Goal: Task Accomplishment & Management: Use online tool/utility

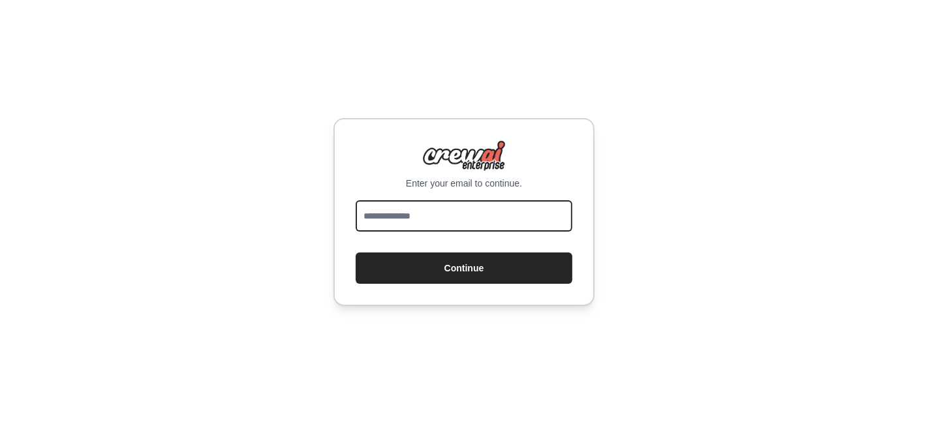
click at [470, 214] on input "email" at bounding box center [464, 215] width 217 height 31
type input "**********"
click at [356, 253] on button "Continue" at bounding box center [464, 268] width 217 height 31
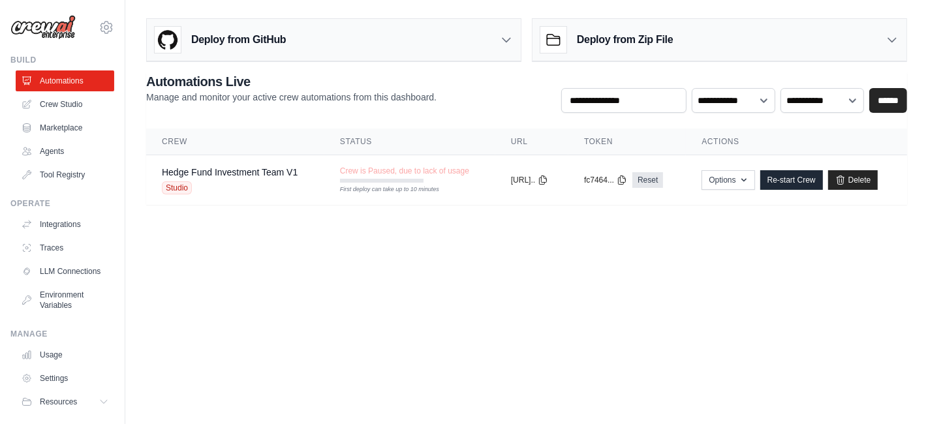
click at [185, 240] on body "ignacio.demmer1992@gmail.com Settings Build Automations Crew Studio" at bounding box center [464, 212] width 928 height 424
click at [48, 104] on link "Crew Studio" at bounding box center [66, 104] width 99 height 21
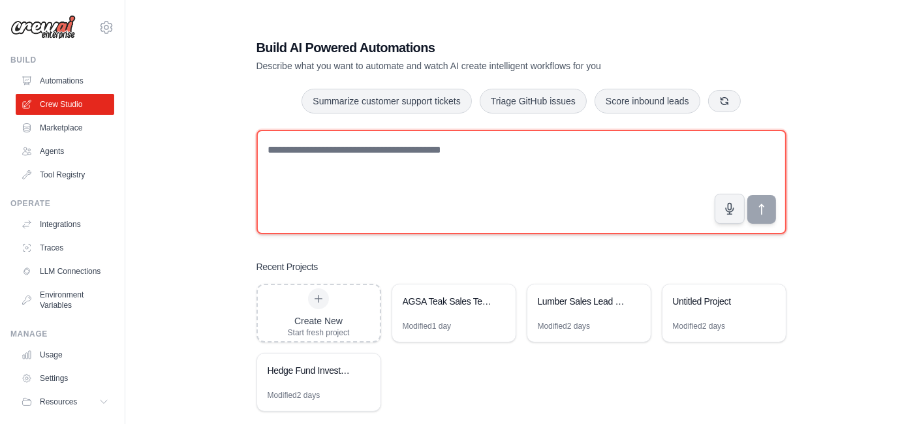
click at [360, 162] on textarea at bounding box center [522, 182] width 530 height 104
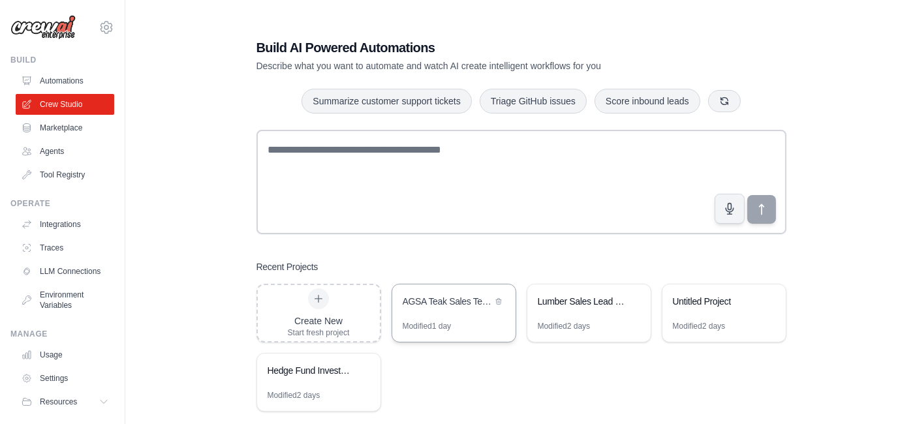
click at [437, 307] on div "AGSA Teak Sales Team" at bounding box center [447, 301] width 89 height 13
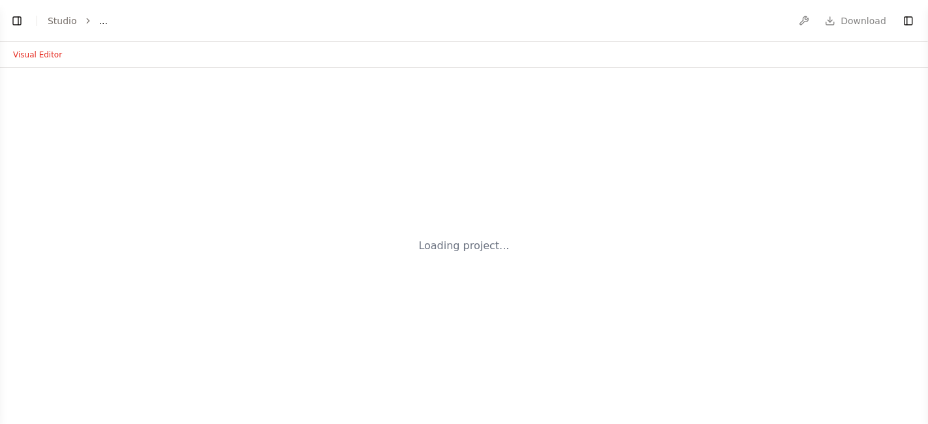
select select "****"
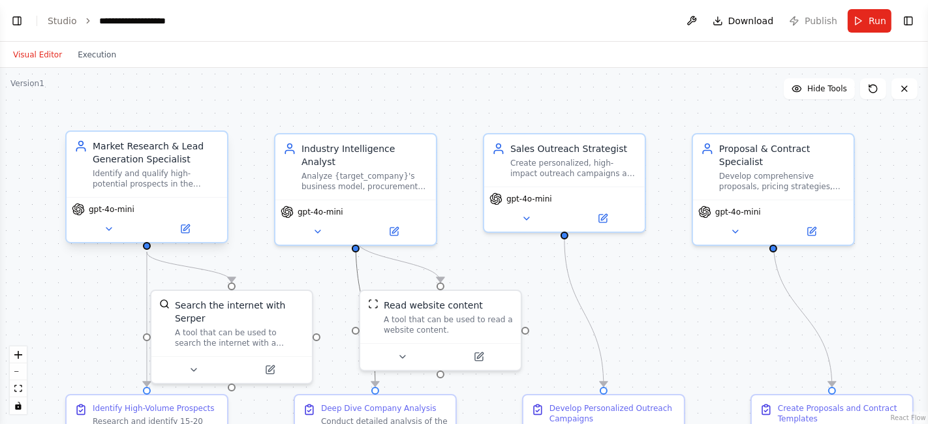
scroll to position [1117, 0]
click at [20, 23] on button "Toggle Left Sidebar" at bounding box center [17, 21] width 18 height 18
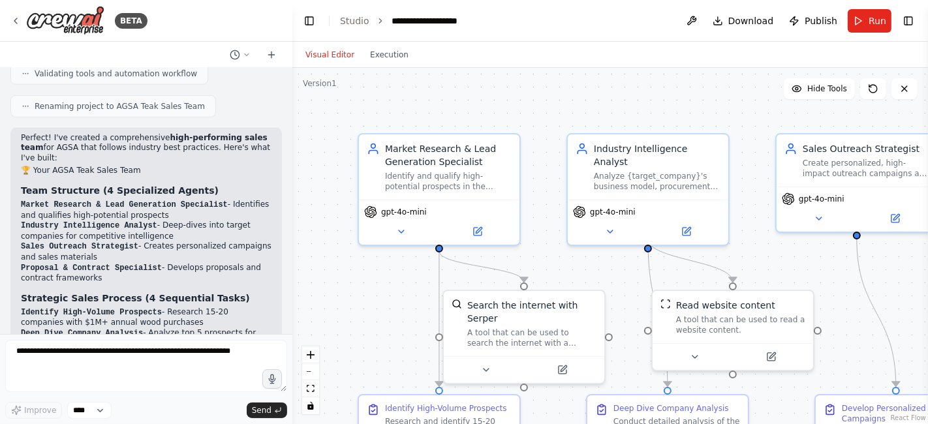
scroll to position [0, 0]
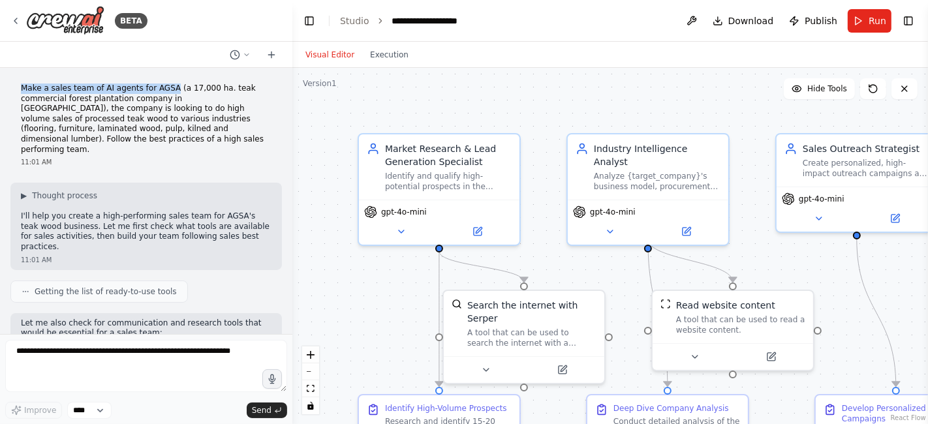
drag, startPoint x: 22, startPoint y: 88, endPoint x: 159, endPoint y: 87, distance: 137.1
click at [159, 87] on p "Make a sales team of AI agents for AGSA (a 17,000 ha. teak commercial forest pl…" at bounding box center [146, 119] width 251 height 71
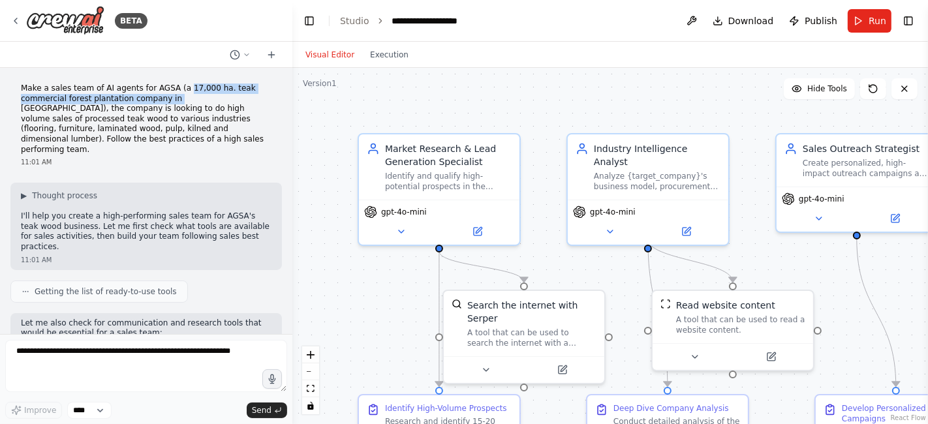
drag, startPoint x: 173, startPoint y: 91, endPoint x: 168, endPoint y: 100, distance: 10.0
click at [165, 100] on p "Make a sales team of AI agents for AGSA (a 17,000 ha. teak commercial forest pl…" at bounding box center [146, 119] width 251 height 71
drag, startPoint x: 170, startPoint y: 100, endPoint x: 190, endPoint y: 101, distance: 20.3
click at [175, 101] on p "Make a sales team of AI agents for AGSA (a 17,000 ha. teak commercial forest pl…" at bounding box center [146, 119] width 251 height 71
drag, startPoint x: 203, startPoint y: 101, endPoint x: 97, endPoint y: 103, distance: 106.5
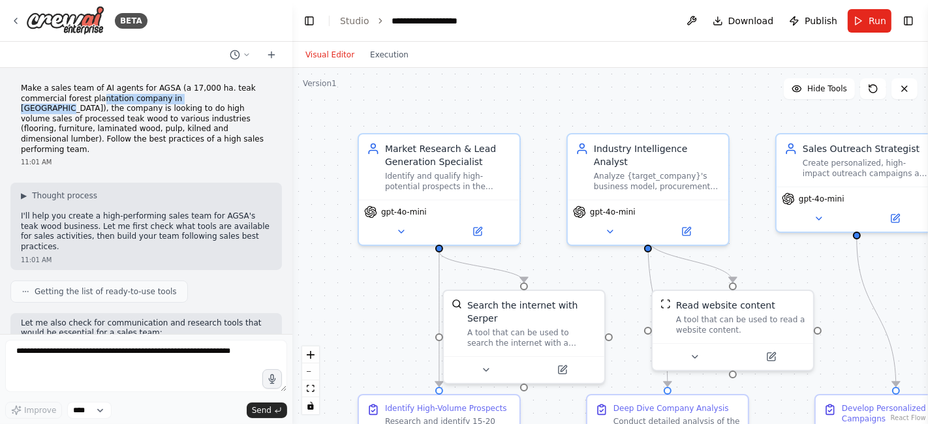
click at [97, 103] on p "Make a sales team of AI agents for AGSA (a 17,000 ha. teak commercial forest pl…" at bounding box center [146, 119] width 251 height 71
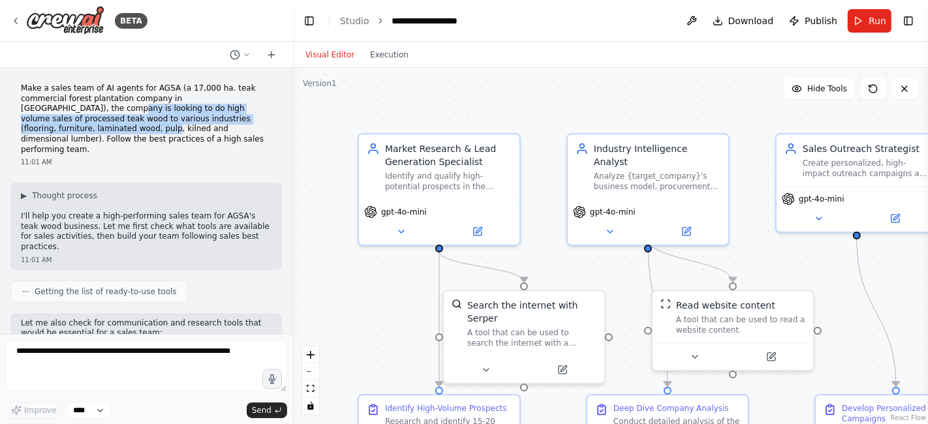
drag, startPoint x: 59, startPoint y: 109, endPoint x: 193, endPoint y: 115, distance: 133.3
click at [224, 115] on p "Make a sales team of AI agents for AGSA (a 17,000 ha. teak commercial forest pl…" at bounding box center [146, 119] width 251 height 71
click at [35, 118] on p "Make a sales team of AI agents for AGSA (a 17,000 ha. teak commercial forest pl…" at bounding box center [146, 119] width 251 height 71
drag, startPoint x: 59, startPoint y: 121, endPoint x: 125, endPoint y: 127, distance: 65.6
click at [224, 120] on p "Make a sales team of AI agents for AGSA (a 17,000 ha. teak commercial forest pl…" at bounding box center [146, 119] width 251 height 71
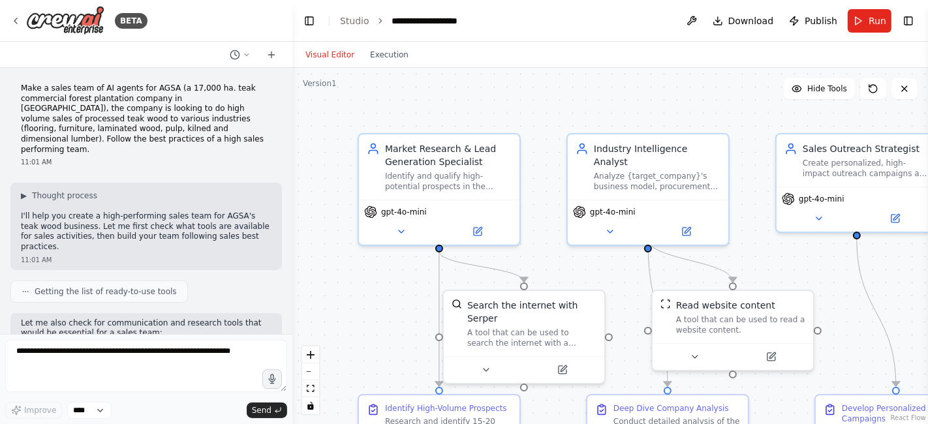
click at [87, 129] on p "Make a sales team of AI agents for AGSA (a 17,000 ha. teak commercial forest pl…" at bounding box center [146, 119] width 251 height 71
drag, startPoint x: 100, startPoint y: 129, endPoint x: 87, endPoint y: 138, distance: 15.6
click at [87, 138] on p "Make a sales team of AI agents for AGSA (a 17,000 ha. teak commercial forest pl…" at bounding box center [146, 119] width 251 height 71
click at [82, 138] on p "Make a sales team of AI agents for AGSA (a 17,000 ha. teak commercial forest pl…" at bounding box center [146, 119] width 251 height 71
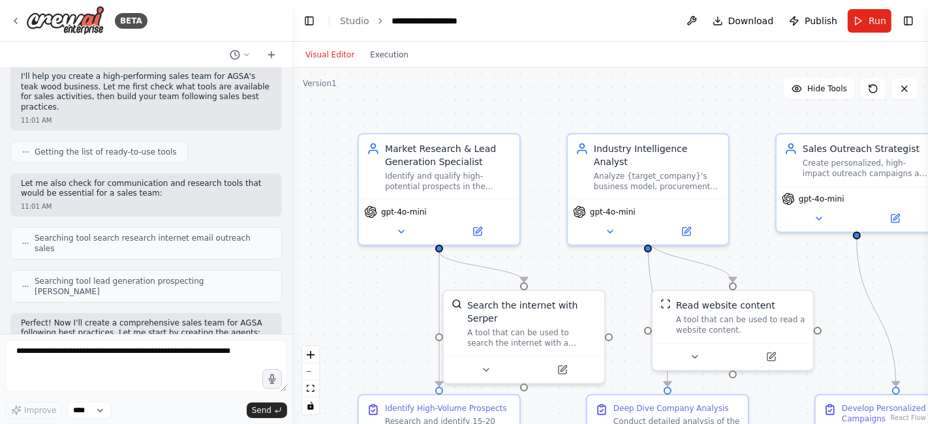
scroll to position [156, 0]
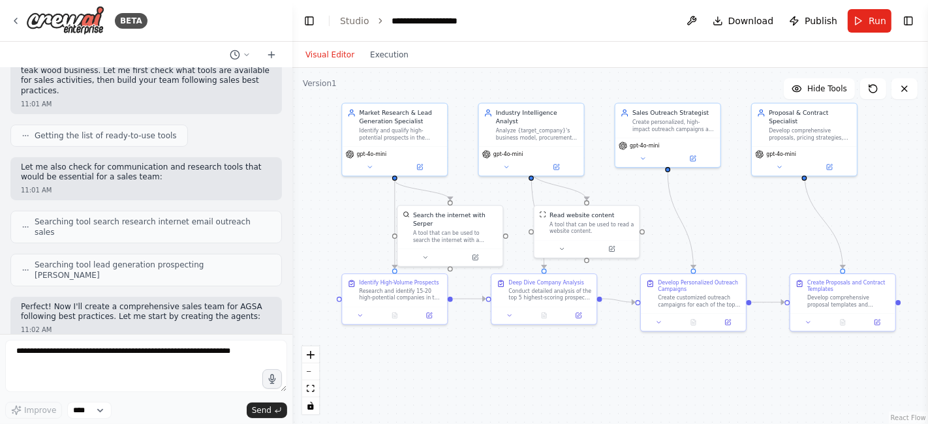
drag, startPoint x: 392, startPoint y: 284, endPoint x: 362, endPoint y: 217, distance: 73.7
click at [362, 217] on div ".deletable-edge-delete-btn { width: 20px; height: 20px; border: 0px solid #ffff…" at bounding box center [611, 246] width 636 height 357
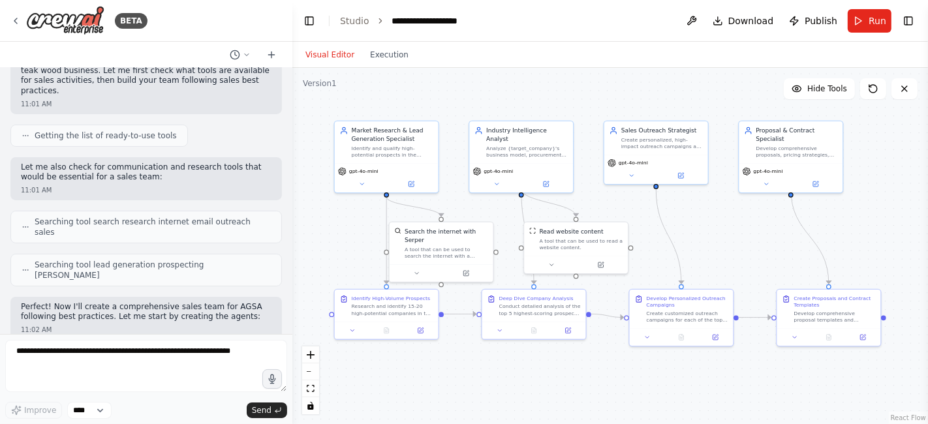
drag, startPoint x: 362, startPoint y: 225, endPoint x: 355, endPoint y: 241, distance: 18.1
click at [355, 241] on div ".deletable-edge-delete-btn { width: 20px; height: 20px; border: 0px solid #ffff…" at bounding box center [611, 246] width 636 height 357
click at [373, 160] on div "Market Research & Lead Generation Specialist Identify and qualify high-potentia…" at bounding box center [387, 140] width 104 height 42
click at [368, 187] on button at bounding box center [362, 183] width 48 height 10
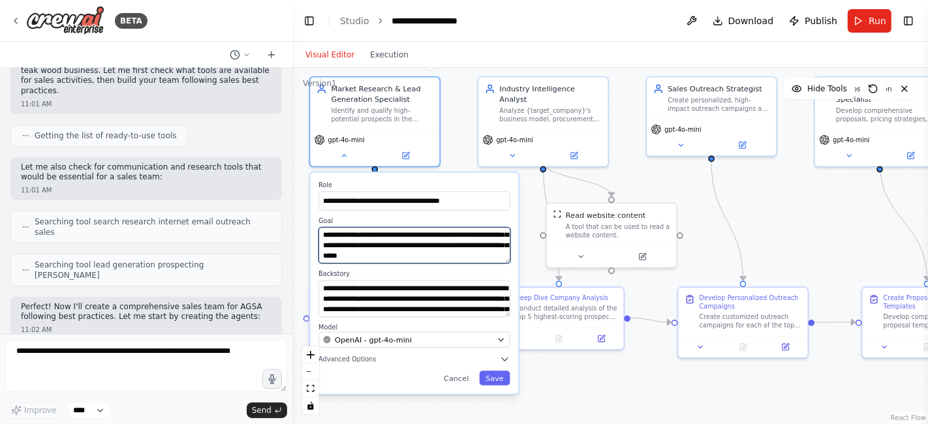
scroll to position [26, 0]
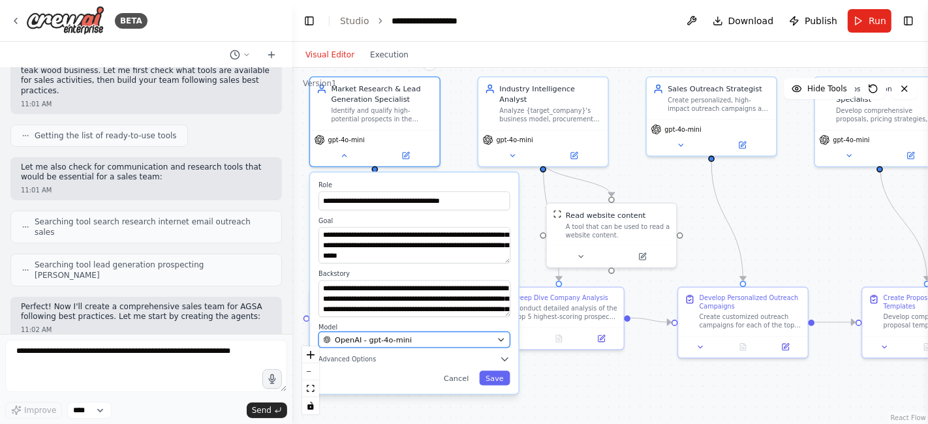
click at [393, 335] on span "OpenAI - gpt-4o-mini" at bounding box center [373, 340] width 77 height 10
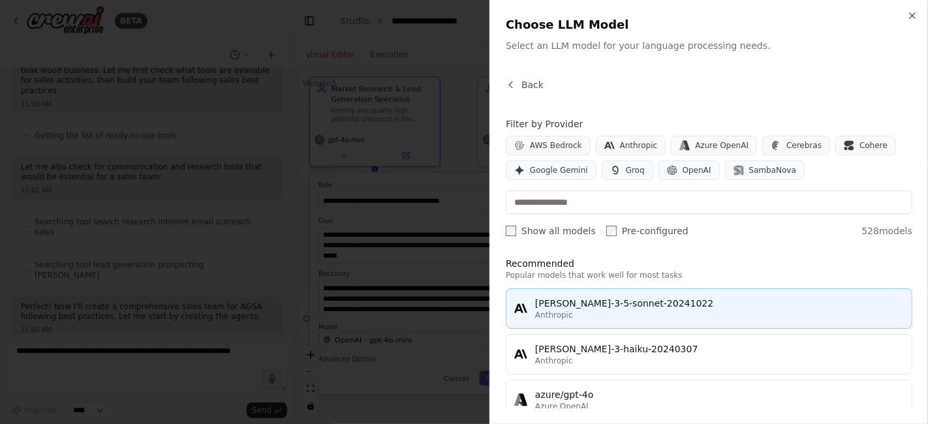
scroll to position [0, 0]
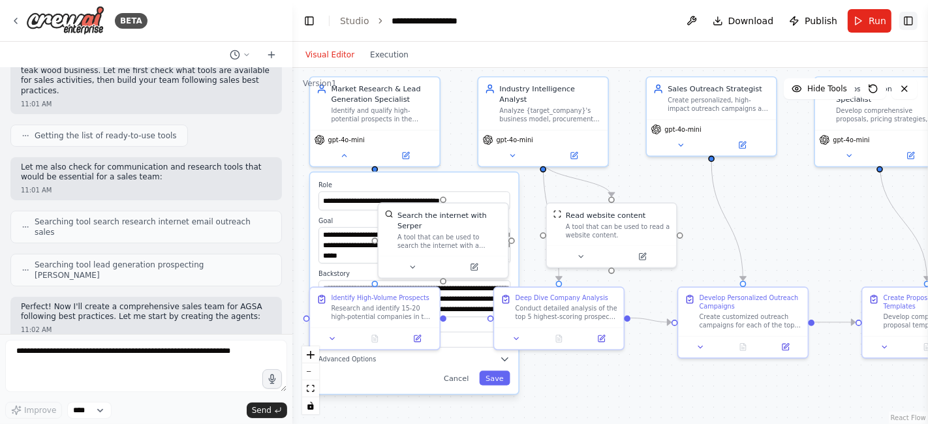
click at [912, 20] on button "Toggle Right Sidebar" at bounding box center [909, 21] width 18 height 18
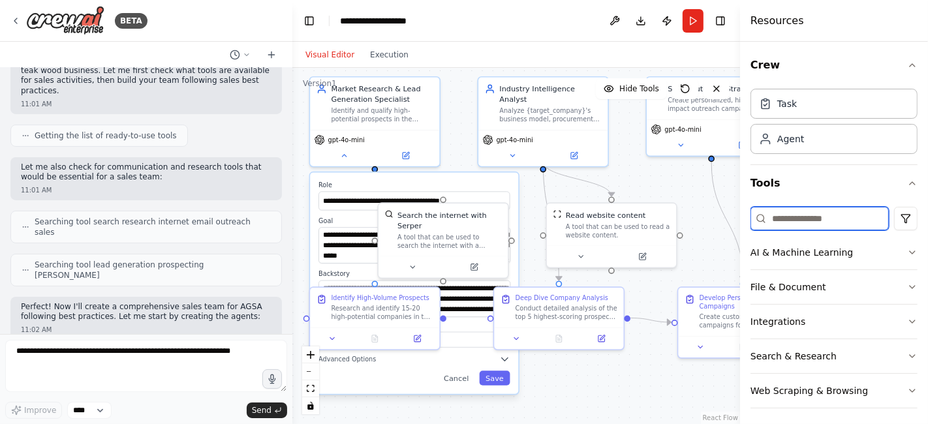
click at [802, 221] on input at bounding box center [820, 219] width 138 height 24
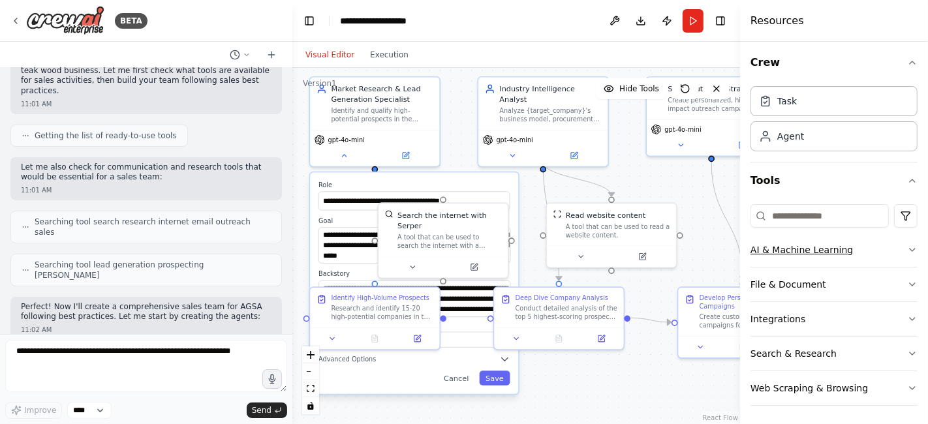
click at [817, 250] on button "AI & Machine Learning" at bounding box center [834, 250] width 167 height 34
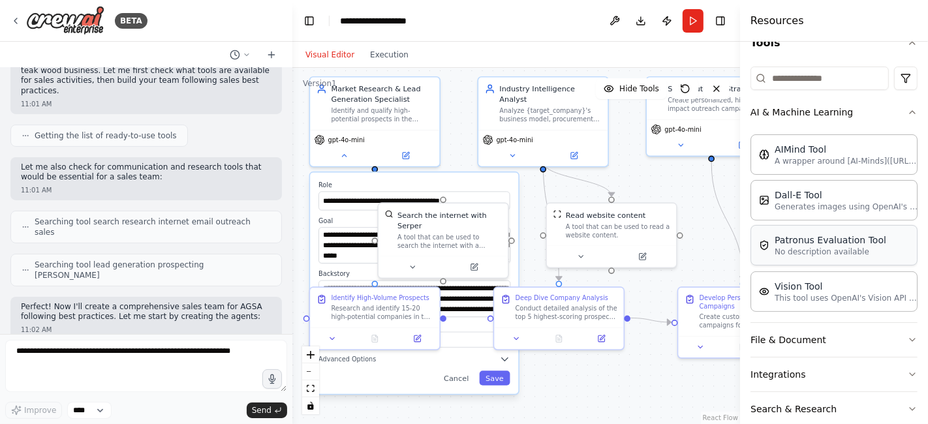
scroll to position [195, 0]
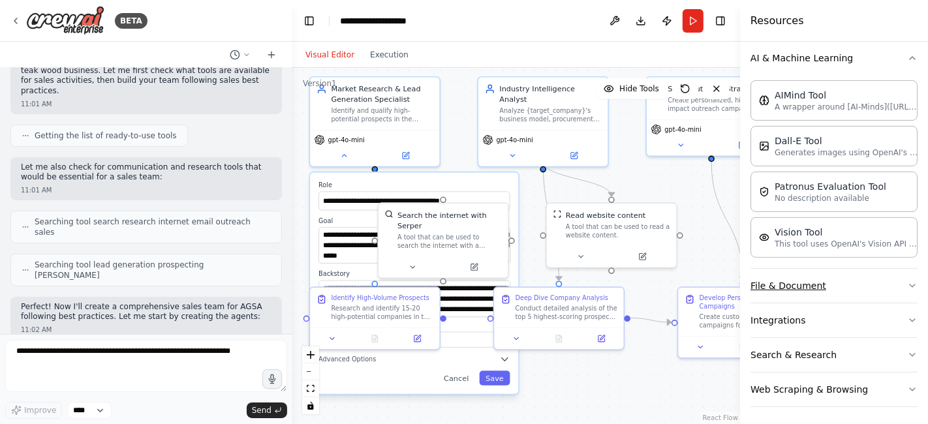
click at [819, 284] on button "File & Document" at bounding box center [834, 286] width 167 height 34
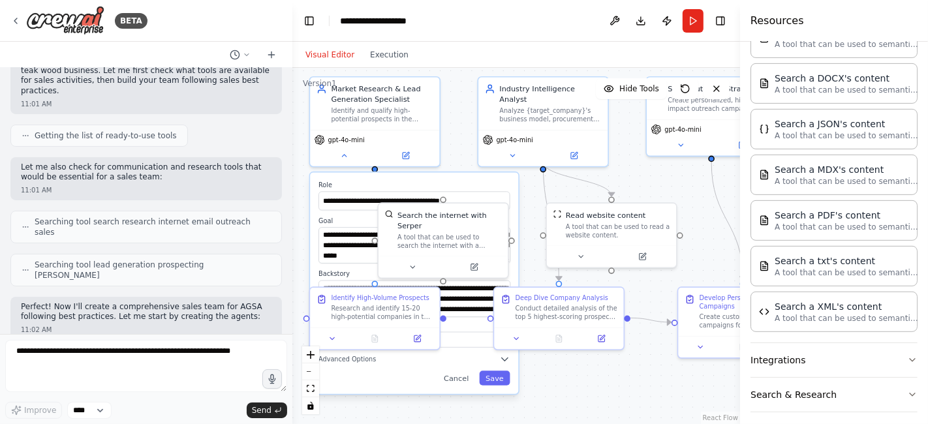
scroll to position [522, 0]
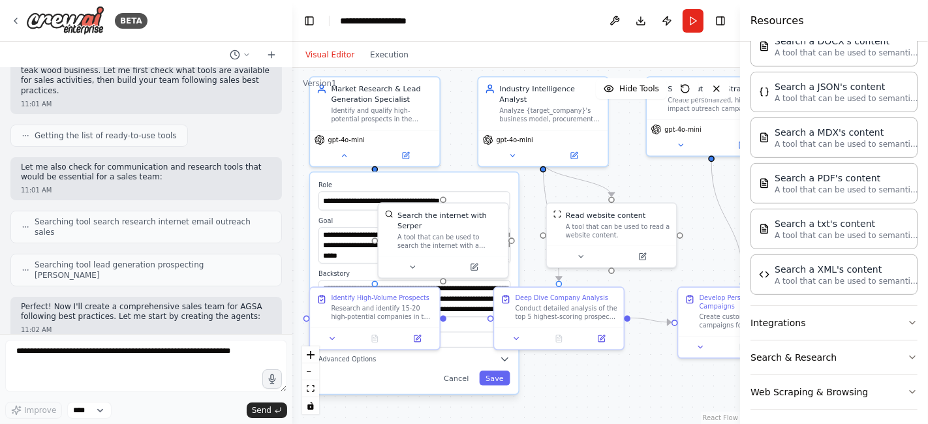
click at [663, 182] on div ".deletable-edge-delete-btn { width: 20px; height: 20px; border: 0px solid #ffff…" at bounding box center [517, 246] width 448 height 357
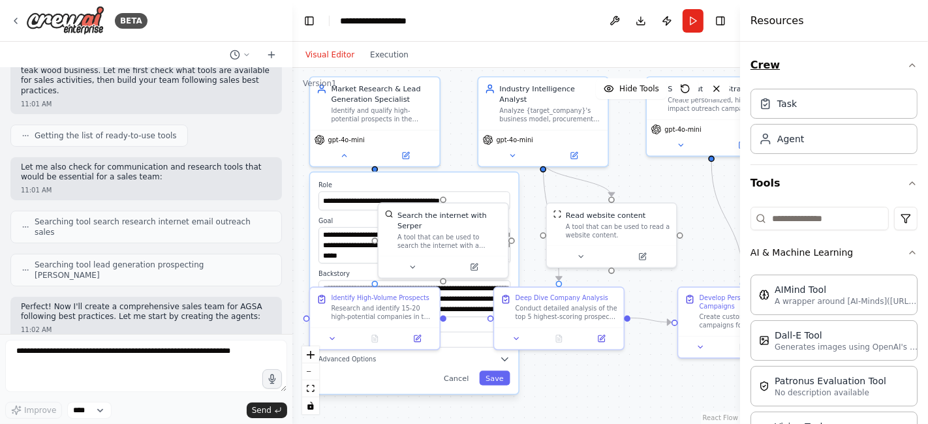
click at [908, 65] on icon "button" at bounding box center [913, 65] width 10 height 10
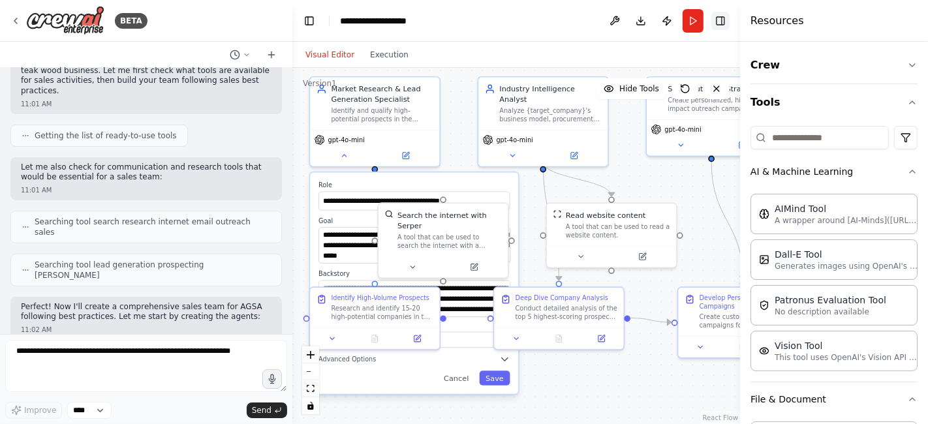
click at [721, 25] on button "Toggle Right Sidebar" at bounding box center [721, 21] width 18 height 18
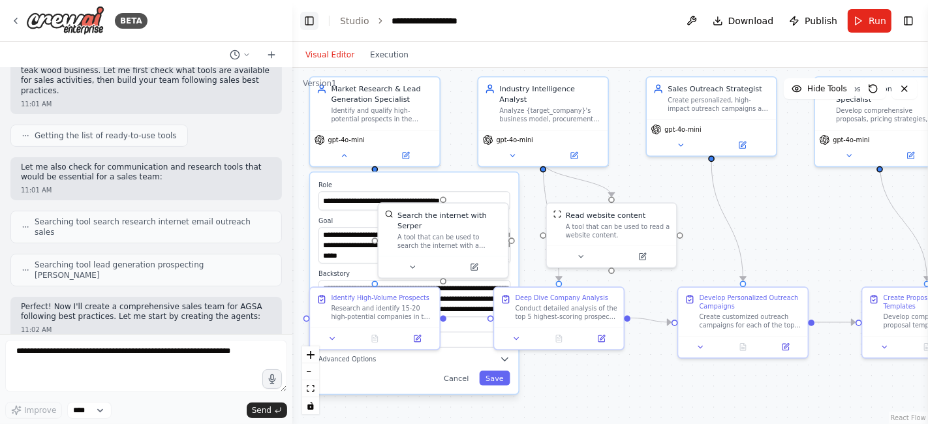
click at [311, 21] on button "Toggle Left Sidebar" at bounding box center [309, 21] width 18 height 18
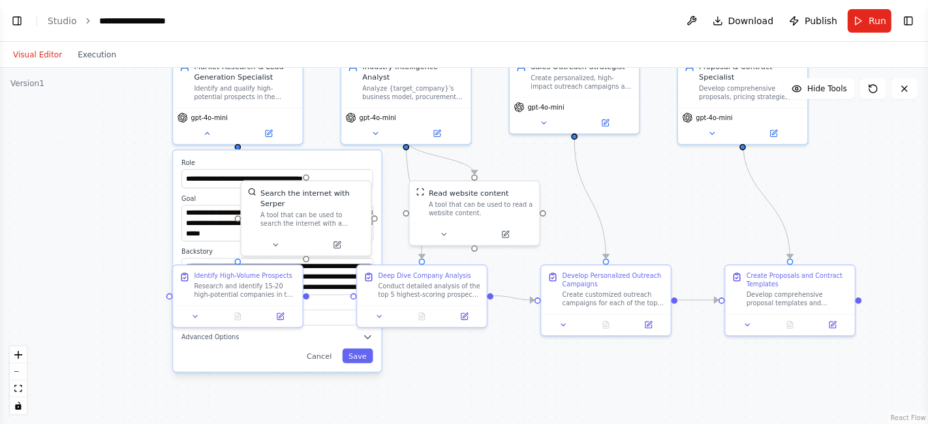
drag, startPoint x: 349, startPoint y: 173, endPoint x: 505, endPoint y: 151, distance: 157.0
click at [505, 151] on div ".deletable-edge-delete-btn { width: 20px; height: 20px; border: 0px solid #ffff…" at bounding box center [464, 246] width 928 height 357
click at [23, 21] on button "Toggle Left Sidebar" at bounding box center [17, 21] width 18 height 18
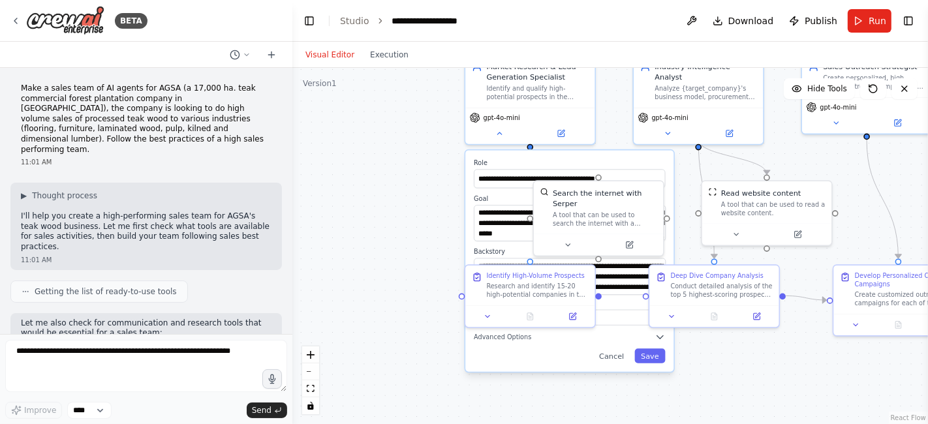
click at [400, 200] on div ".deletable-edge-delete-btn { width: 20px; height: 20px; border: 0px solid #ffff…" at bounding box center [611, 246] width 636 height 357
click at [503, 134] on icon at bounding box center [500, 131] width 8 height 8
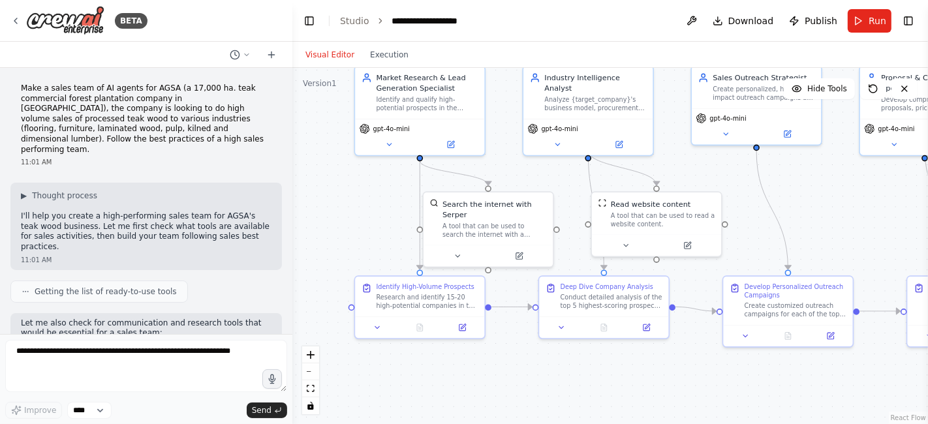
drag, startPoint x: 464, startPoint y: 225, endPoint x: 354, endPoint y: 236, distance: 110.9
click at [354, 236] on div ".deletable-edge-delete-btn { width: 20px; height: 20px; border: 0px solid #ffff…" at bounding box center [611, 246] width 636 height 357
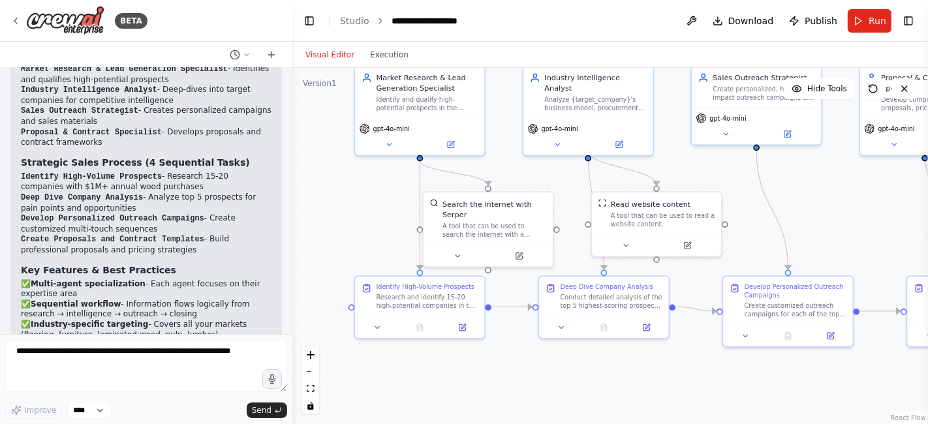
scroll to position [1048, 0]
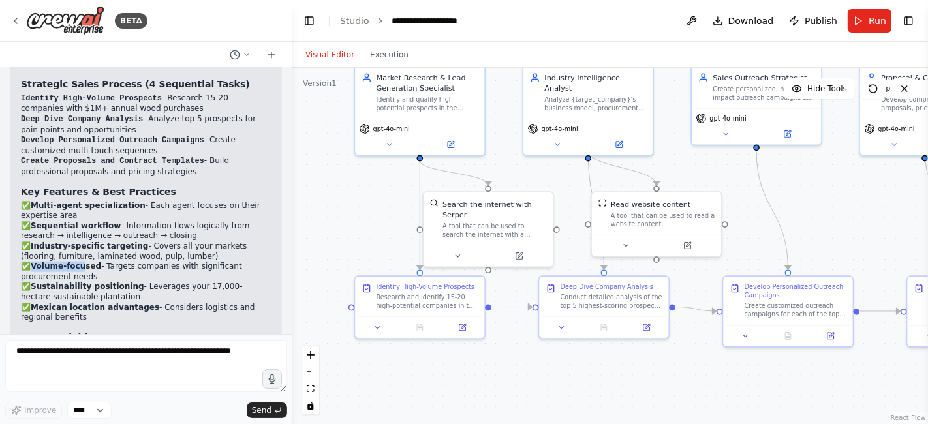
drag, startPoint x: 35, startPoint y: 185, endPoint x: 79, endPoint y: 189, distance: 44.5
click at [79, 262] on strong "Volume-focused" at bounding box center [66, 266] width 71 height 9
drag, startPoint x: 35, startPoint y: 209, endPoint x: 129, endPoint y: 208, distance: 94.0
click at [129, 208] on p "✅ Multi-agent specialization - Each agent focuses on their expertise area ✅ Seq…" at bounding box center [146, 262] width 251 height 122
drag, startPoint x: 39, startPoint y: 231, endPoint x: 136, endPoint y: 231, distance: 97.3
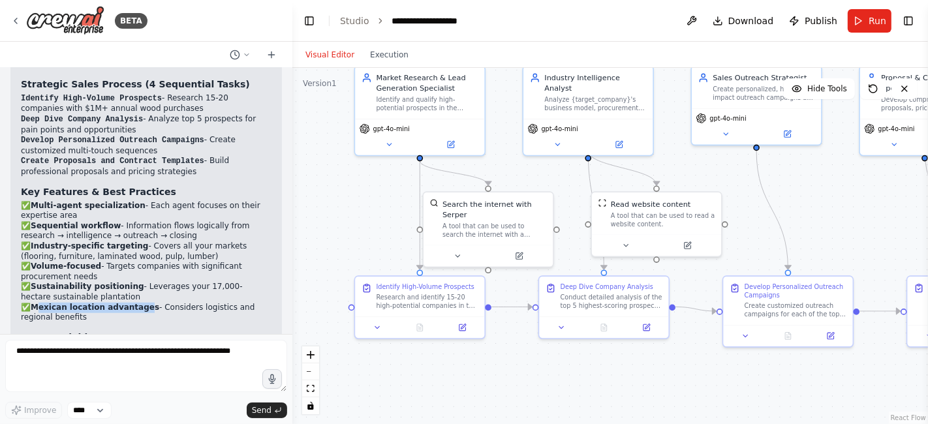
click at [136, 303] on strong "Mexican location advantages" at bounding box center [95, 307] width 129 height 9
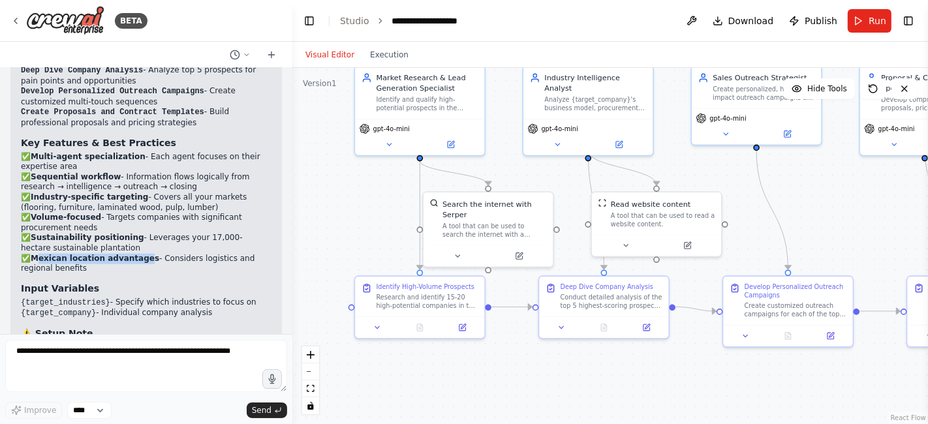
scroll to position [1117, 0]
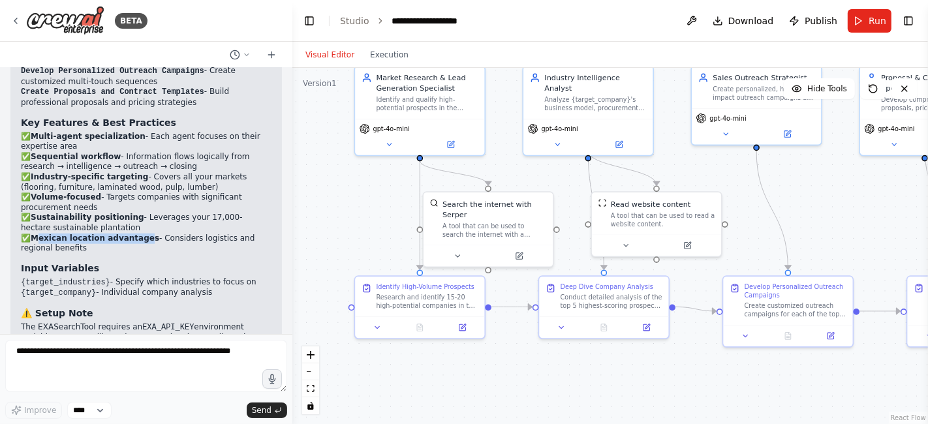
click at [333, 207] on div ".deletable-edge-delete-btn { width: 20px; height: 20px; border: 0px solid #ffff…" at bounding box center [611, 246] width 636 height 357
click at [379, 57] on button "Execution" at bounding box center [389, 55] width 54 height 16
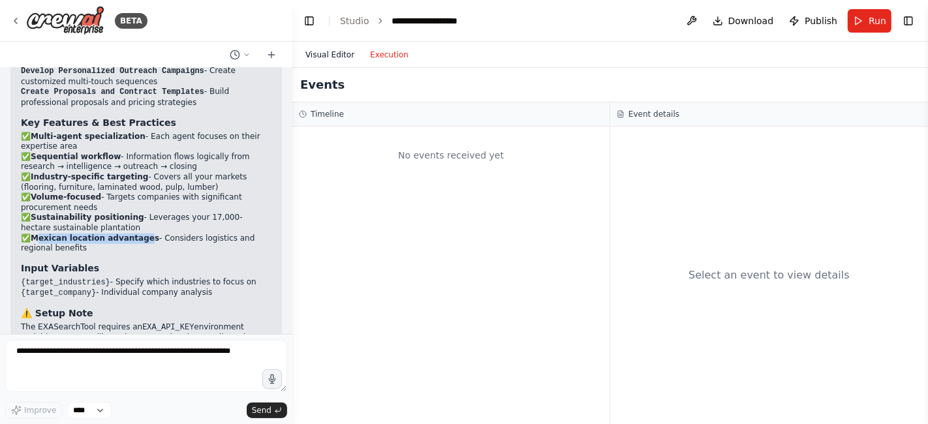
click at [319, 57] on button "Visual Editor" at bounding box center [330, 55] width 65 height 16
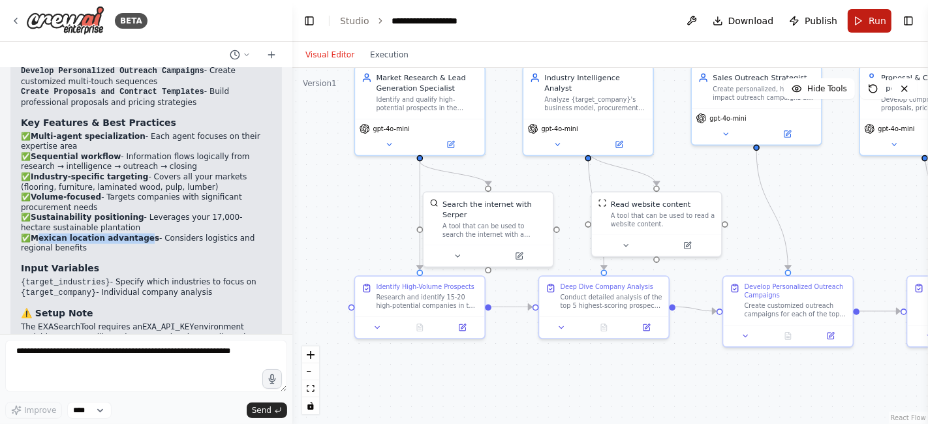
click at [881, 23] on span "Run" at bounding box center [878, 20] width 18 height 13
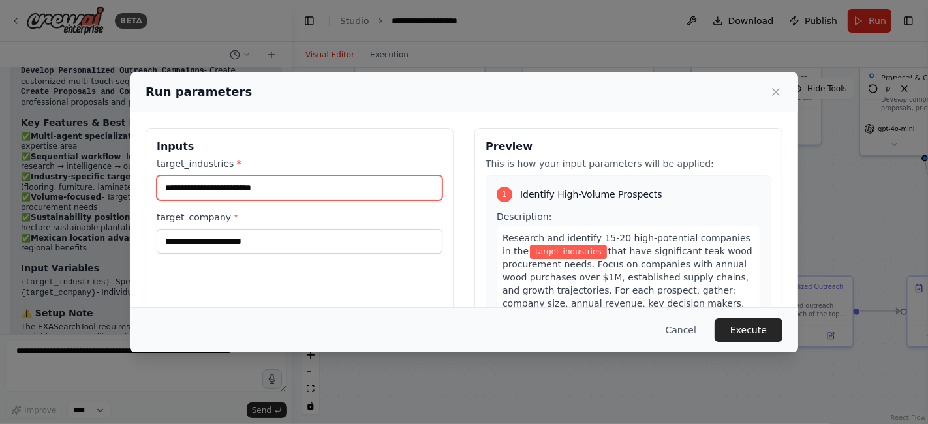
click at [301, 181] on input "target_industries *" at bounding box center [300, 188] width 286 height 25
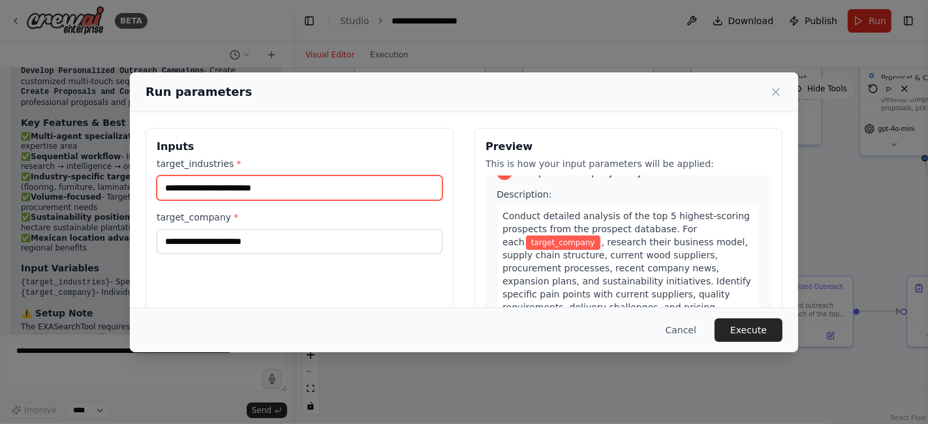
scroll to position [340, 0]
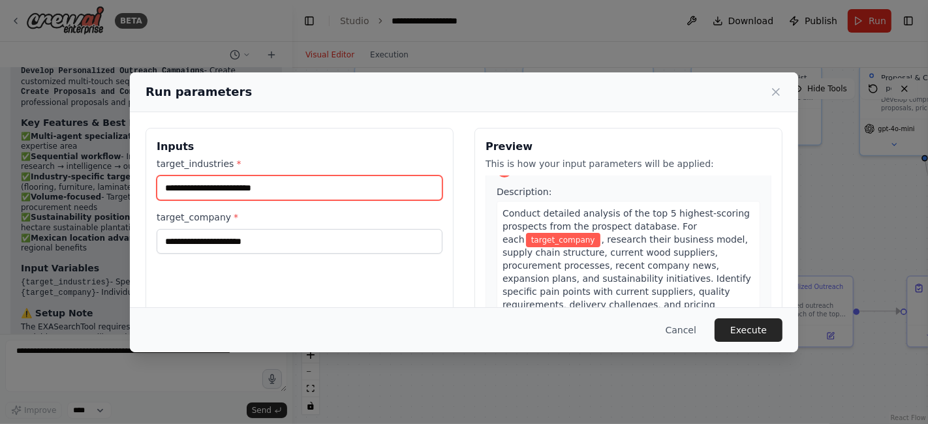
type input "**********"
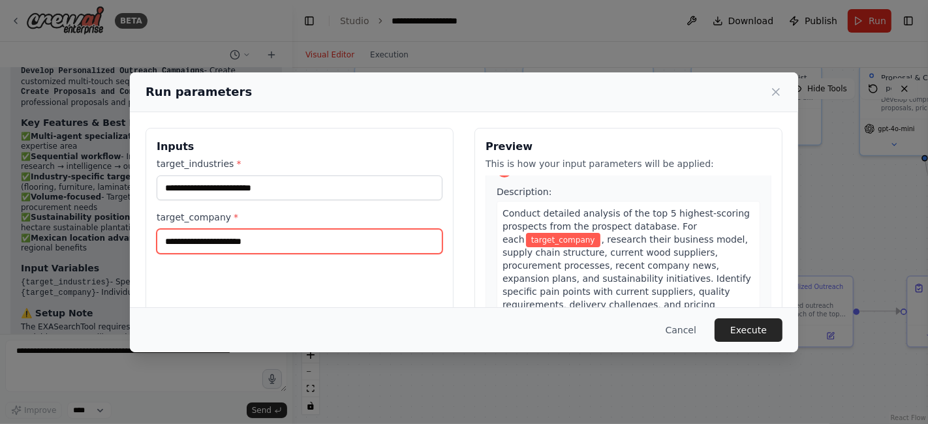
click at [277, 236] on input "target_company *" at bounding box center [300, 241] width 286 height 25
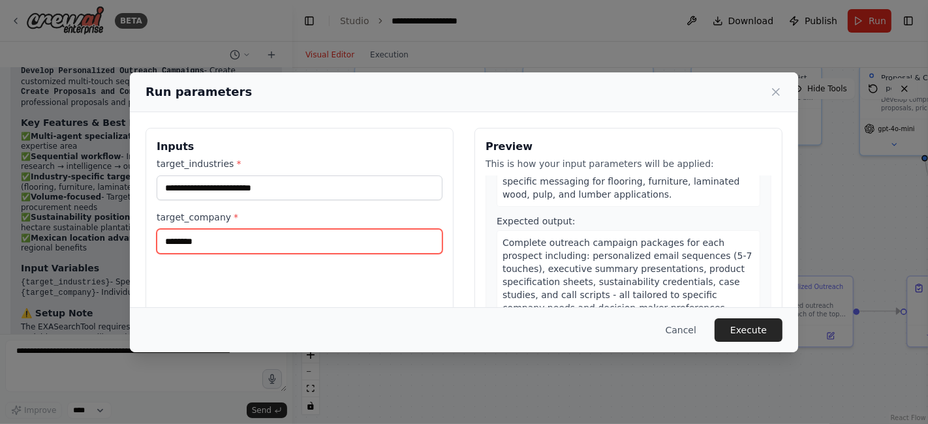
scroll to position [831, 0]
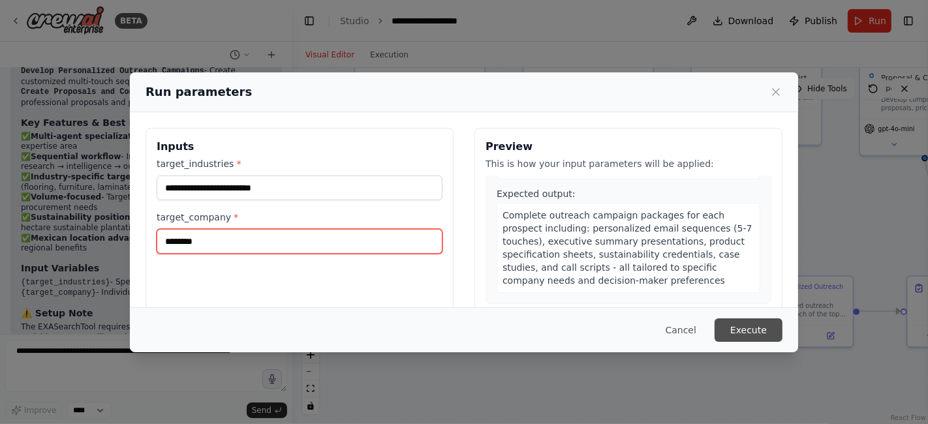
type input "********"
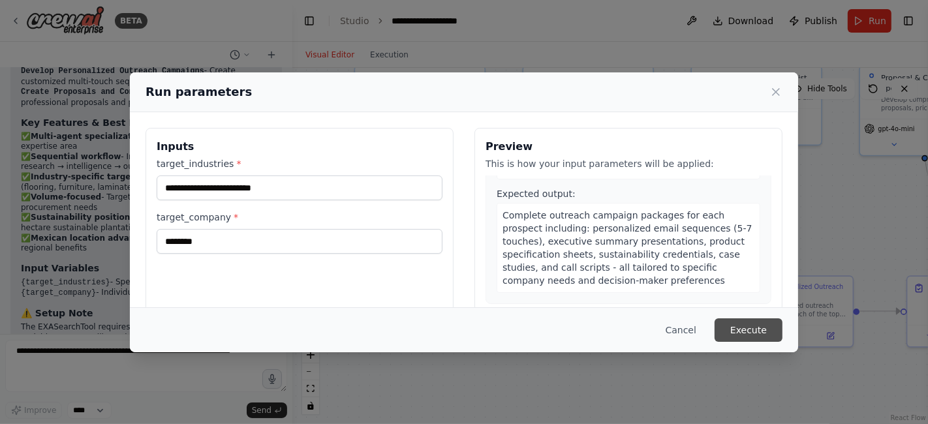
click at [755, 328] on button "Execute" at bounding box center [749, 331] width 68 height 24
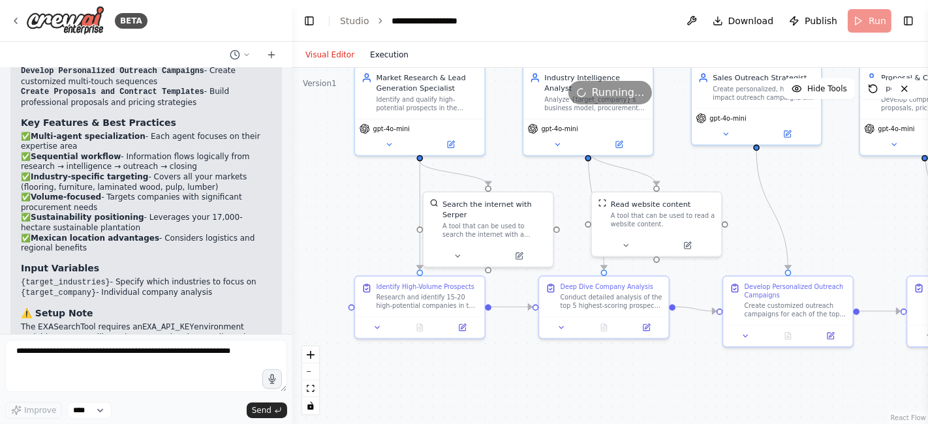
click at [385, 54] on button "Execution" at bounding box center [389, 55] width 54 height 16
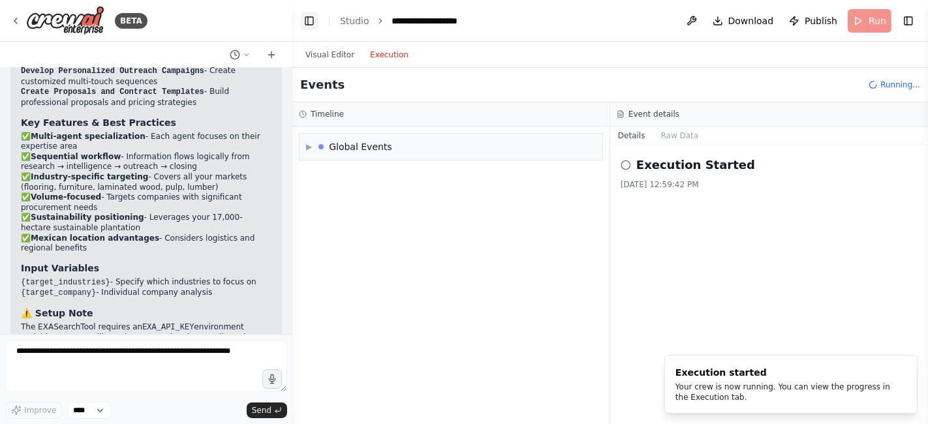
click at [308, 22] on button "Toggle Left Sidebar" at bounding box center [309, 21] width 18 height 18
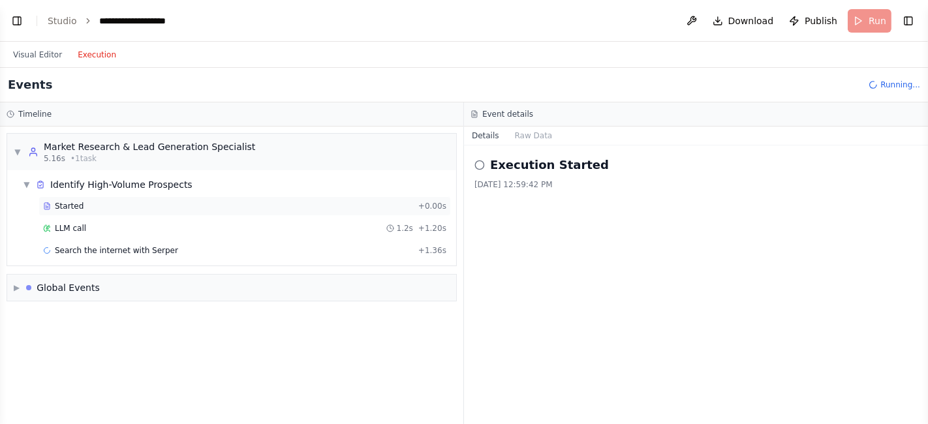
click at [67, 204] on span "Started" at bounding box center [69, 206] width 29 height 10
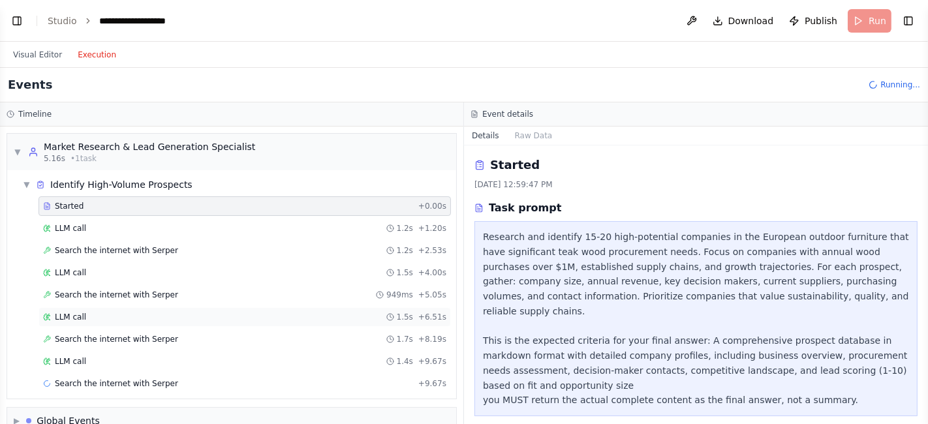
click at [67, 312] on span "LLM call" at bounding box center [70, 317] width 31 height 10
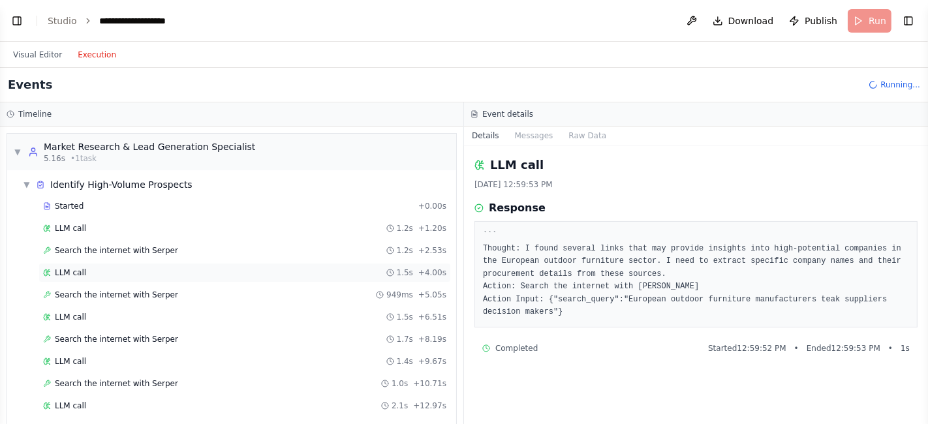
scroll to position [63, 0]
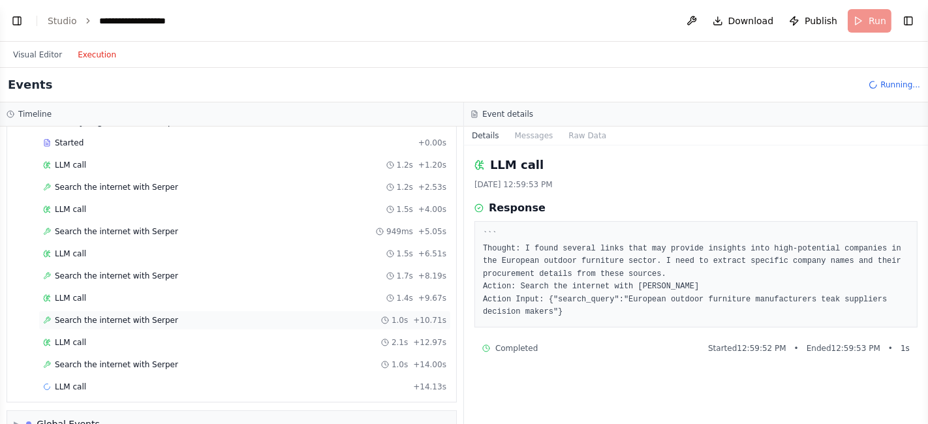
click at [67, 321] on div "Search the internet with Serper 1.0s + 10.71s" at bounding box center [245, 321] width 413 height 20
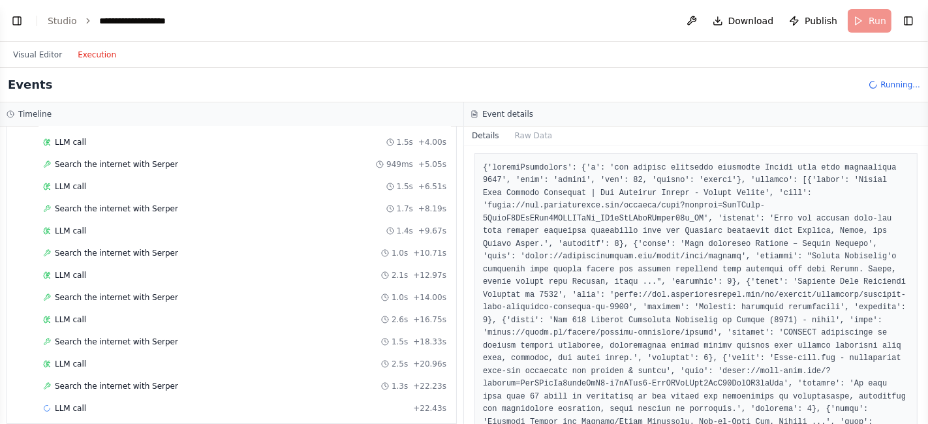
scroll to position [173, 0]
click at [31, 55] on button "Visual Editor" at bounding box center [37, 55] width 65 height 16
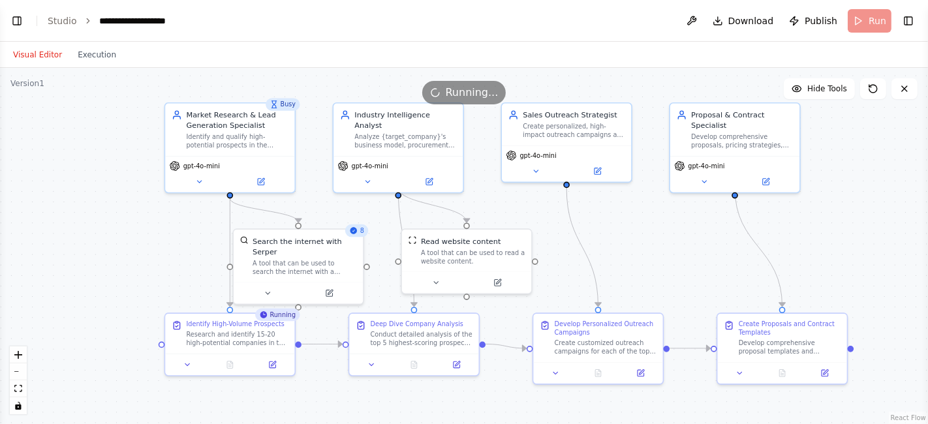
drag, startPoint x: 216, startPoint y: 168, endPoint x: 319, endPoint y: 206, distance: 109.1
click at [319, 206] on div ".deletable-edge-delete-btn { width: 20px; height: 20px; border: 0px solid #ffff…" at bounding box center [464, 246] width 928 height 357
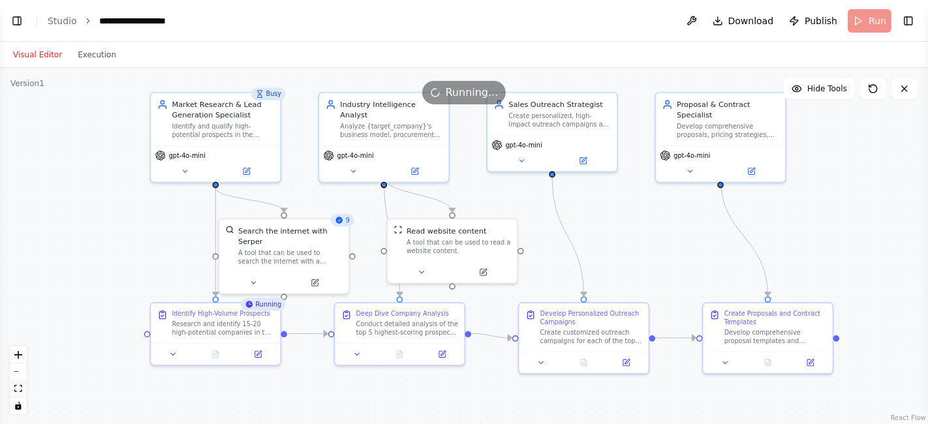
drag, startPoint x: 329, startPoint y: 207, endPoint x: 315, endPoint y: 197, distance: 17.8
click at [315, 197] on div ".deletable-edge-delete-btn { width: 20px; height: 20px; border: 0px solid #ffff…" at bounding box center [464, 246] width 928 height 357
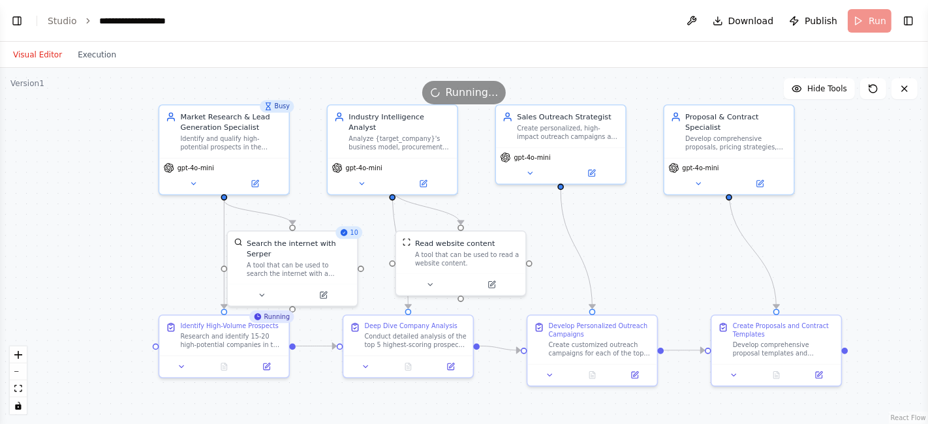
drag, startPoint x: 307, startPoint y: 191, endPoint x: 315, endPoint y: 203, distance: 15.0
click at [315, 203] on div ".deletable-edge-delete-btn { width: 20px; height: 20px; border: 0px solid #ffff…" at bounding box center [464, 246] width 928 height 357
click at [78, 53] on button "Execution" at bounding box center [97, 55] width 54 height 16
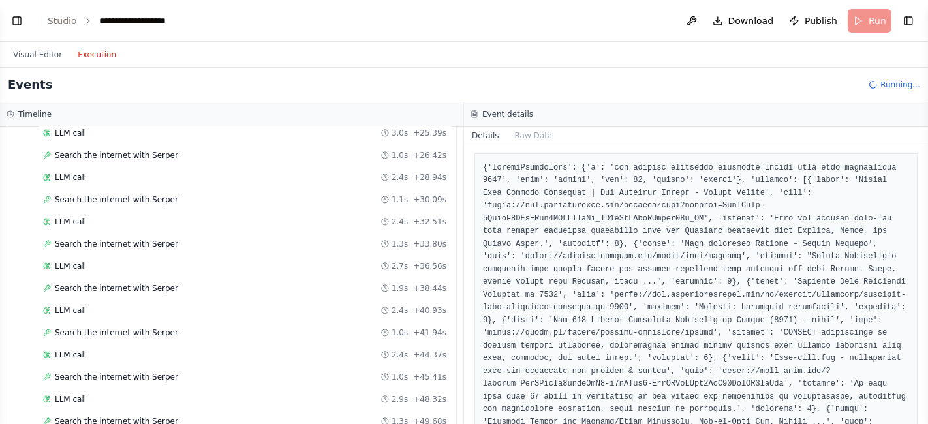
scroll to position [479, 0]
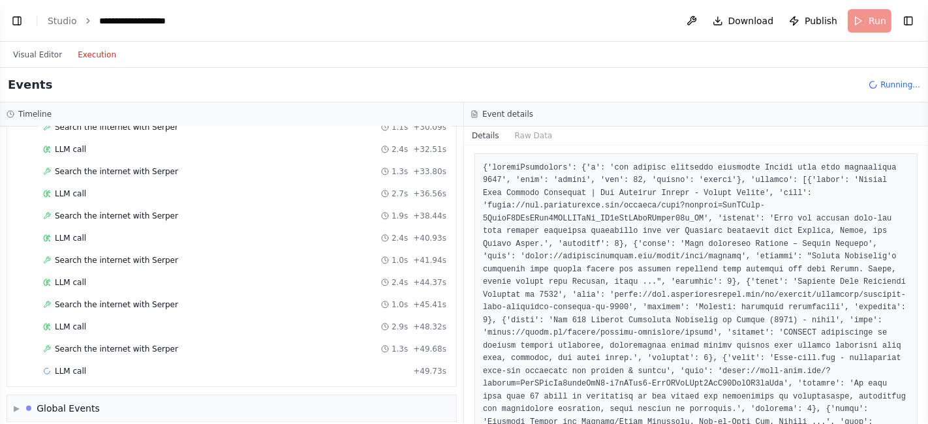
click at [440, 86] on div "Events Running..." at bounding box center [464, 85] width 928 height 35
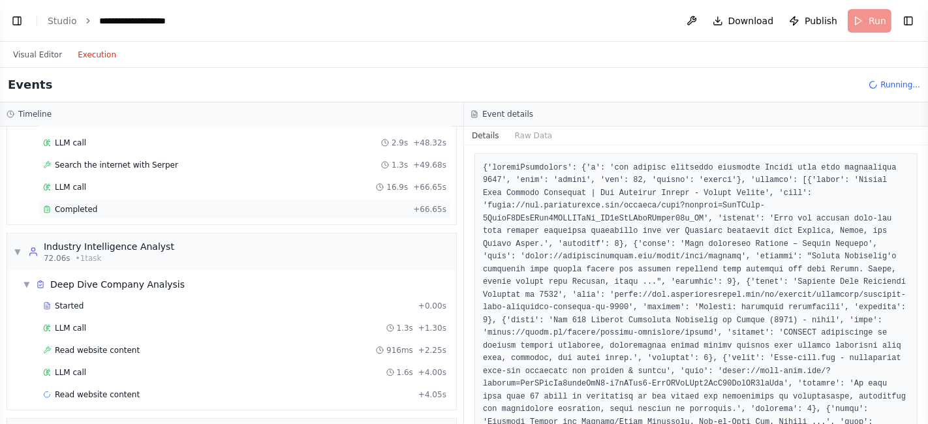
scroll to position [663, 0]
click at [70, 204] on span "Completed" at bounding box center [76, 209] width 42 height 10
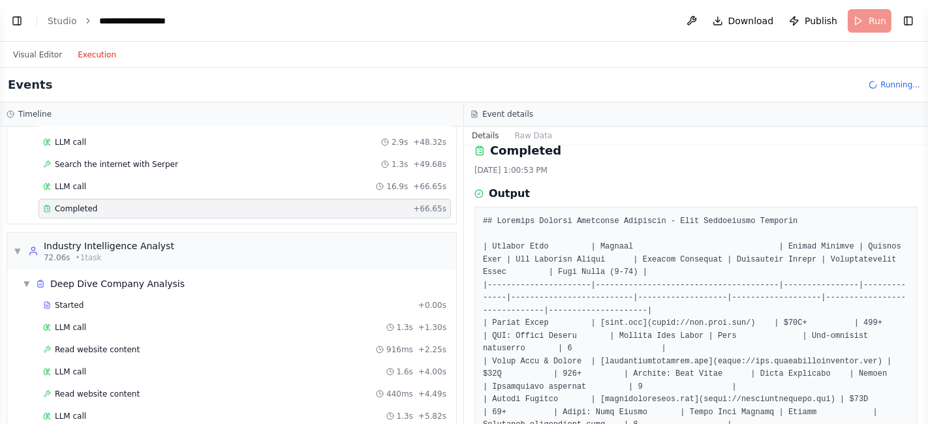
scroll to position [5, 0]
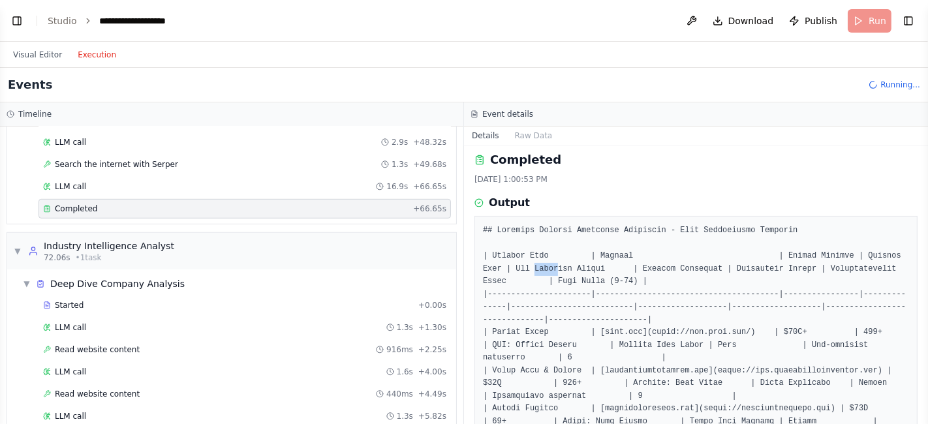
drag, startPoint x: 501, startPoint y: 268, endPoint x: 520, endPoint y: 270, distance: 19.7
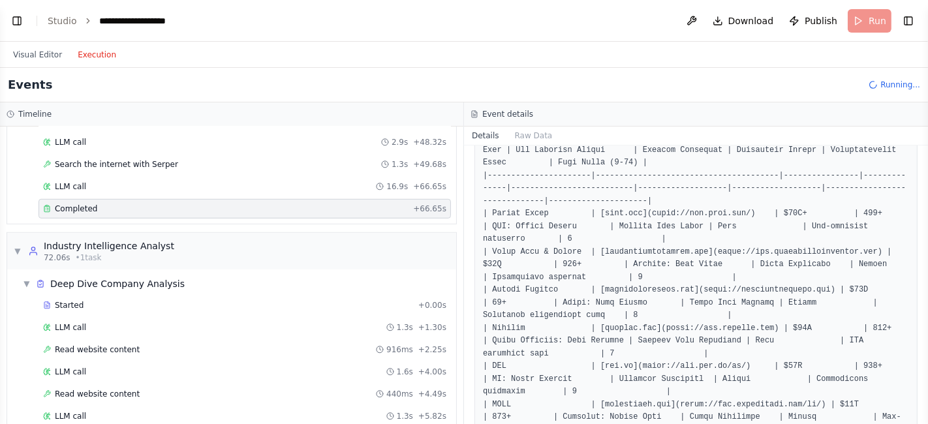
scroll to position [133, 0]
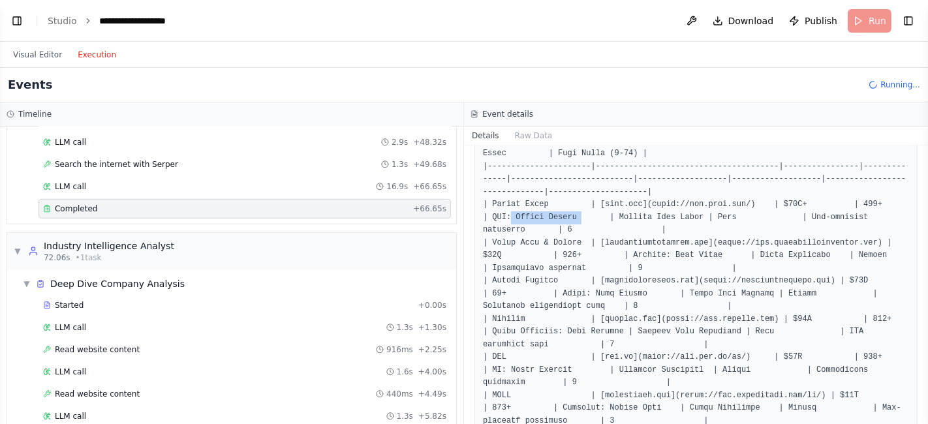
drag, startPoint x: 499, startPoint y: 219, endPoint x: 563, endPoint y: 216, distance: 63.4
click at [563, 216] on pre at bounding box center [696, 339] width 426 height 484
drag, startPoint x: 562, startPoint y: 255, endPoint x: 646, endPoint y: 257, distance: 84.9
click at [646, 257] on pre at bounding box center [696, 339] width 426 height 484
drag, startPoint x: 575, startPoint y: 293, endPoint x: 632, endPoint y: 294, distance: 57.5
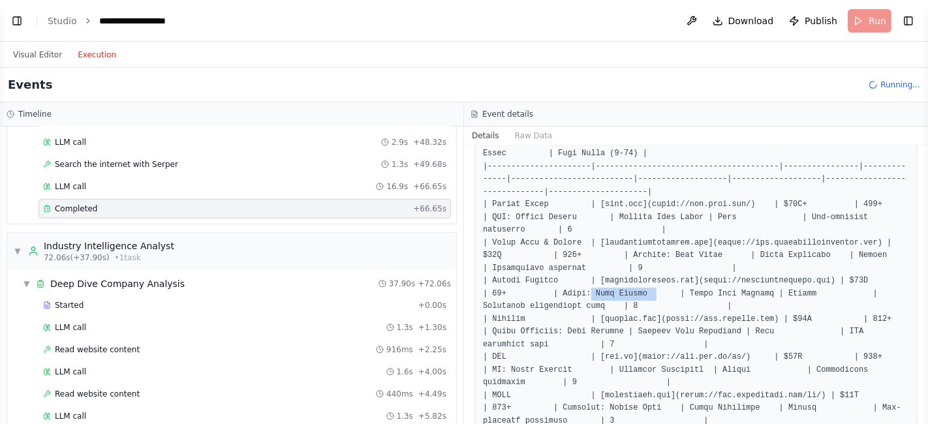
click at [632, 294] on pre at bounding box center [696, 339] width 426 height 484
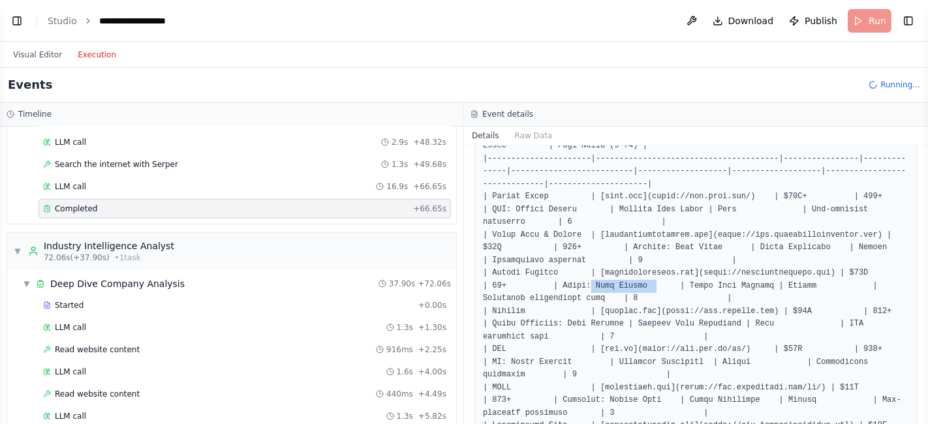
scroll to position [149, 0]
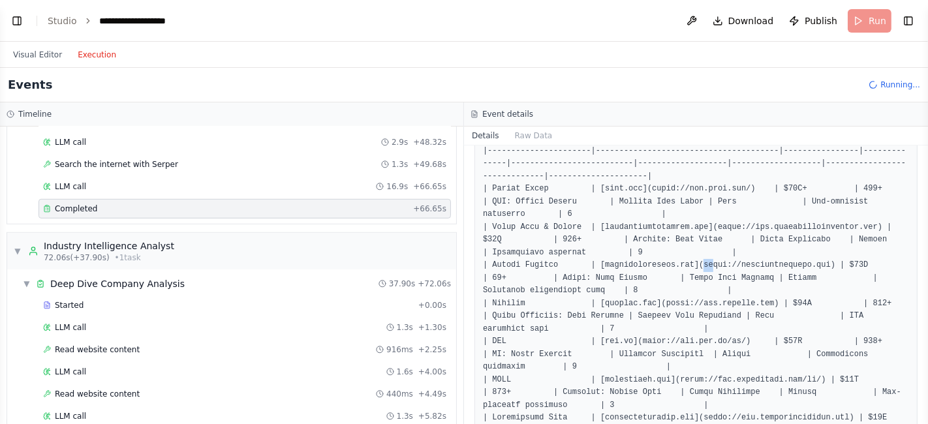
drag, startPoint x: 687, startPoint y: 264, endPoint x: 695, endPoint y: 264, distance: 8.5
click at [695, 264] on pre at bounding box center [696, 323] width 426 height 484
drag, startPoint x: 677, startPoint y: 264, endPoint x: 601, endPoint y: 264, distance: 76.4
click at [597, 266] on pre at bounding box center [696, 323] width 426 height 484
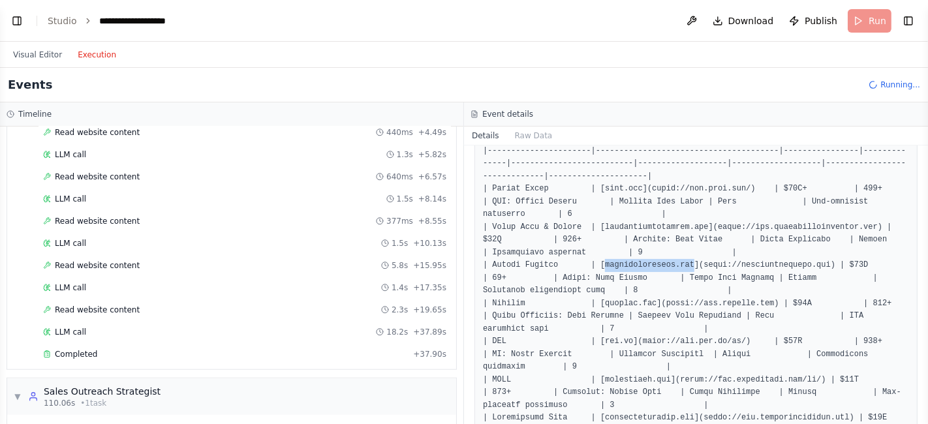
scroll to position [957, 0]
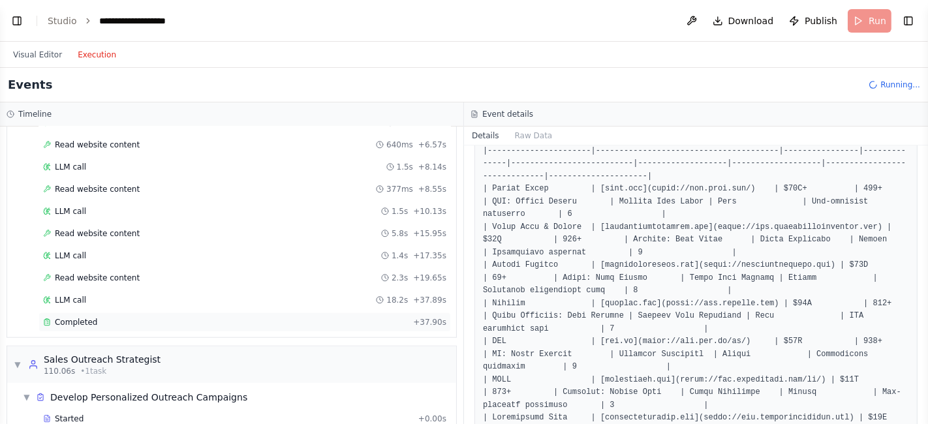
click at [67, 317] on span "Completed" at bounding box center [76, 322] width 42 height 10
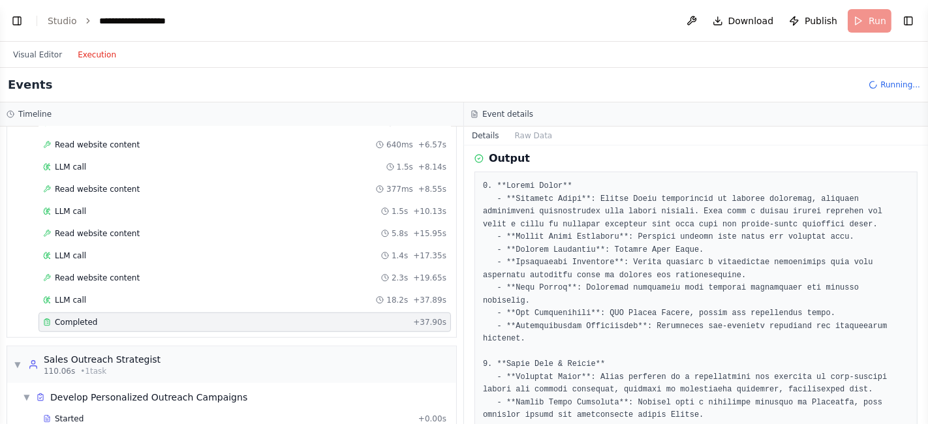
scroll to position [50, 0]
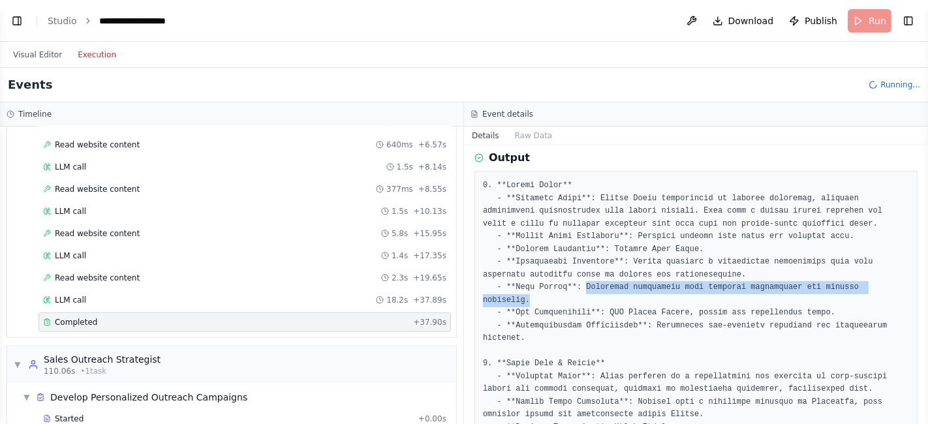
drag, startPoint x: 580, startPoint y: 286, endPoint x: 873, endPoint y: 288, distance: 293.2
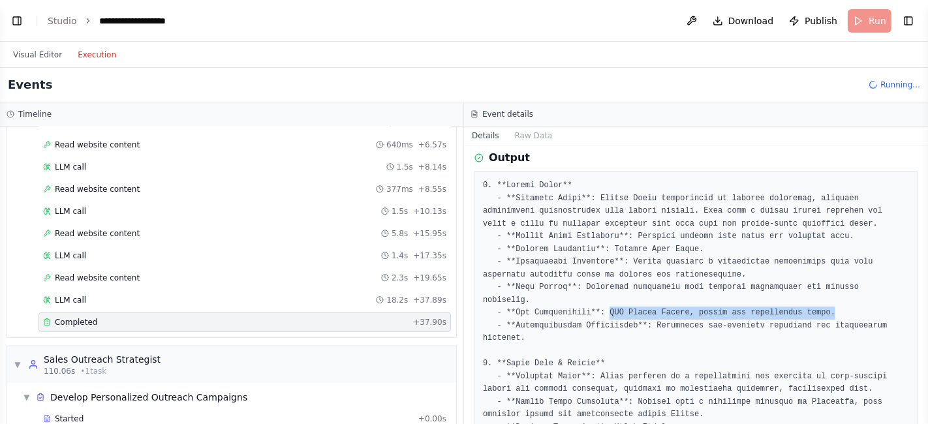
drag, startPoint x: 599, startPoint y: 301, endPoint x: 808, endPoint y: 300, distance: 208.9
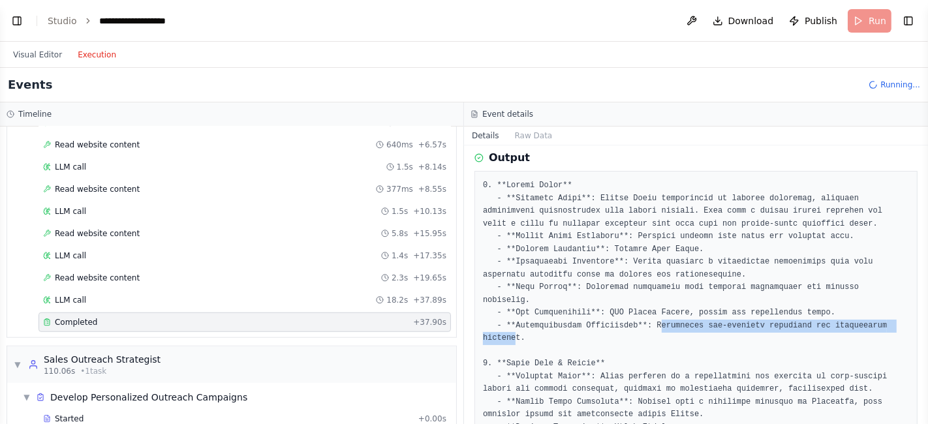
drag, startPoint x: 649, startPoint y: 311, endPoint x: 888, endPoint y: 311, distance: 239.0
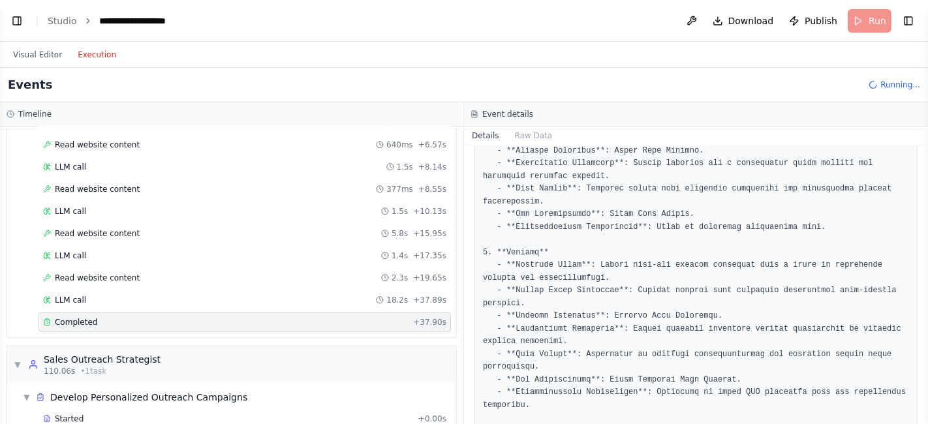
scroll to position [512, 0]
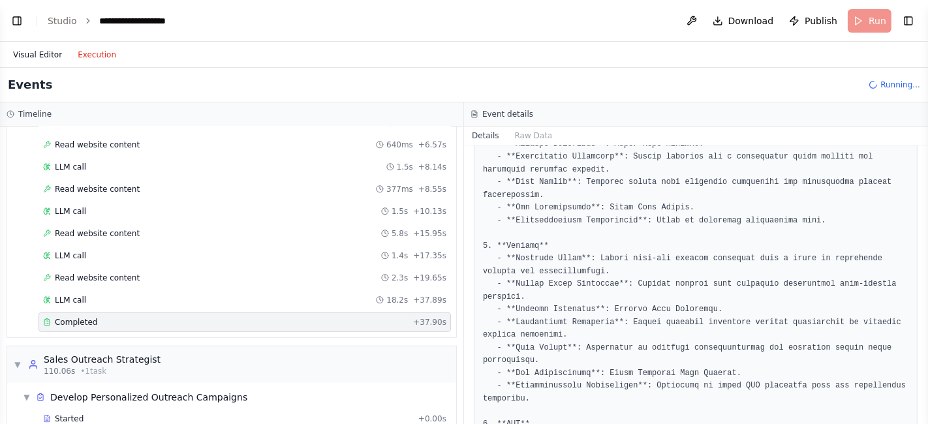
click at [44, 54] on button "Visual Editor" at bounding box center [37, 55] width 65 height 16
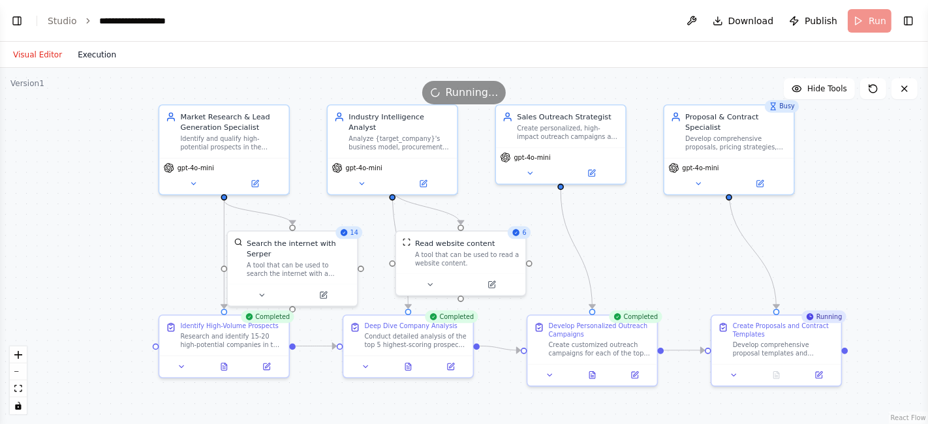
click at [95, 47] on button "Execution" at bounding box center [97, 55] width 54 height 16
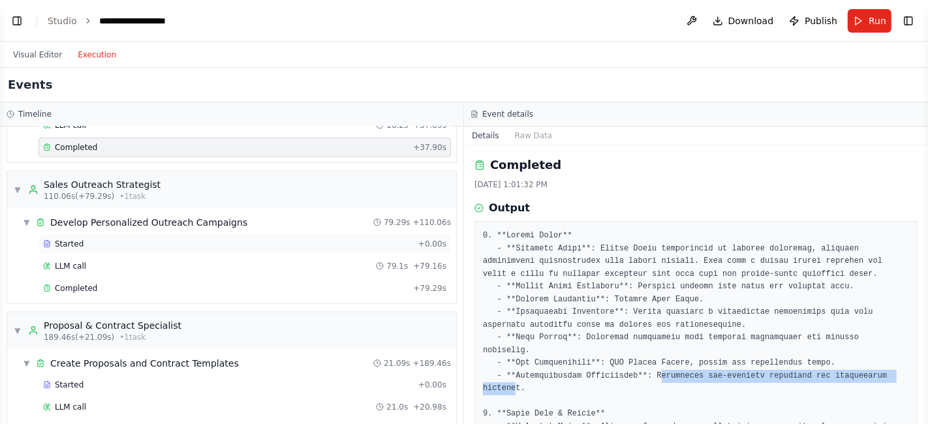
scroll to position [1126, 0]
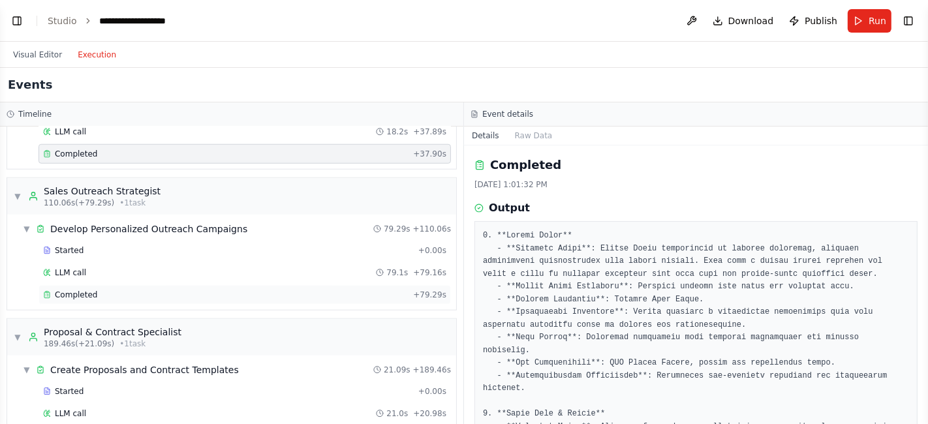
click at [66, 290] on span "Completed" at bounding box center [76, 295] width 42 height 10
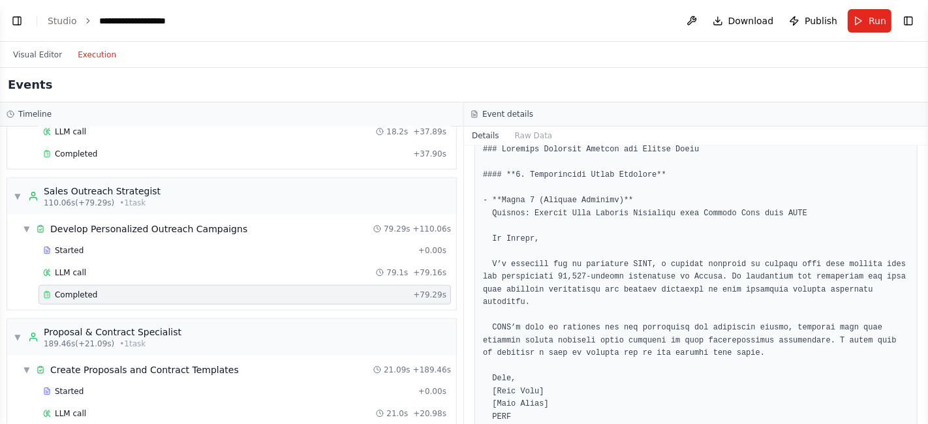
scroll to position [108, 0]
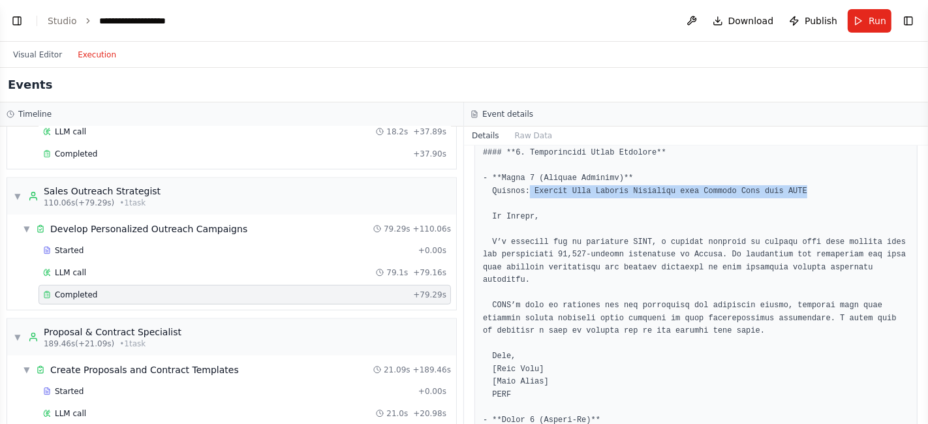
drag, startPoint x: 528, startPoint y: 190, endPoint x: 793, endPoint y: 189, distance: 265.1
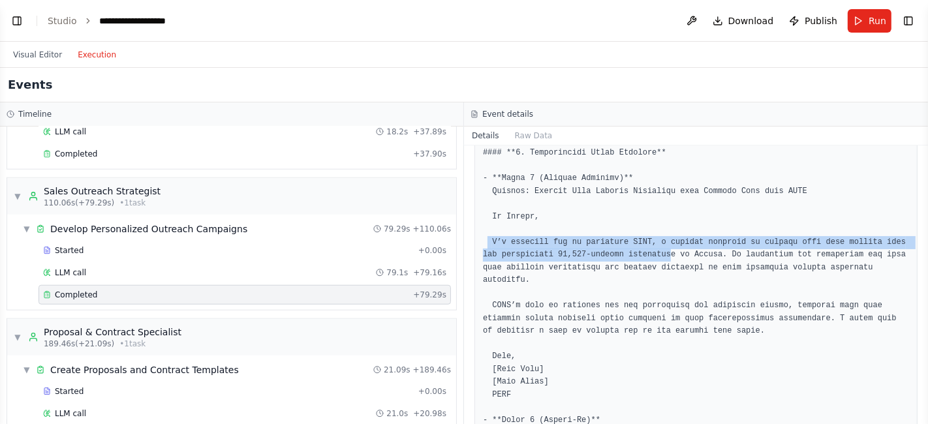
drag, startPoint x: 488, startPoint y: 243, endPoint x: 639, endPoint y: 255, distance: 150.6
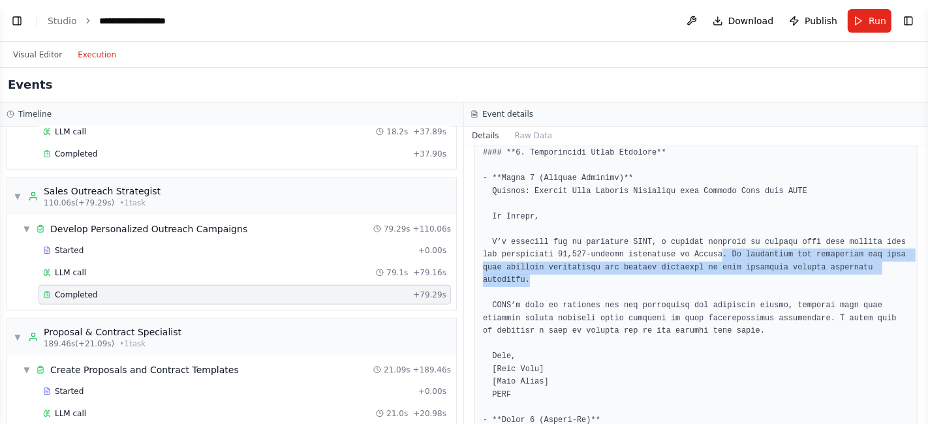
drag, startPoint x: 686, startPoint y: 255, endPoint x: 872, endPoint y: 269, distance: 186.6
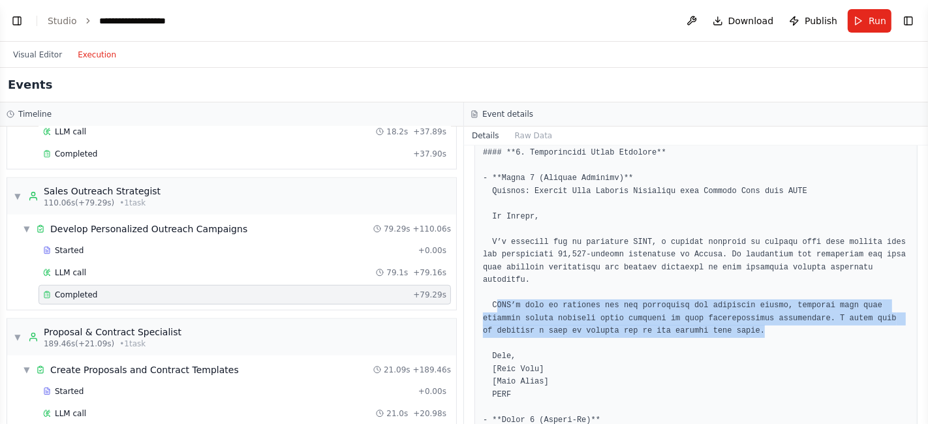
drag, startPoint x: 495, startPoint y: 293, endPoint x: 718, endPoint y: 317, distance: 224.6
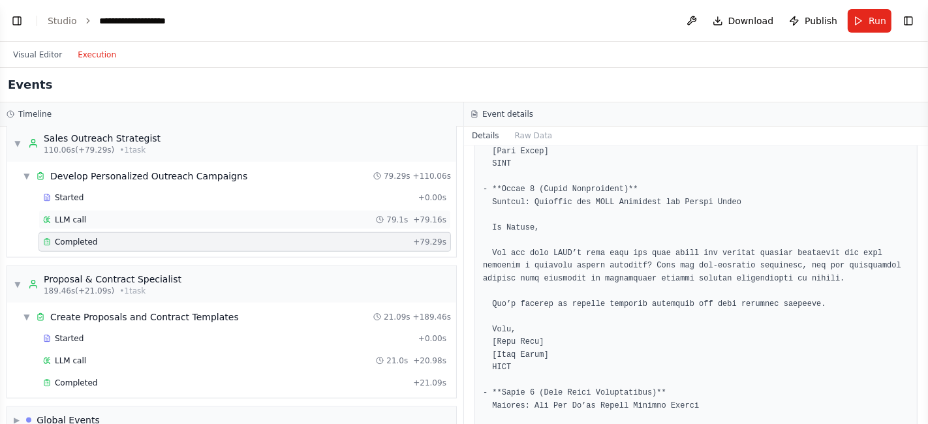
scroll to position [1182, 0]
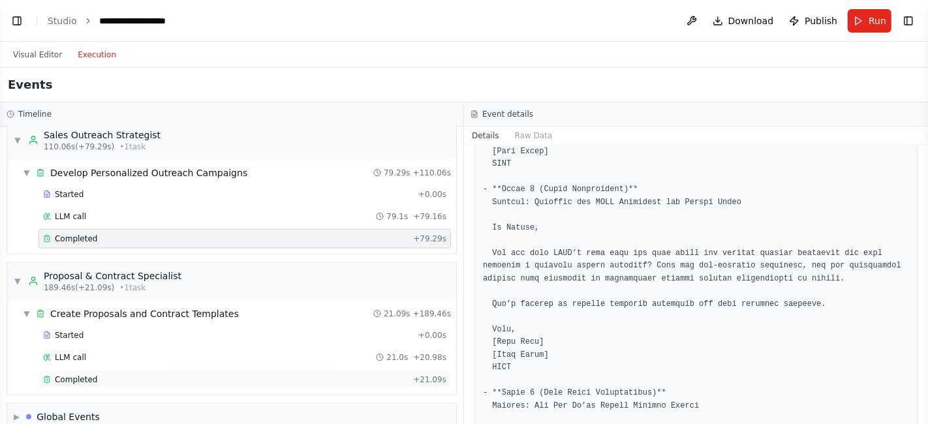
click at [82, 375] on span "Completed" at bounding box center [76, 380] width 42 height 10
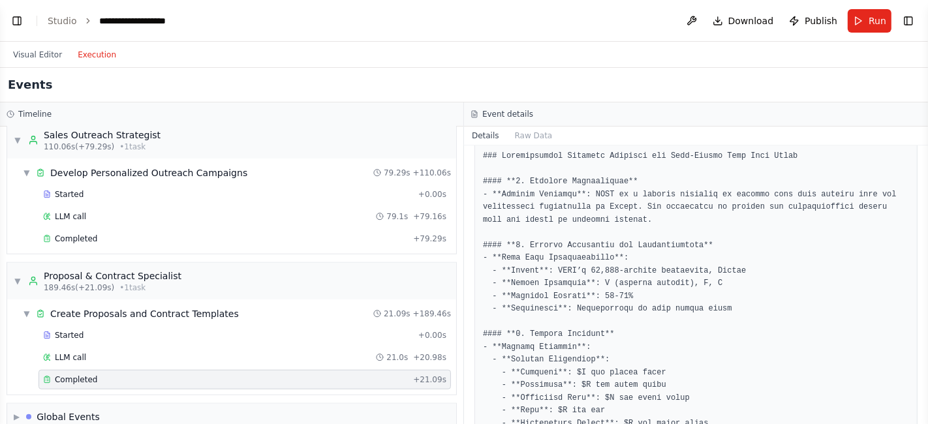
scroll to position [80, 0]
drag, startPoint x: 560, startPoint y: 155, endPoint x: 765, endPoint y: 160, distance: 205.7
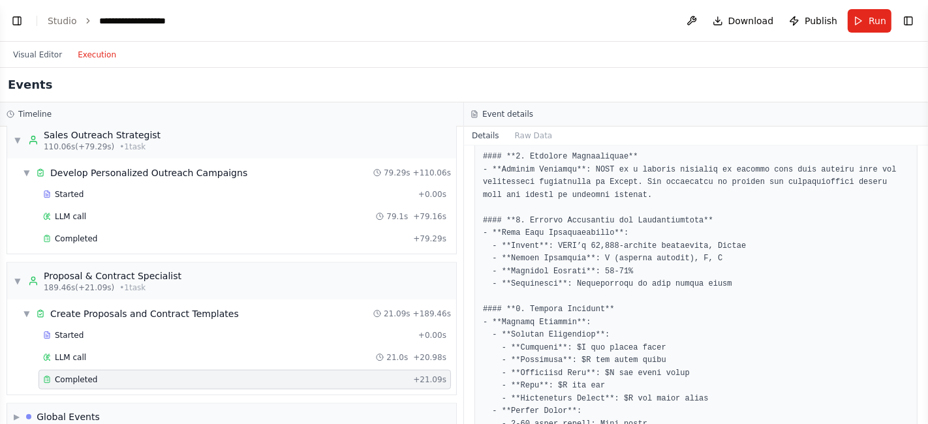
scroll to position [105, 0]
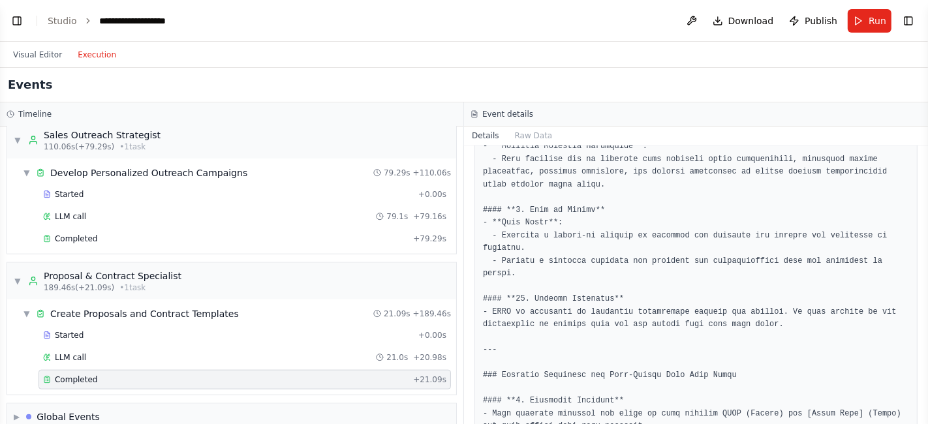
scroll to position [808, 0]
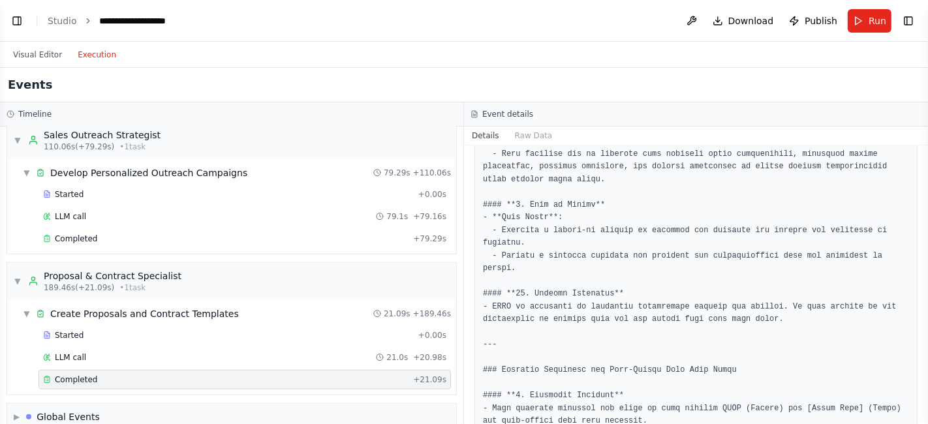
click at [505, 31] on header "**********" at bounding box center [464, 21] width 928 height 42
click at [806, 21] on button "Publish" at bounding box center [813, 21] width 59 height 24
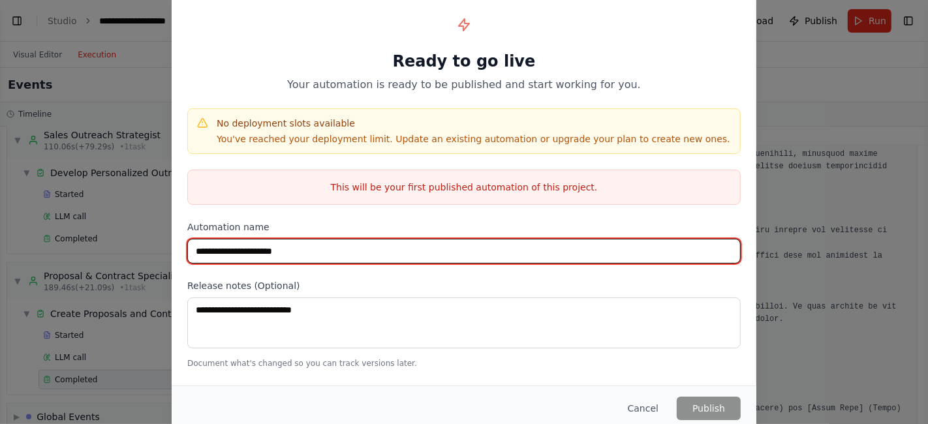
click at [327, 253] on input "**********" at bounding box center [464, 251] width 554 height 25
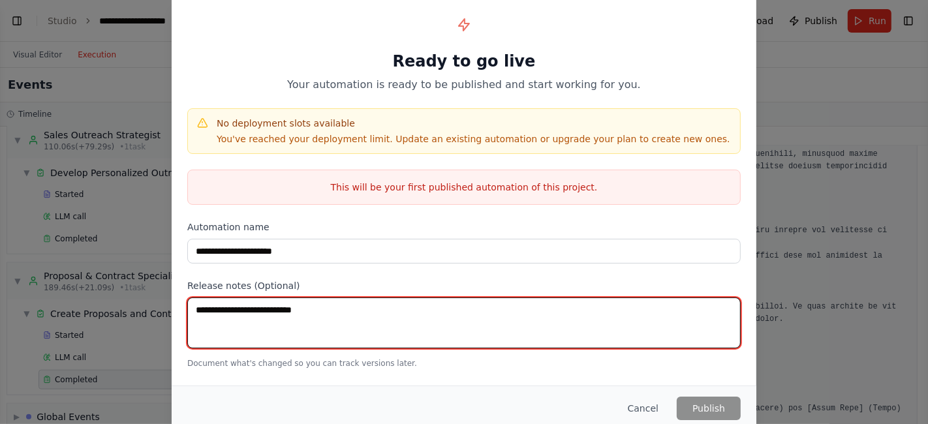
click at [322, 308] on textarea at bounding box center [464, 323] width 554 height 51
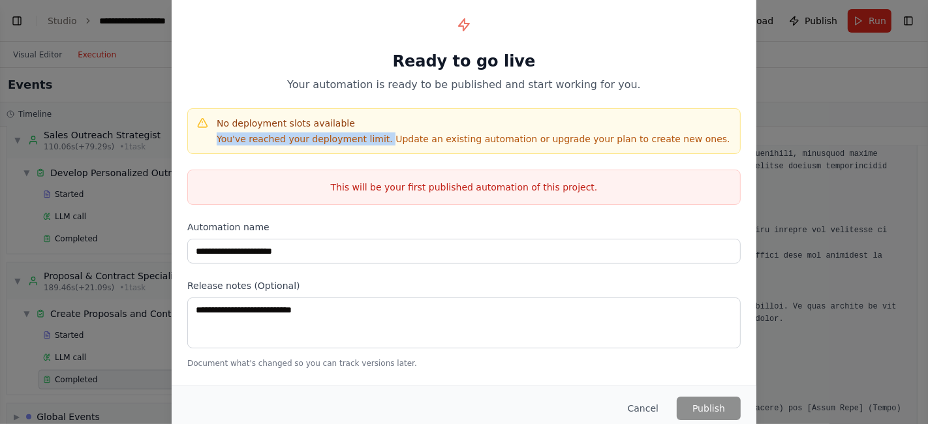
drag, startPoint x: 373, startPoint y: 140, endPoint x: 212, endPoint y: 138, distance: 161.9
click at [212, 138] on div "No deployment slots available You've reached your deployment limit. Update an e…" at bounding box center [464, 131] width 537 height 29
click at [227, 138] on p "You've reached your deployment limit. Update an existing automation or upgrade …" at bounding box center [474, 139] width 514 height 13
drag, startPoint x: 377, startPoint y: 138, endPoint x: 390, endPoint y: 138, distance: 12.4
click at [390, 138] on p "You've reached your deployment limit. Update an existing automation or upgrade …" at bounding box center [474, 139] width 514 height 13
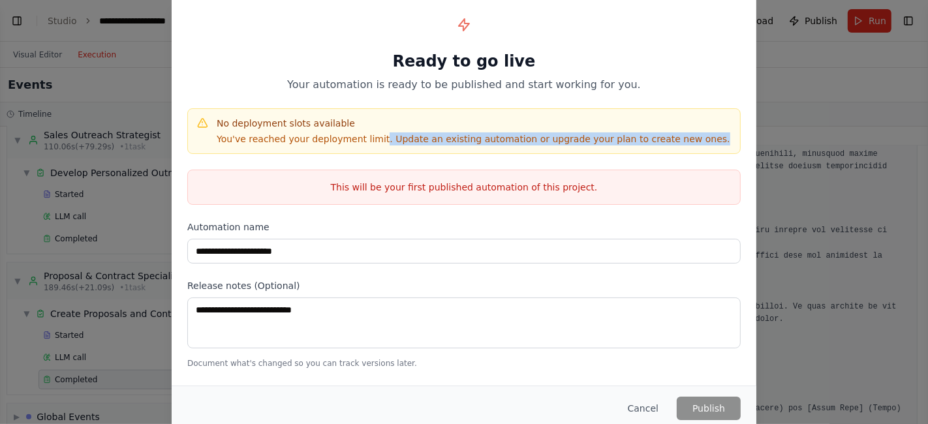
drag, startPoint x: 368, startPoint y: 138, endPoint x: 669, endPoint y: 140, distance: 301.0
click at [669, 140] on div "No deployment slots available You've reached your deployment limit. Update an e…" at bounding box center [464, 131] width 537 height 29
click at [682, 140] on div "No deployment slots available You've reached your deployment limit. Update an e…" at bounding box center [464, 131] width 537 height 29
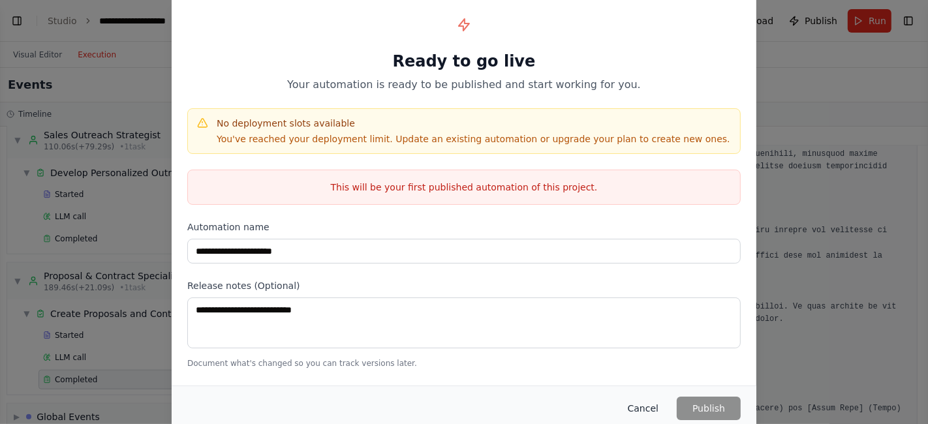
click at [656, 407] on button "Cancel" at bounding box center [644, 409] width 52 height 24
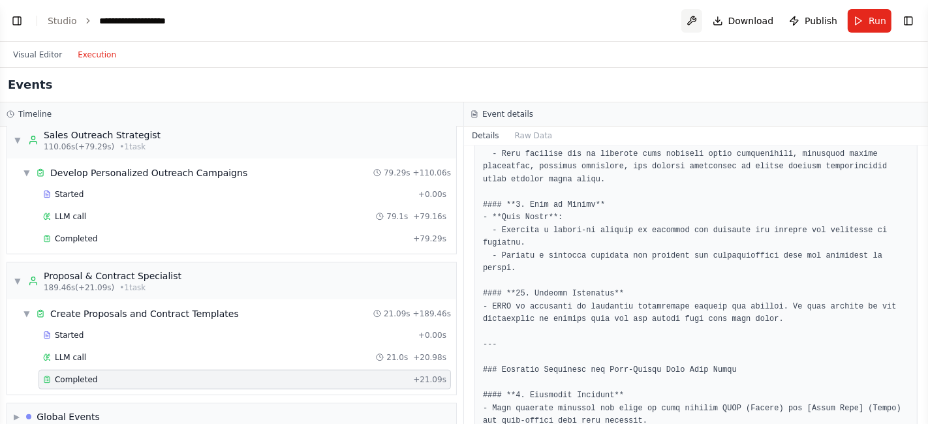
click at [693, 23] on button at bounding box center [692, 21] width 21 height 24
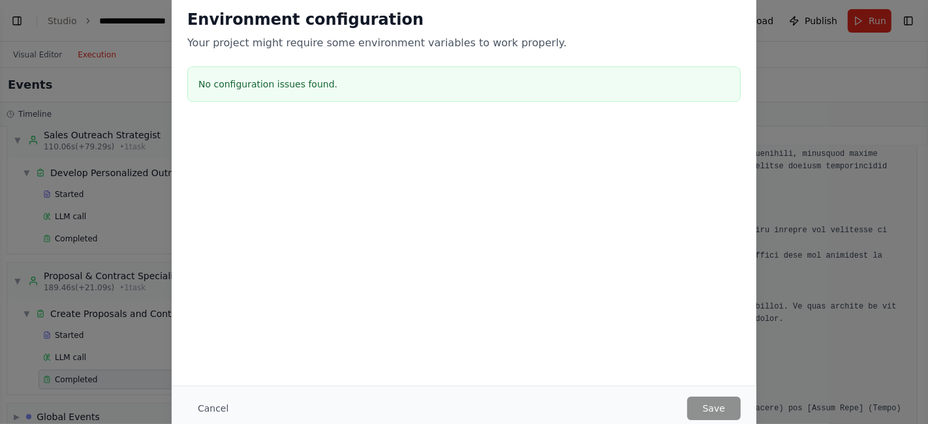
click at [812, 48] on div "Environment configuration Your project might require some environment variables…" at bounding box center [464, 212] width 928 height 424
click at [204, 413] on button "Cancel" at bounding box center [213, 409] width 52 height 24
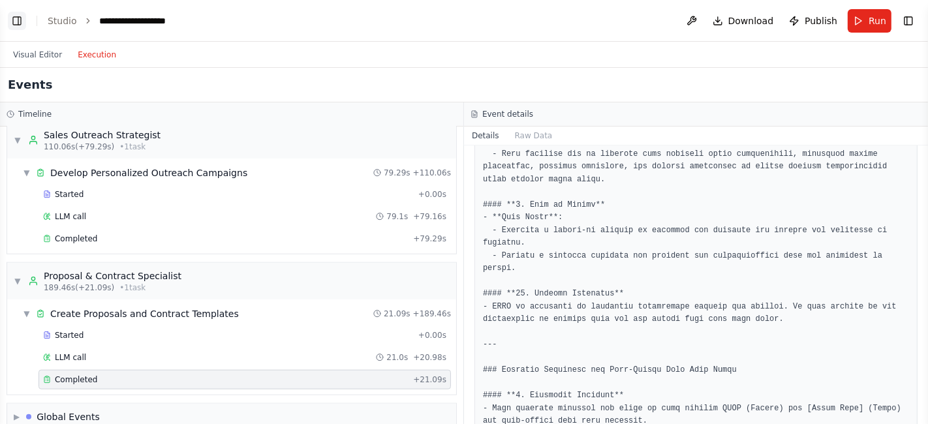
click at [20, 22] on button "Toggle Left Sidebar" at bounding box center [17, 21] width 18 height 18
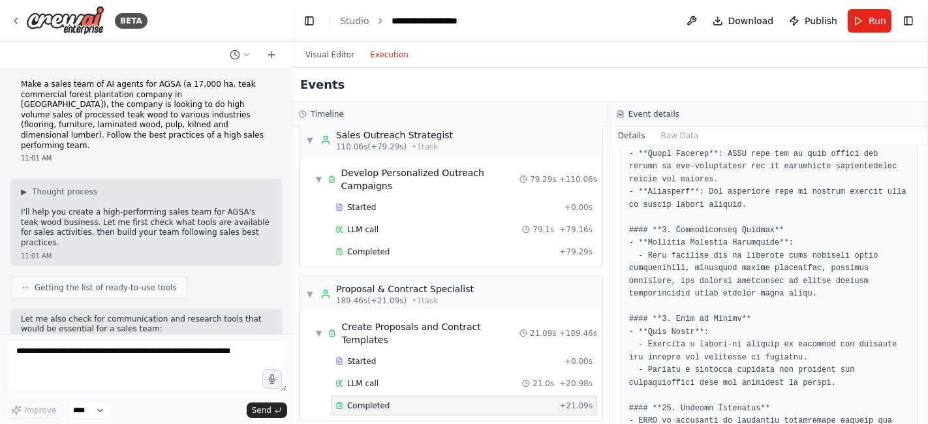
scroll to position [0, 0]
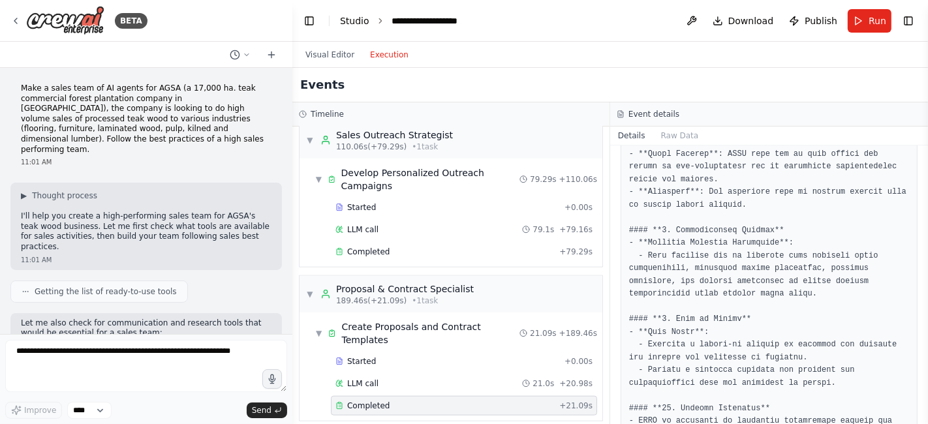
click at [355, 23] on link "Studio" at bounding box center [354, 21] width 29 height 10
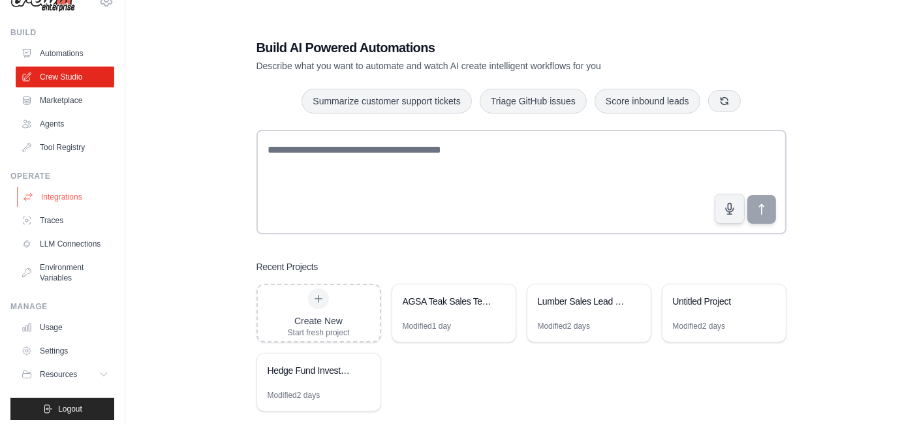
scroll to position [43, 0]
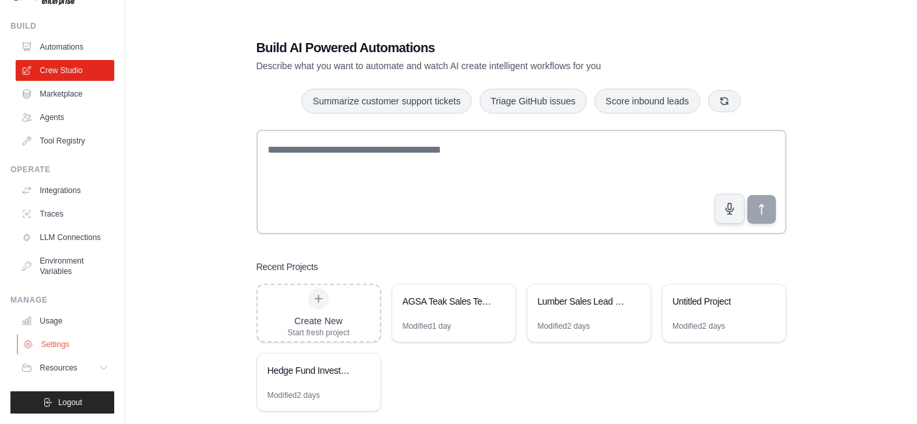
click at [60, 344] on link "Settings" at bounding box center [66, 344] width 99 height 21
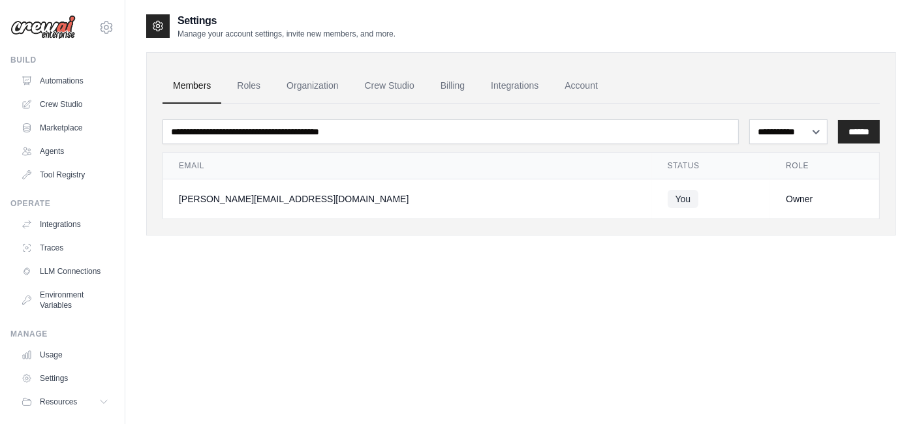
click at [48, 316] on link "Environment Variables" at bounding box center [65, 300] width 99 height 31
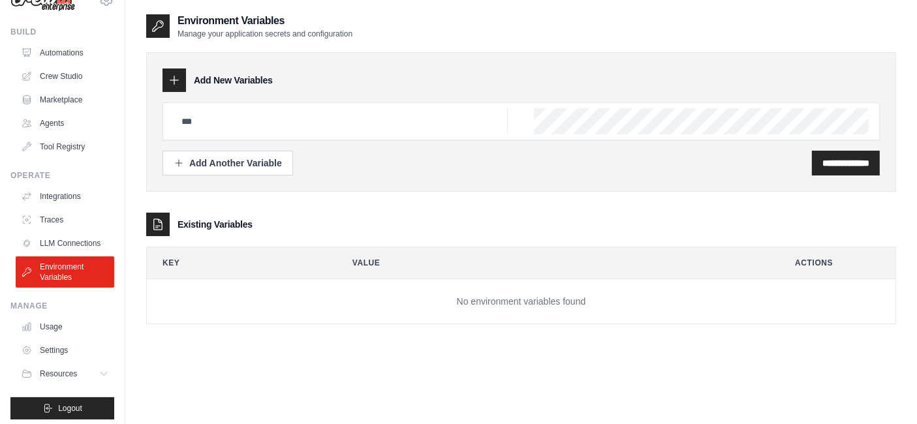
scroll to position [43, 0]
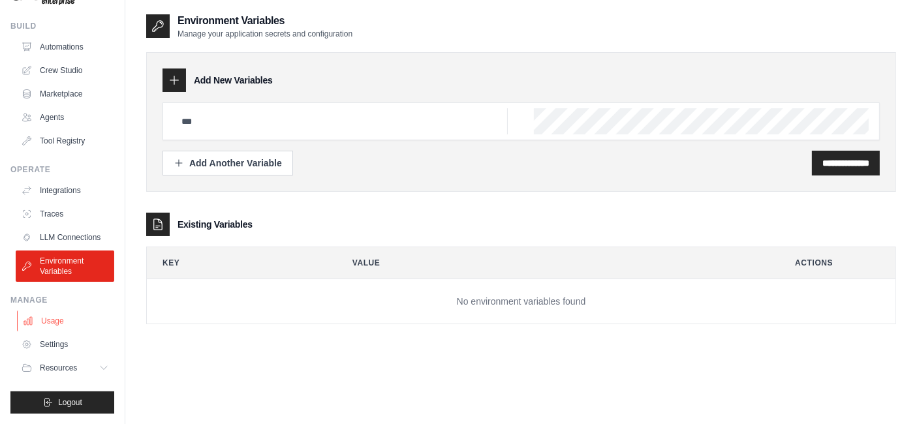
click at [49, 325] on link "Usage" at bounding box center [66, 321] width 99 height 21
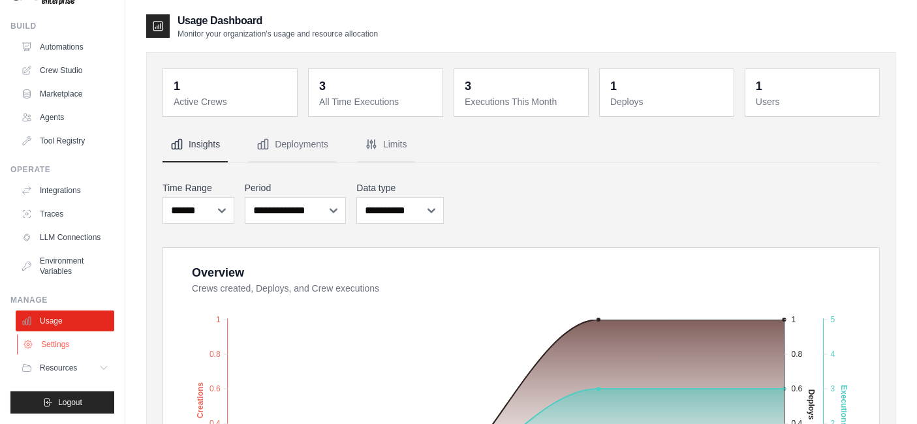
click at [59, 345] on link "Settings" at bounding box center [66, 344] width 99 height 21
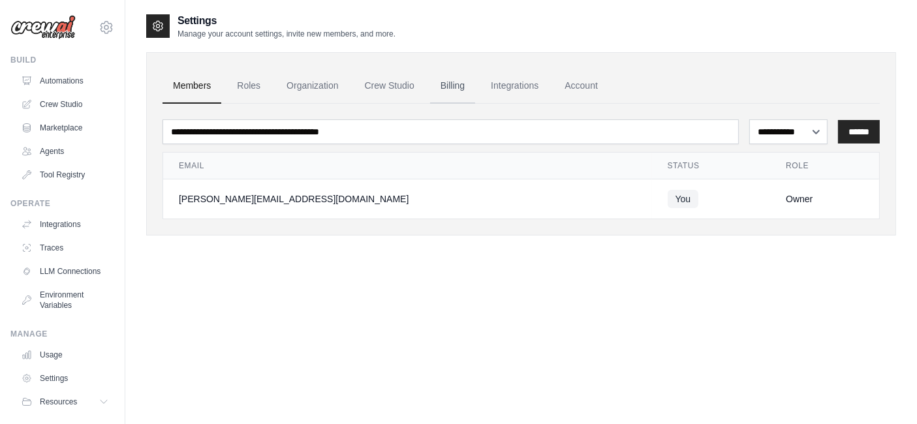
click at [451, 80] on link "Billing" at bounding box center [452, 86] width 45 height 35
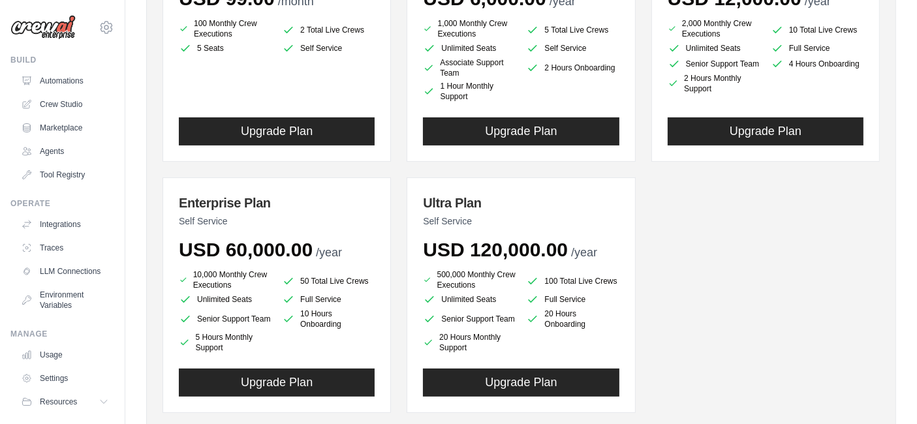
scroll to position [255, 0]
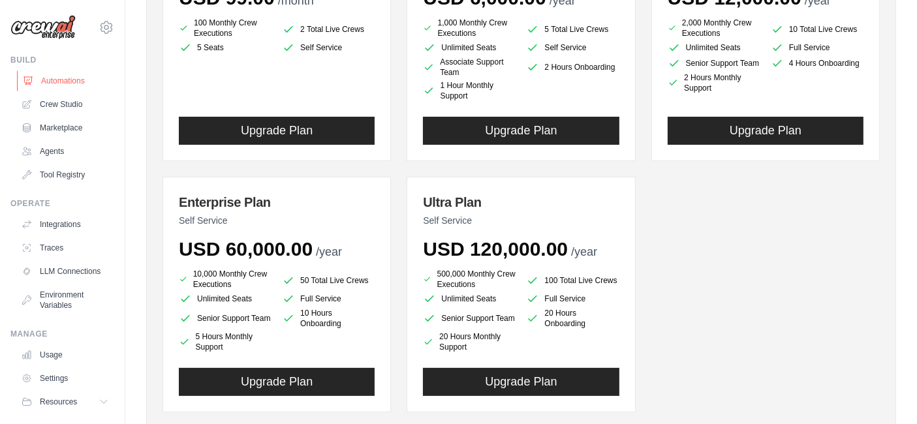
click at [69, 80] on link "Automations" at bounding box center [66, 81] width 99 height 21
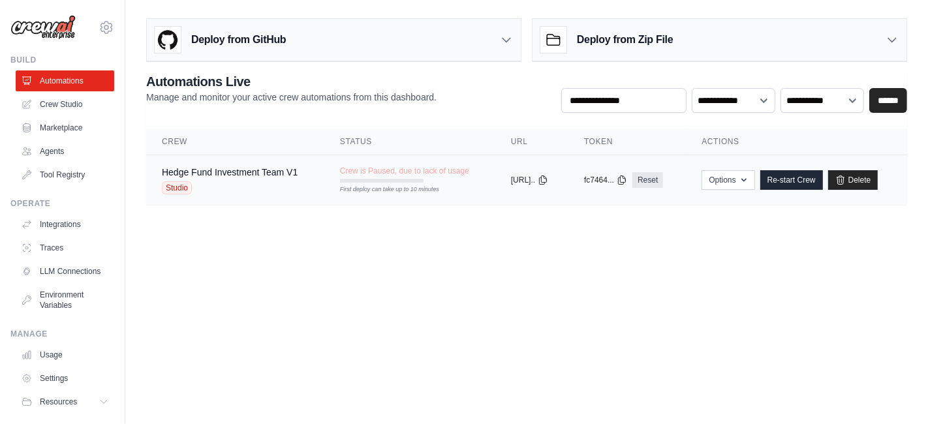
click at [250, 185] on div "Studio" at bounding box center [230, 188] width 136 height 13
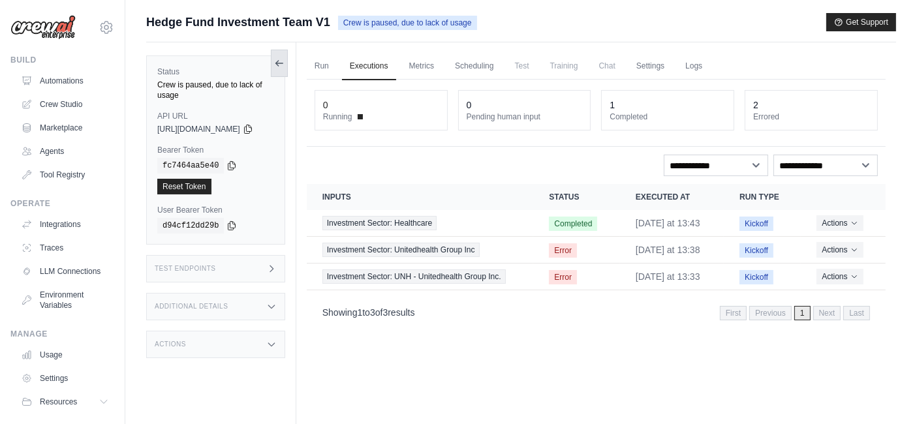
click at [285, 64] on icon at bounding box center [279, 63] width 10 height 10
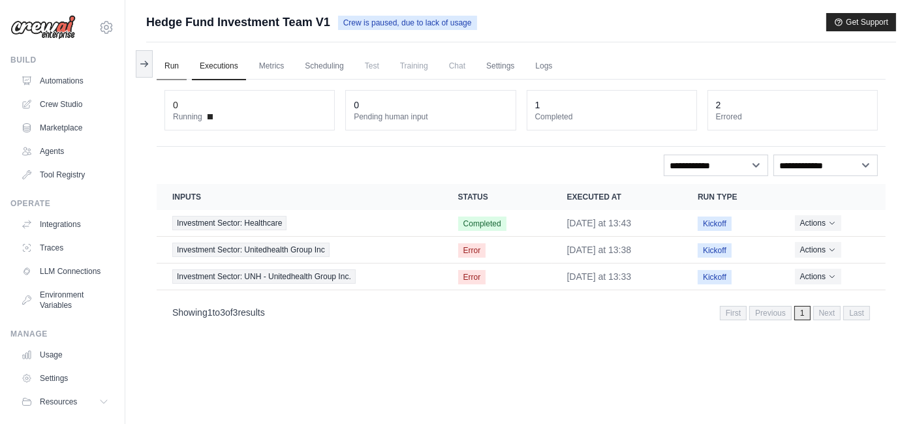
click at [174, 68] on link "Run" at bounding box center [172, 66] width 30 height 27
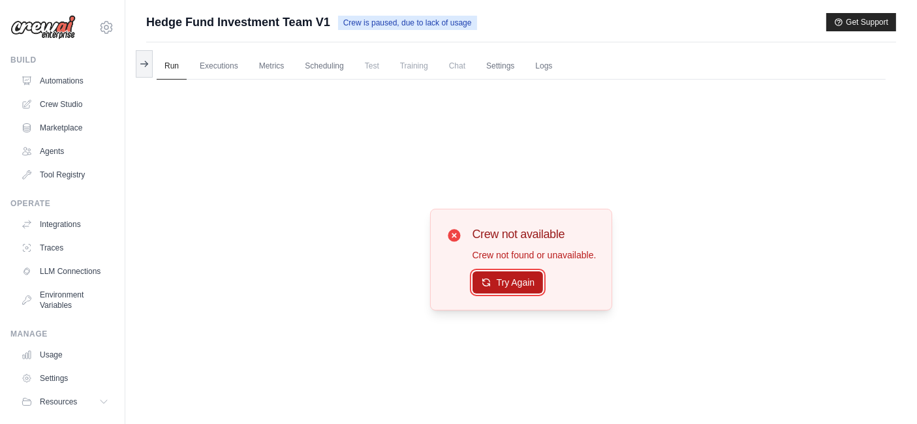
click at [513, 279] on button "Try Again" at bounding box center [508, 283] width 71 height 22
click at [366, 16] on span "Crew is paused, due to lack of usage" at bounding box center [407, 23] width 139 height 14
click at [62, 78] on link "Automations" at bounding box center [66, 81] width 99 height 21
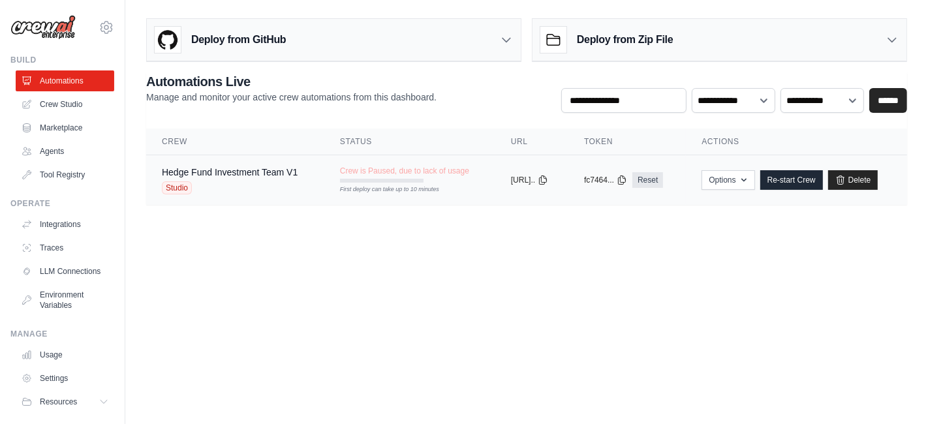
click at [355, 181] on div "First deploy can take up to 10 minutes" at bounding box center [382, 181] width 84 height 4
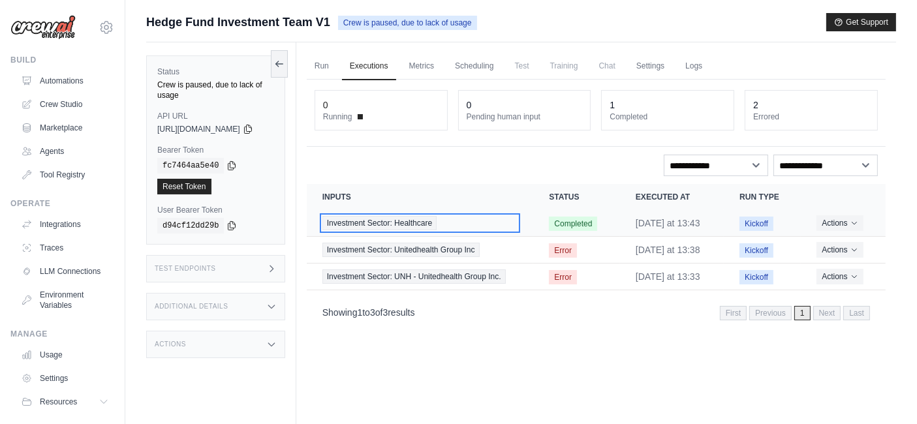
click at [493, 223] on div "Investment Sector: Healthcare" at bounding box center [421, 223] width 196 height 14
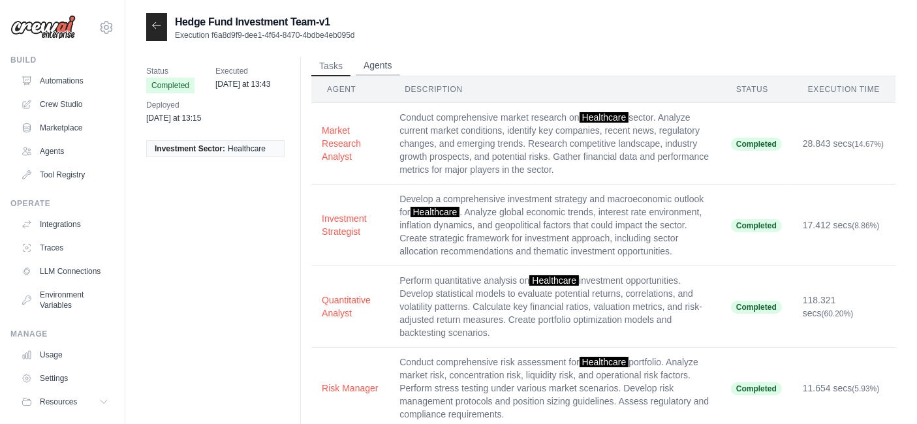
click at [361, 75] on li "Agents" at bounding box center [378, 67] width 44 height 20
click at [373, 66] on button "Agents" at bounding box center [378, 66] width 44 height 20
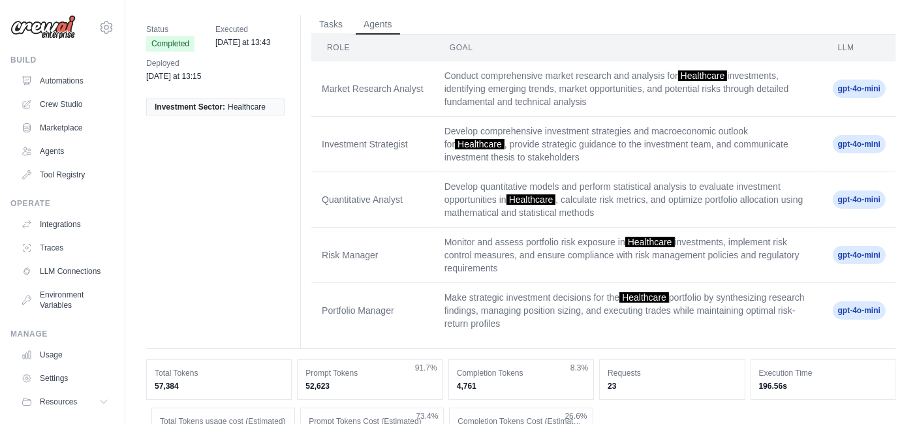
scroll to position [40, 0]
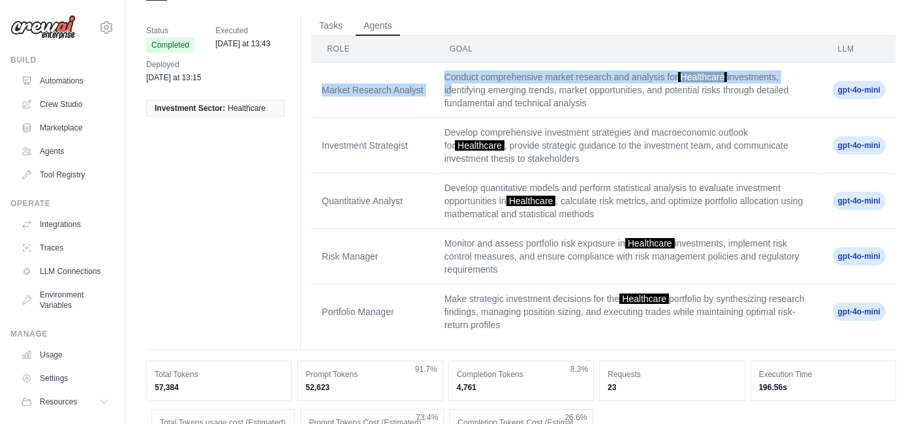
drag, startPoint x: 319, startPoint y: 88, endPoint x: 447, endPoint y: 89, distance: 128.6
click at [447, 89] on tr "Market Research Analyst Conduct comprehensive market research and analysis for …" at bounding box center [603, 90] width 585 height 55
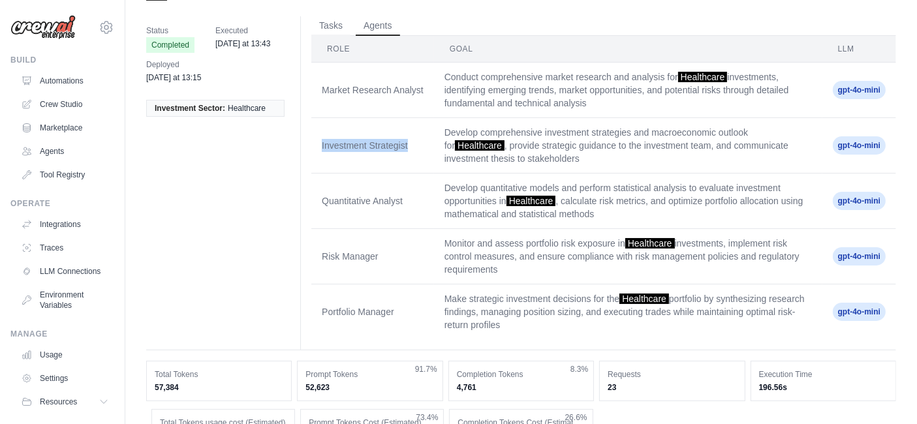
drag, startPoint x: 321, startPoint y: 142, endPoint x: 429, endPoint y: 142, distance: 108.4
click at [429, 142] on td "Investment Strategist" at bounding box center [372, 145] width 123 height 55
drag, startPoint x: 324, startPoint y: 198, endPoint x: 407, endPoint y: 198, distance: 82.9
click at [407, 198] on td "Quantitative Analyst" at bounding box center [372, 201] width 123 height 55
drag, startPoint x: 323, startPoint y: 256, endPoint x: 389, endPoint y: 256, distance: 66.6
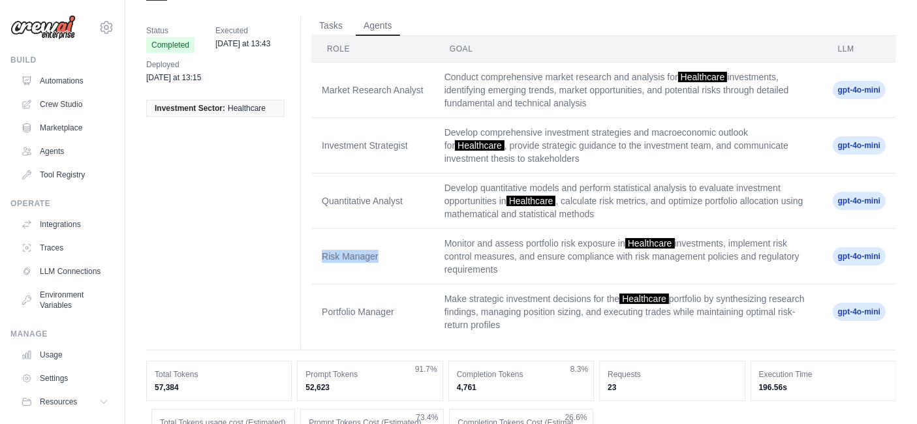
click at [389, 256] on td "Risk Manager" at bounding box center [372, 256] width 123 height 55
drag, startPoint x: 325, startPoint y: 313, endPoint x: 393, endPoint y: 309, distance: 68.0
click at [393, 309] on td "Portfolio Manager" at bounding box center [372, 312] width 123 height 55
click at [406, 301] on td "Portfolio Manager" at bounding box center [372, 312] width 123 height 55
click at [293, 206] on div "Status Completed Executed Saturday at 13:43 Deployed Saturday at 13:15 Investme…" at bounding box center [521, 183] width 750 height 334
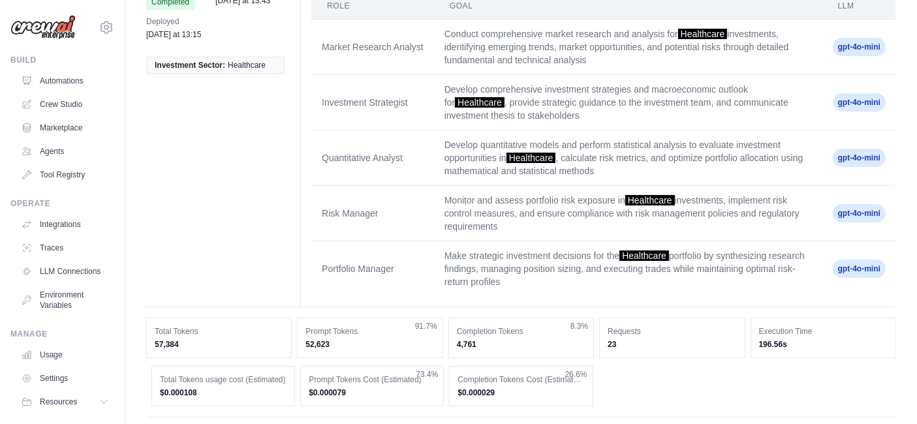
scroll to position [0, 0]
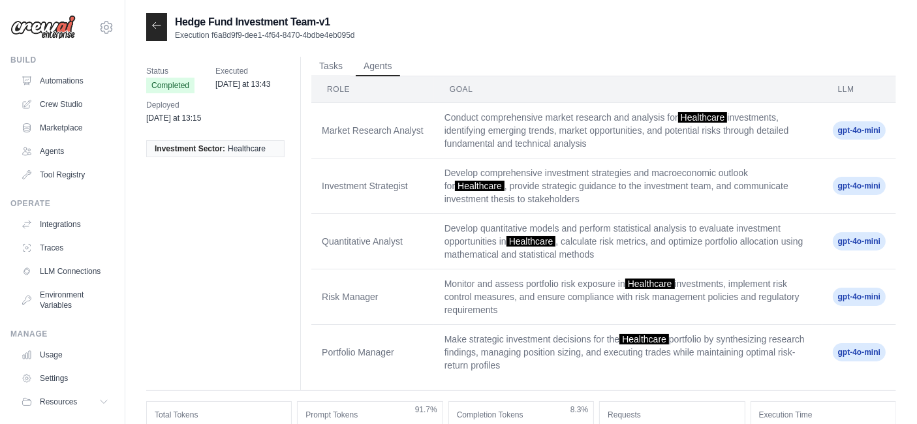
click at [42, 33] on img at bounding box center [42, 27] width 65 height 25
click at [80, 30] on div "ignacio.demmer1992@gmail.com Settings" at bounding box center [62, 21] width 104 height 42
click at [99, 30] on icon at bounding box center [107, 28] width 16 height 16
click at [14, 58] on div "Build" at bounding box center [62, 60] width 104 height 10
click at [59, 123] on link "Marketplace" at bounding box center [66, 128] width 99 height 21
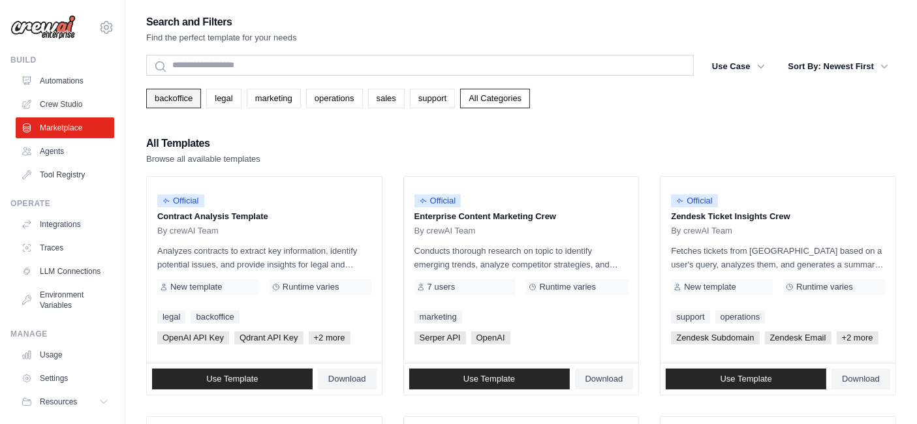
click at [188, 101] on link "backoffice" at bounding box center [173, 99] width 55 height 20
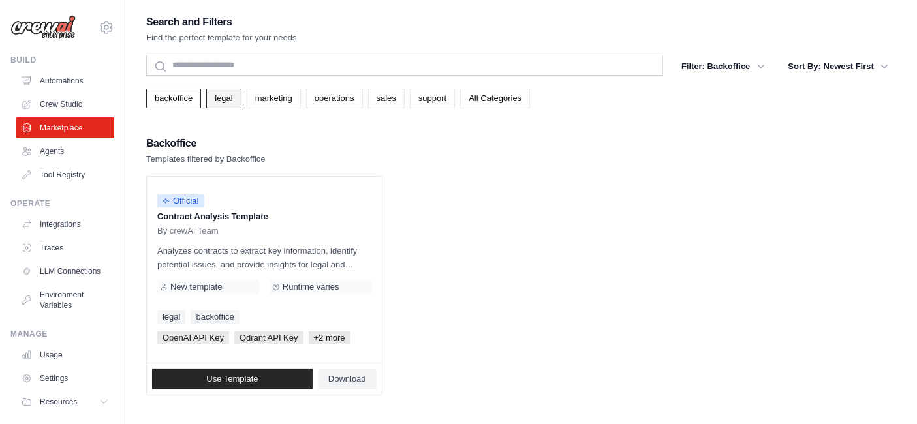
click at [221, 101] on link "legal" at bounding box center [223, 99] width 35 height 20
click at [272, 101] on link "marketing" at bounding box center [274, 99] width 54 height 20
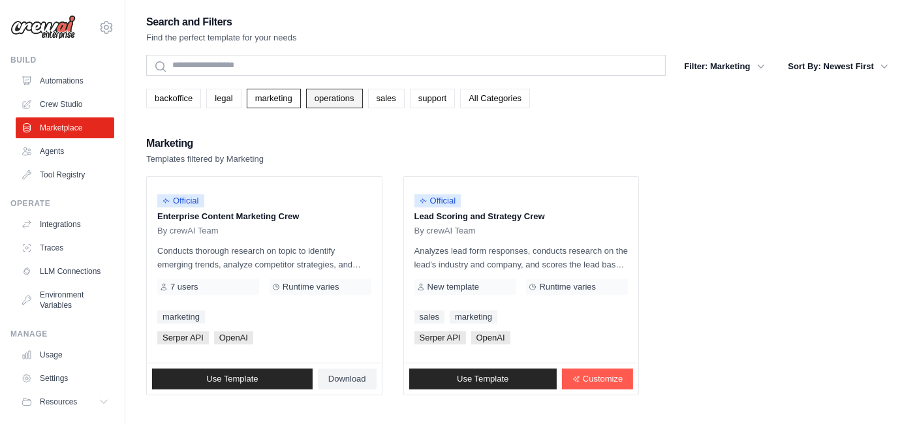
click at [325, 100] on link "operations" at bounding box center [334, 99] width 57 height 20
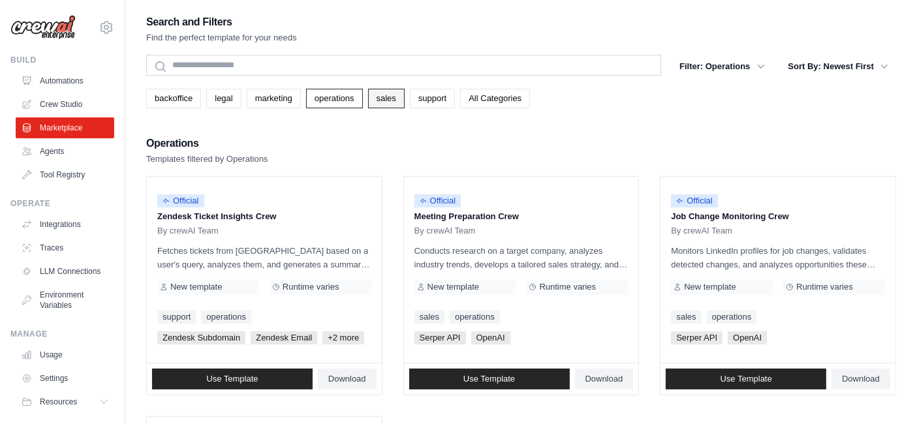
click at [384, 96] on link "sales" at bounding box center [386, 99] width 37 height 20
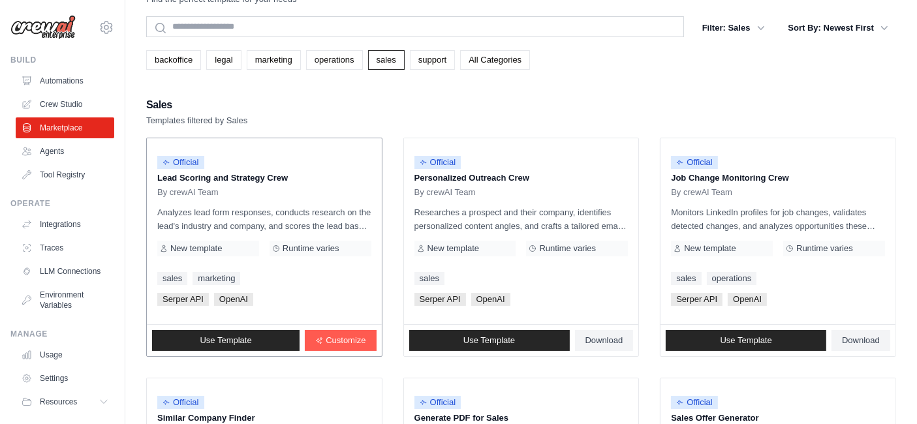
scroll to position [39, 0]
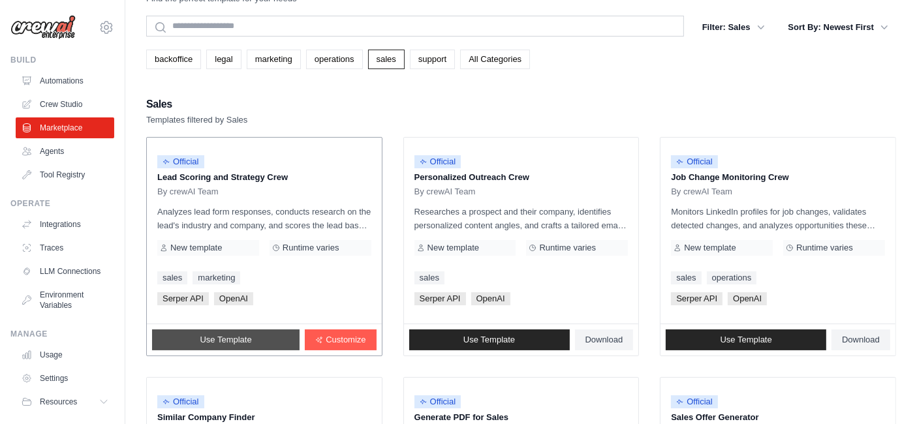
click at [248, 335] on span "Use Template" at bounding box center [226, 340] width 52 height 10
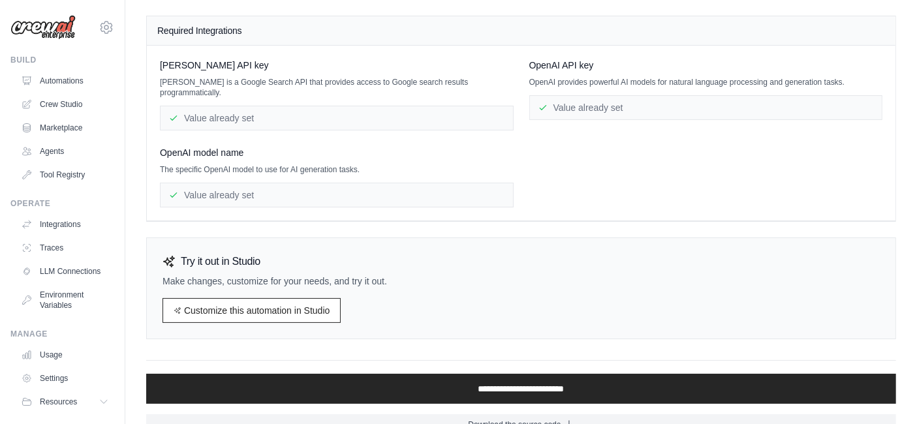
scroll to position [135, 0]
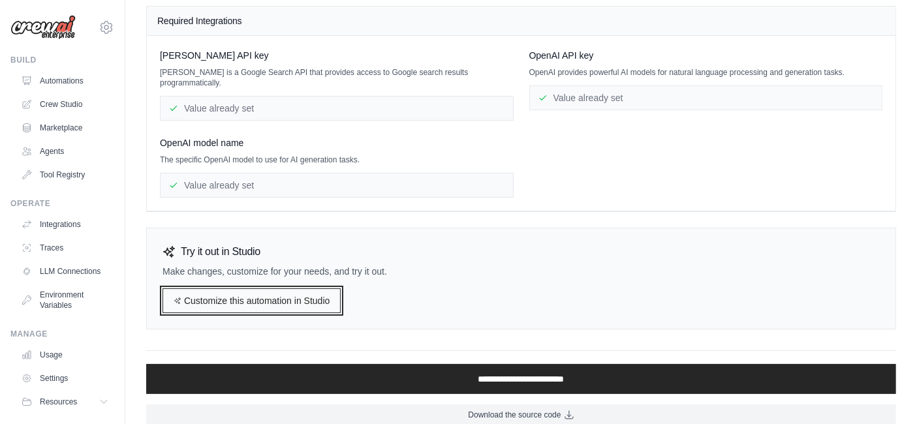
click at [255, 292] on link "Customize this automation in Studio" at bounding box center [252, 301] width 178 height 25
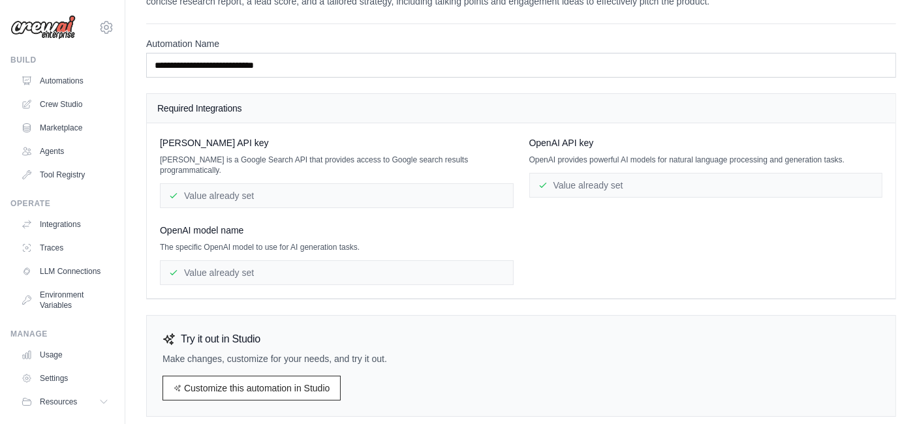
scroll to position [0, 0]
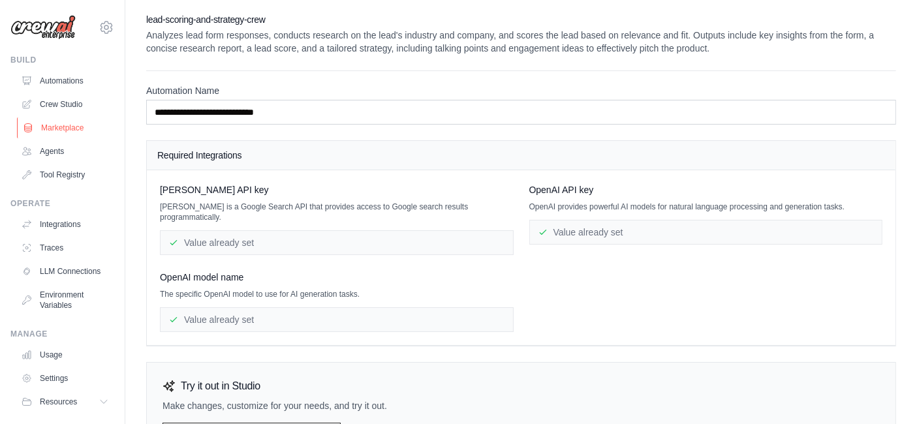
click at [50, 120] on link "Marketplace" at bounding box center [66, 128] width 99 height 21
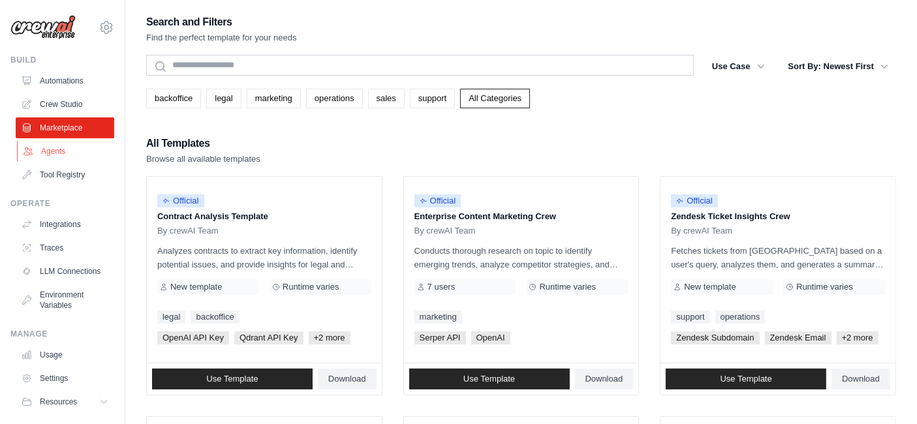
click at [43, 155] on link "Agents" at bounding box center [66, 151] width 99 height 21
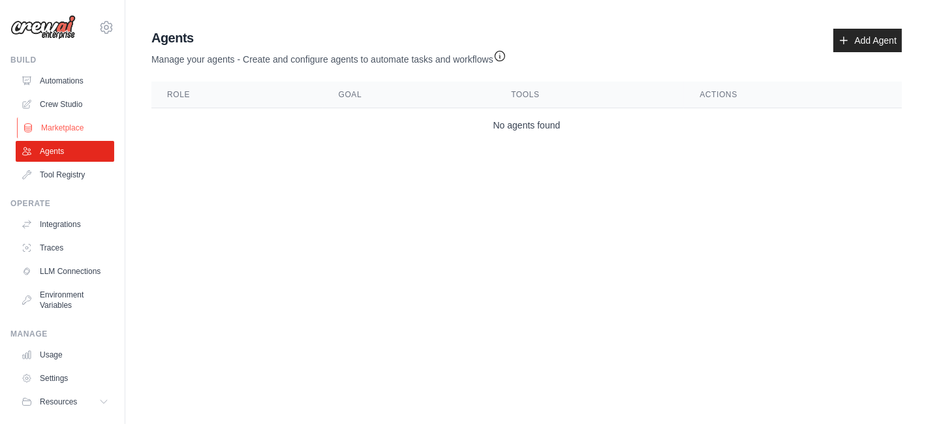
click at [61, 133] on link "Marketplace" at bounding box center [66, 128] width 99 height 21
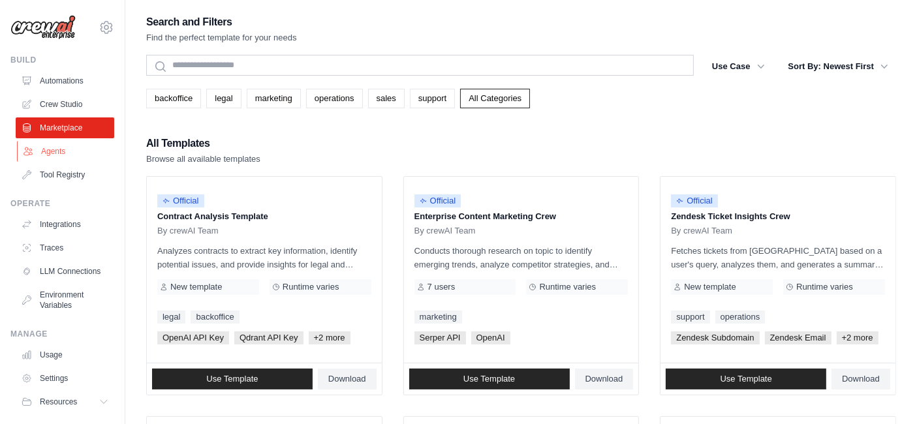
click at [54, 153] on link "Agents" at bounding box center [66, 151] width 99 height 21
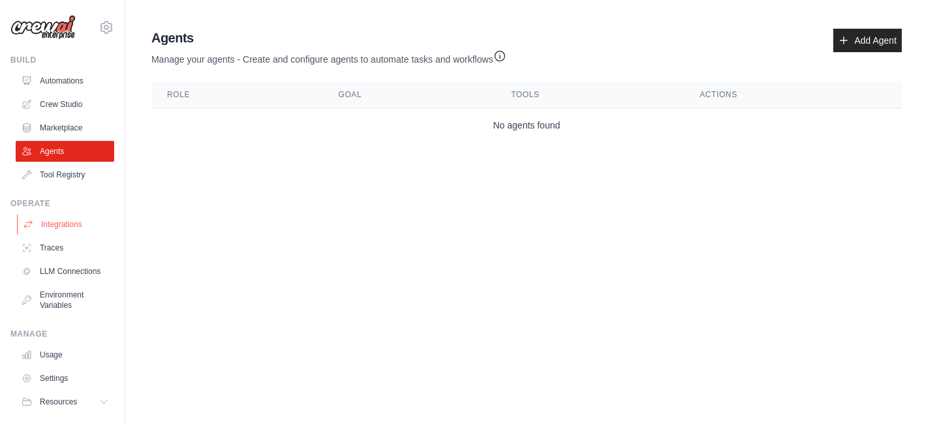
click at [53, 221] on link "Integrations" at bounding box center [66, 224] width 99 height 21
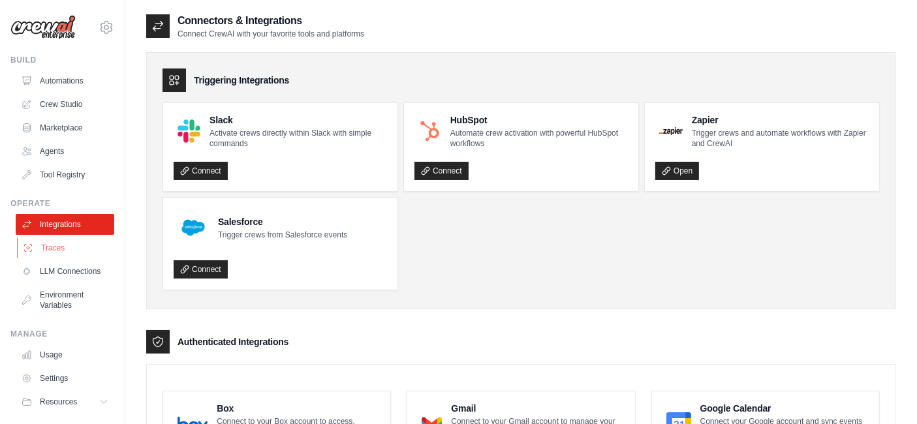
click at [69, 254] on link "Traces" at bounding box center [66, 248] width 99 height 21
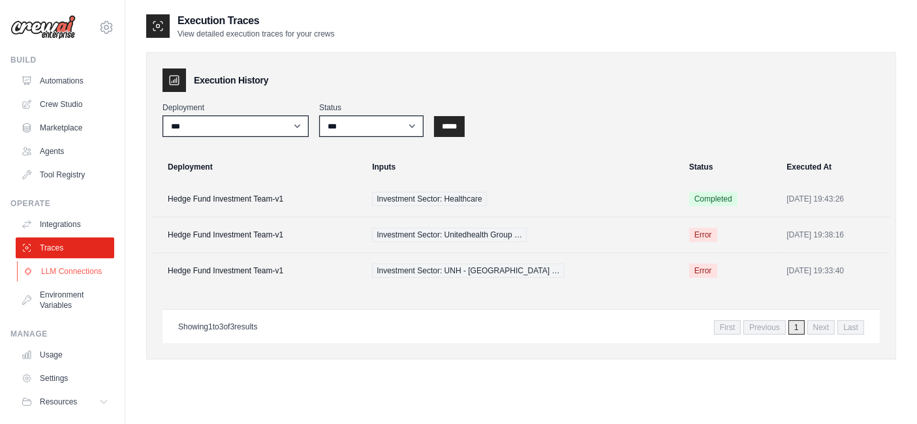
click at [71, 282] on link "LLM Connections" at bounding box center [66, 271] width 99 height 21
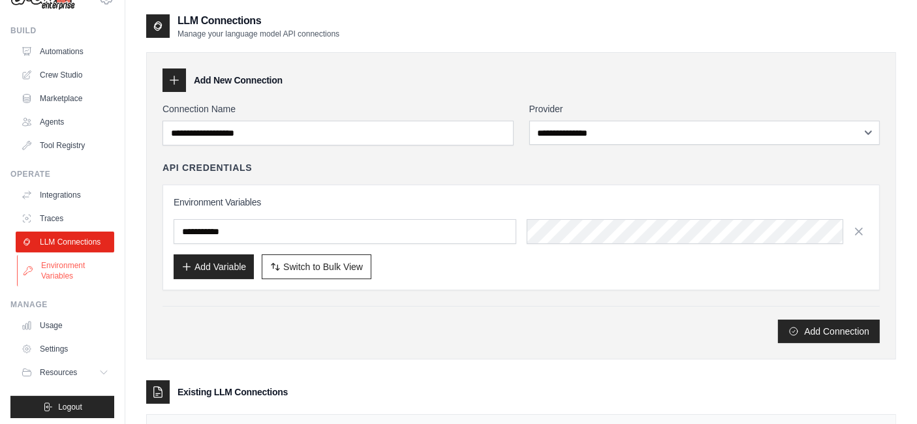
scroll to position [43, 0]
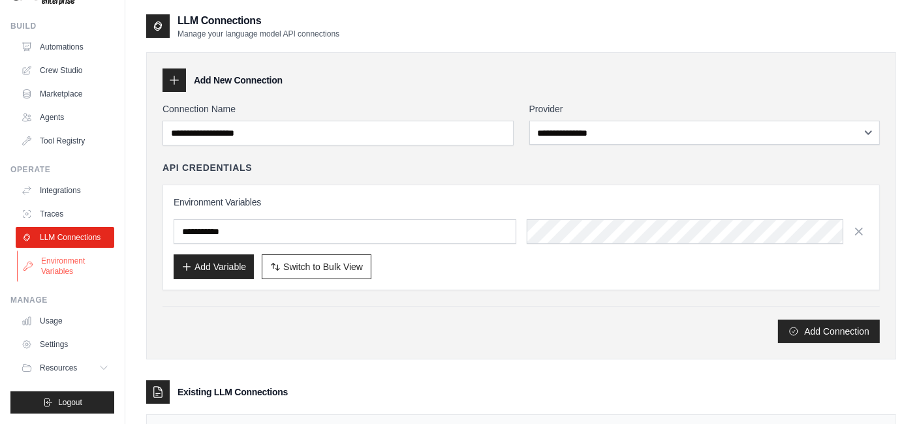
click at [73, 265] on link "Environment Variables" at bounding box center [66, 266] width 99 height 31
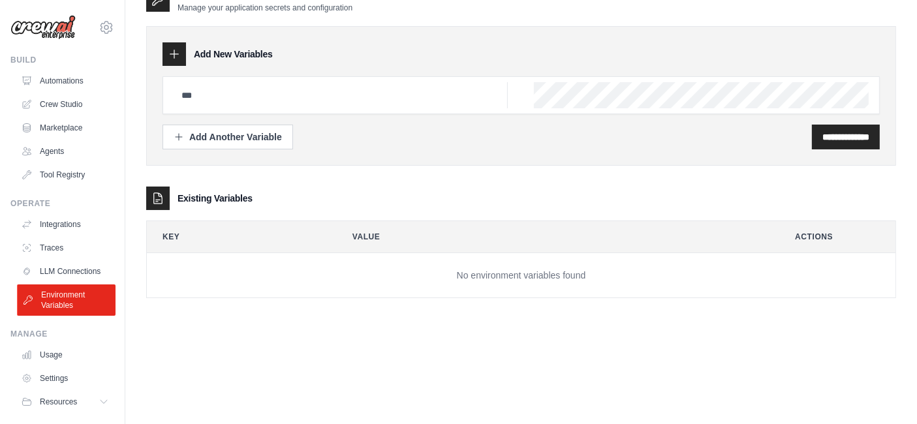
scroll to position [43, 0]
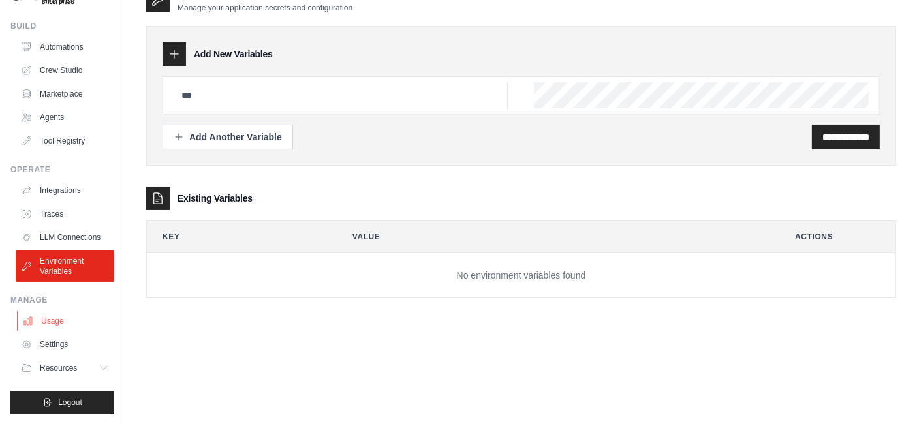
click at [65, 323] on link "Usage" at bounding box center [66, 321] width 99 height 21
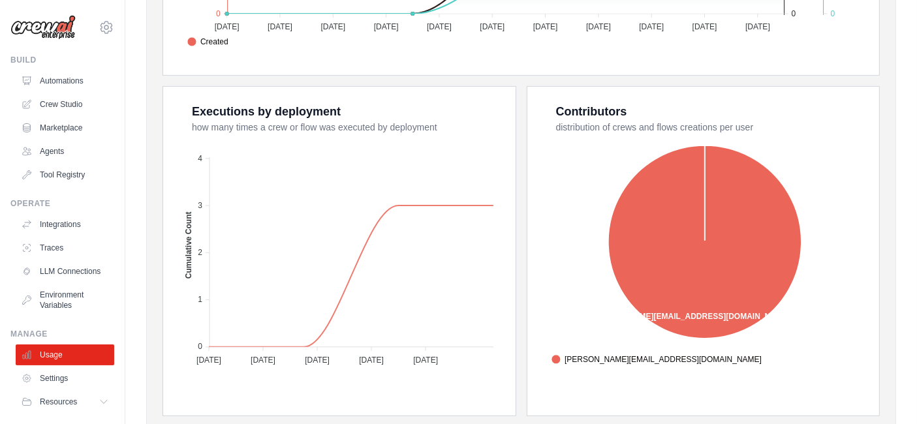
scroll to position [520, 0]
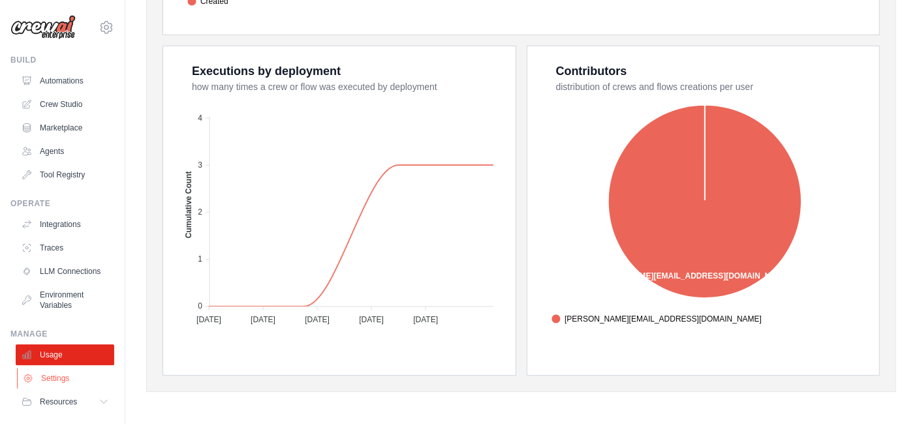
click at [71, 388] on link "Settings" at bounding box center [66, 378] width 99 height 21
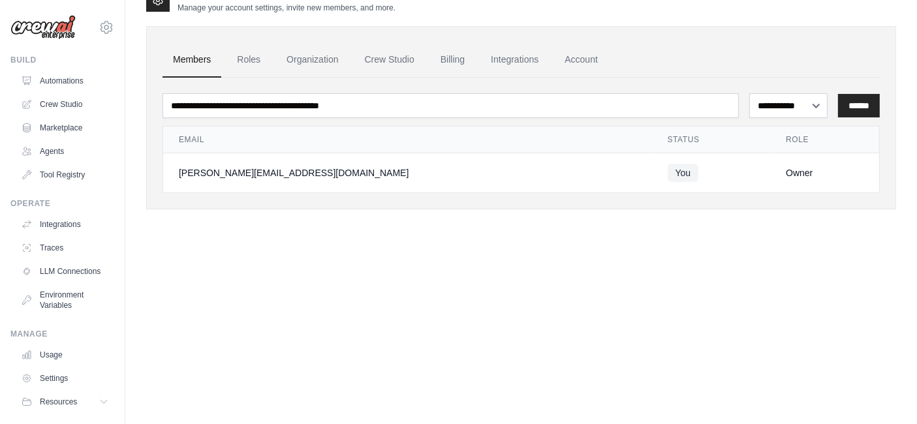
click at [135, 159] on div "**********" at bounding box center [521, 199] width 792 height 424
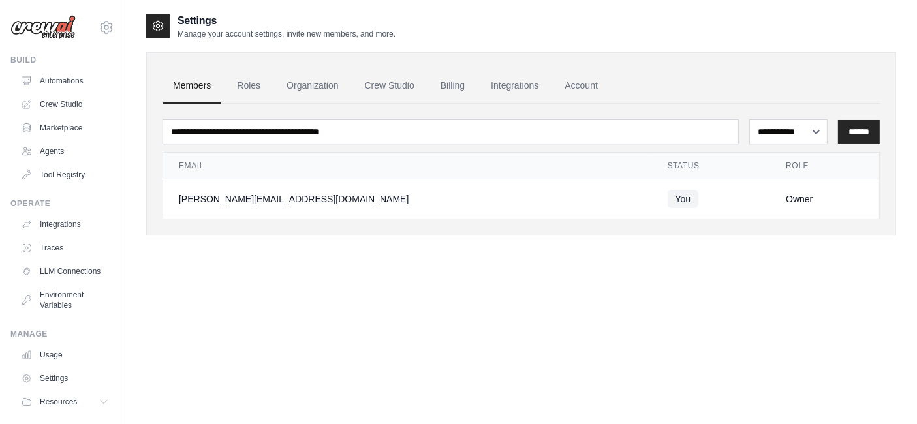
click at [135, 133] on div "**********" at bounding box center [521, 225] width 792 height 424
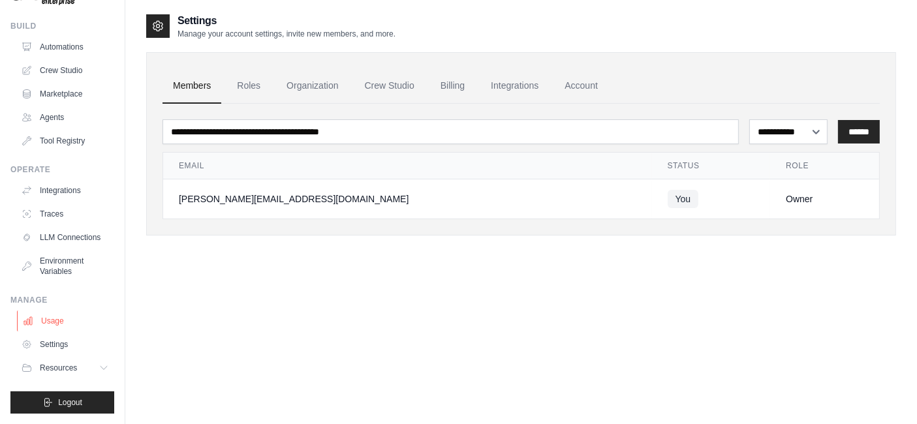
click at [52, 325] on link "Usage" at bounding box center [66, 321] width 99 height 21
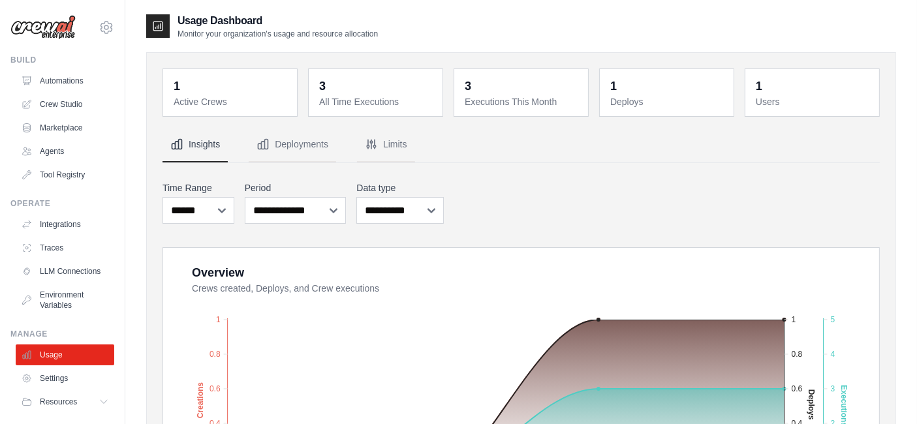
click at [484, 95] on dt "Executions This Month" at bounding box center [523, 101] width 116 height 13
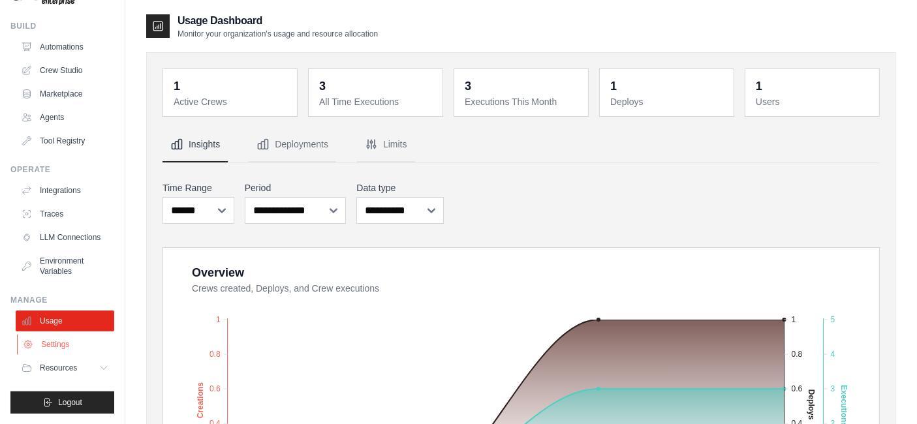
click at [52, 339] on link "Settings" at bounding box center [66, 344] width 99 height 21
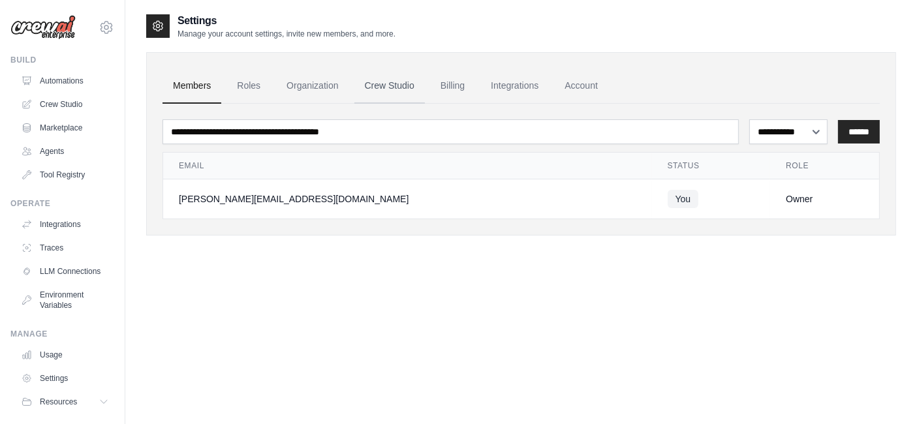
click at [393, 86] on link "Crew Studio" at bounding box center [390, 86] width 71 height 35
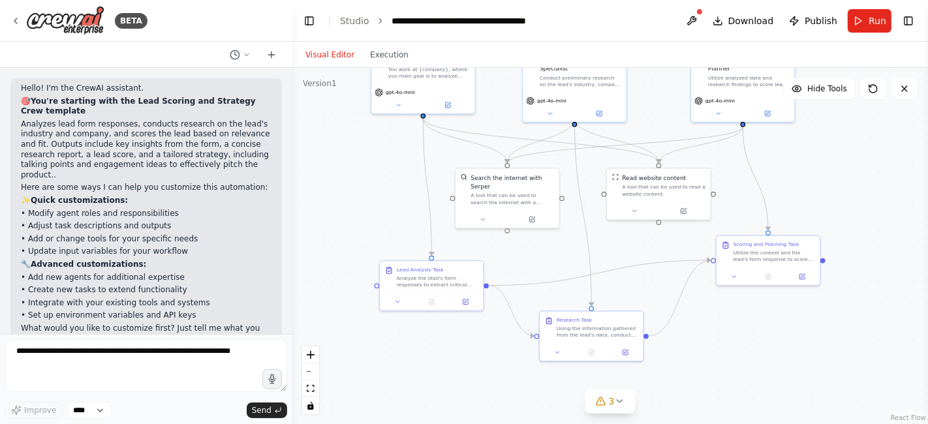
drag, startPoint x: 550, startPoint y: 332, endPoint x: 570, endPoint y: 240, distance: 94.3
click at [570, 240] on div ".deletable-edge-delete-btn { width: 20px; height: 20px; border: 0px solid #ffff…" at bounding box center [611, 246] width 636 height 357
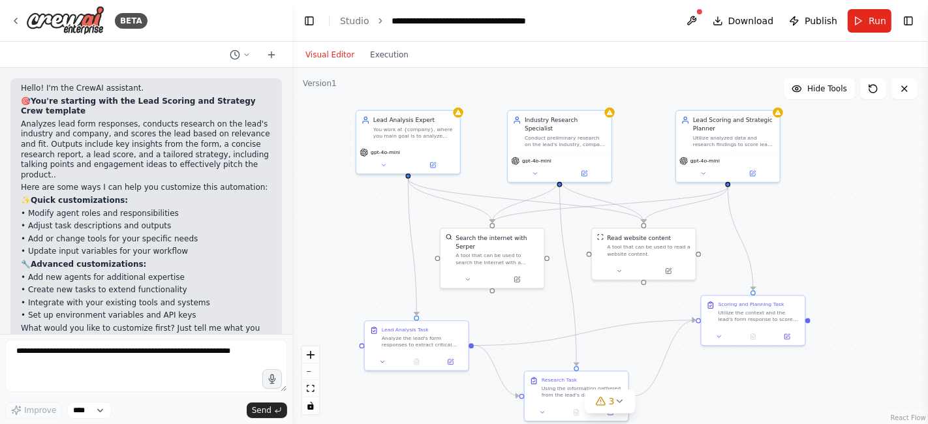
drag, startPoint x: 555, startPoint y: 235, endPoint x: 540, endPoint y: 295, distance: 61.9
click at [540, 295] on div ".deletable-edge-delete-btn { width: 20px; height: 20px; border: 0px solid #ffff…" at bounding box center [611, 246] width 636 height 357
click at [330, 53] on button "Visual Editor" at bounding box center [330, 55] width 65 height 16
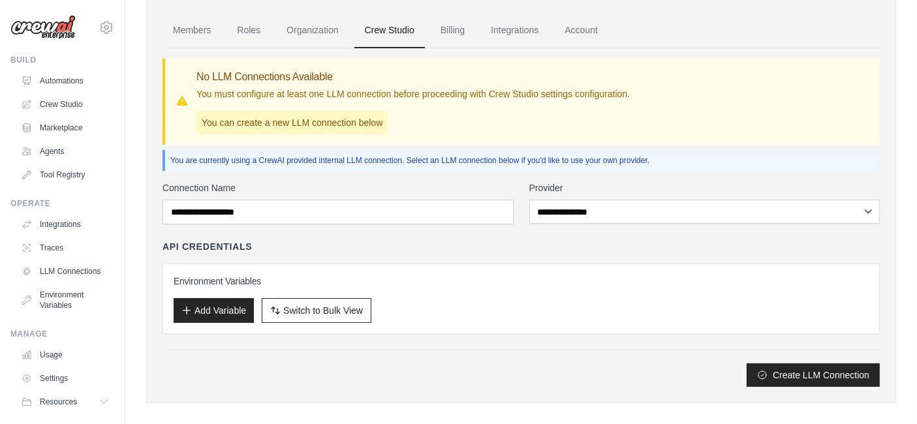
scroll to position [66, 0]
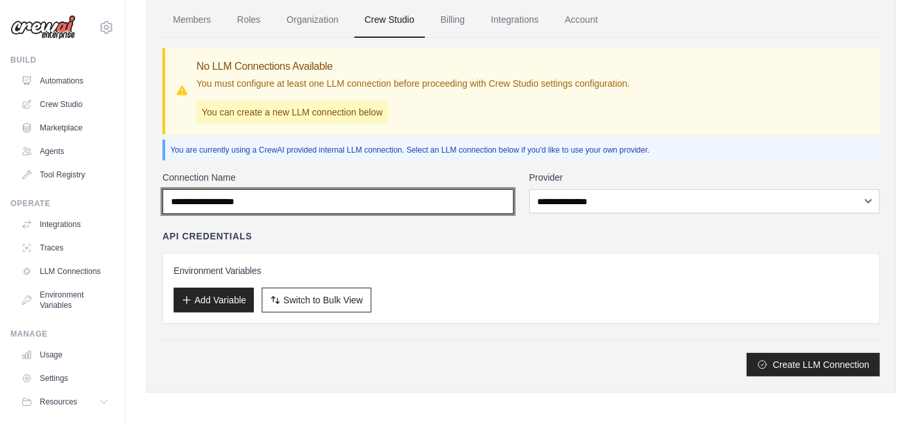
click at [496, 203] on input "Connection Name" at bounding box center [338, 201] width 351 height 25
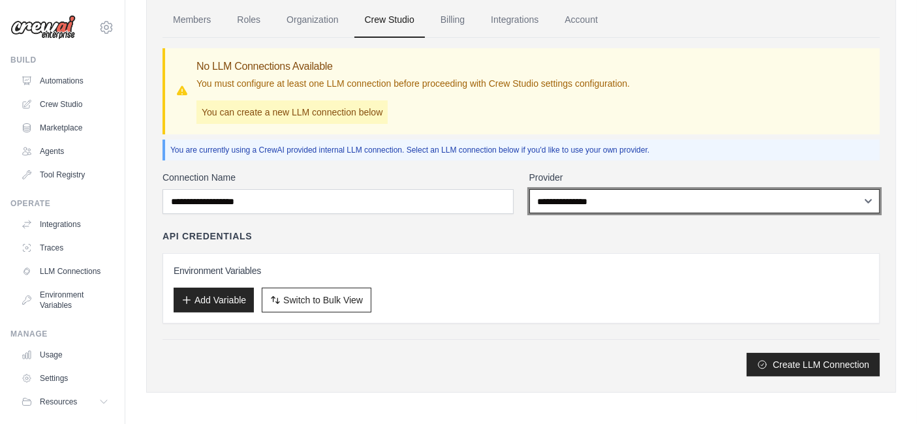
click at [599, 202] on select "**********" at bounding box center [705, 201] width 351 height 24
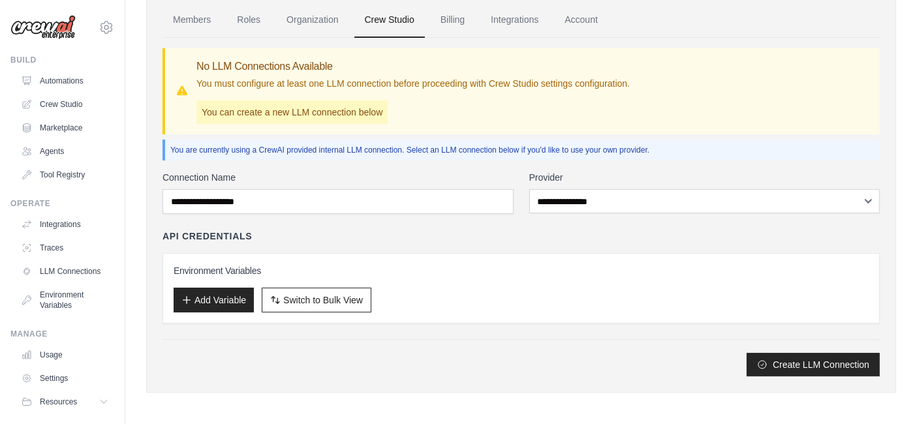
drag, startPoint x: 498, startPoint y: 240, endPoint x: 513, endPoint y: 227, distance: 20.3
click at [498, 240] on div "API Credentials" at bounding box center [522, 236] width 718 height 13
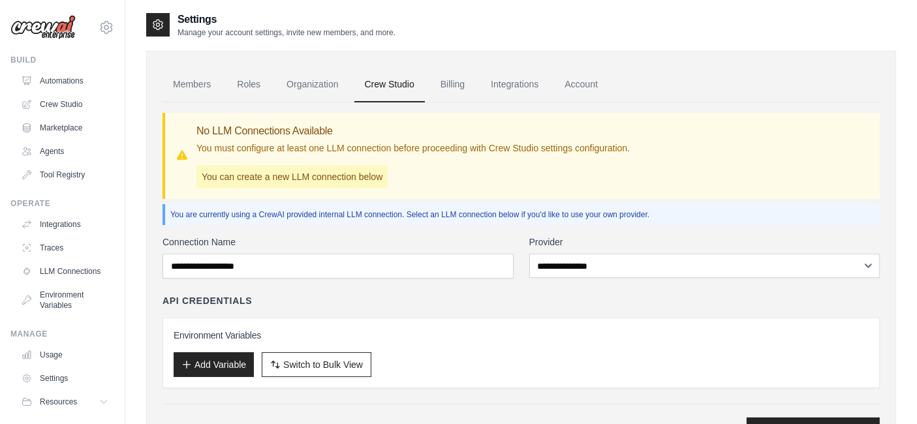
scroll to position [0, 0]
click at [320, 86] on link "Organization" at bounding box center [312, 86] width 72 height 35
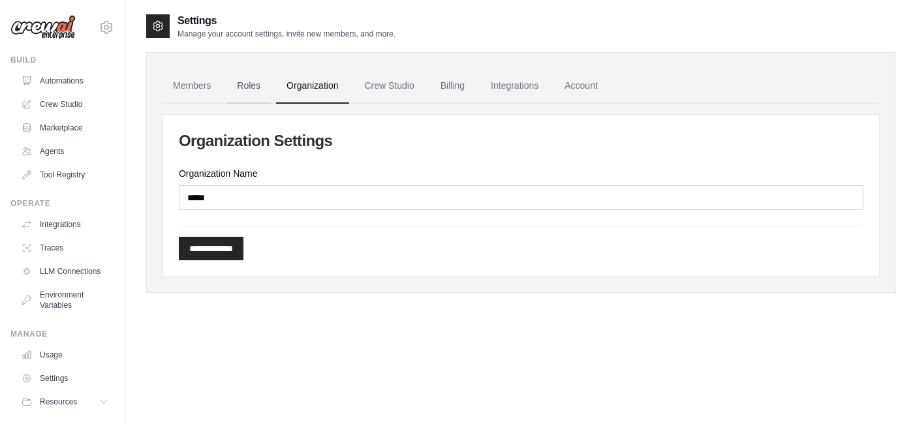
click at [255, 88] on link "Roles" at bounding box center [249, 86] width 44 height 35
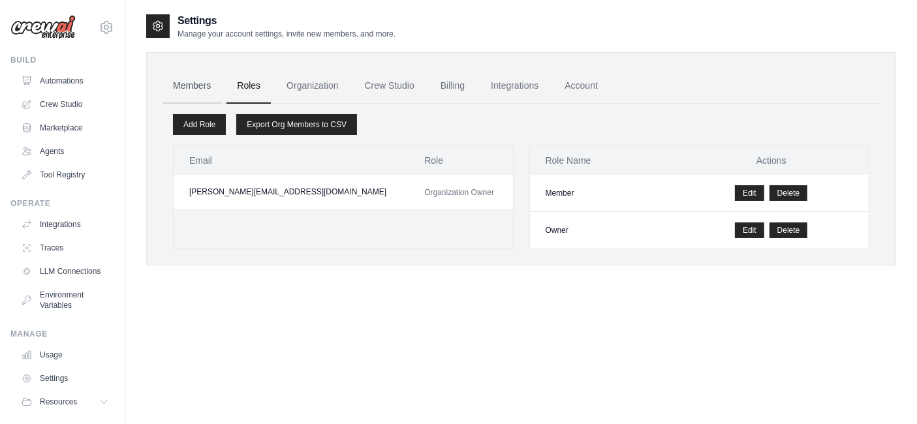
click at [167, 78] on link "Members" at bounding box center [192, 86] width 59 height 35
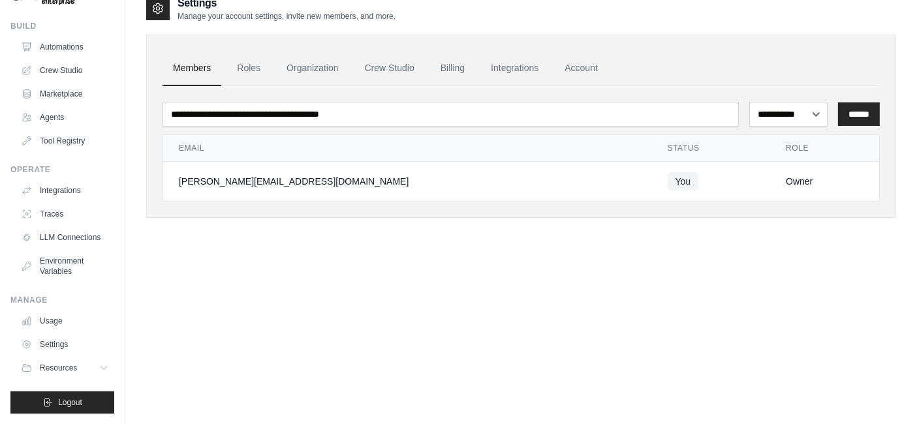
scroll to position [26, 0]
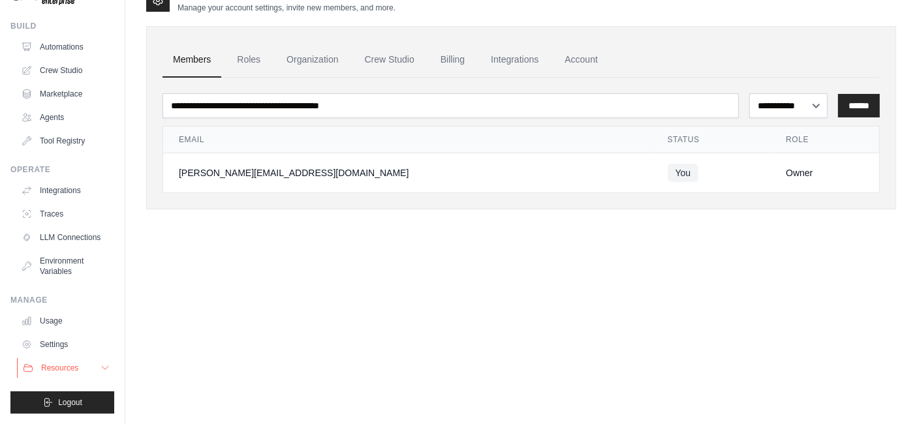
click at [76, 368] on span "Resources" at bounding box center [59, 368] width 37 height 10
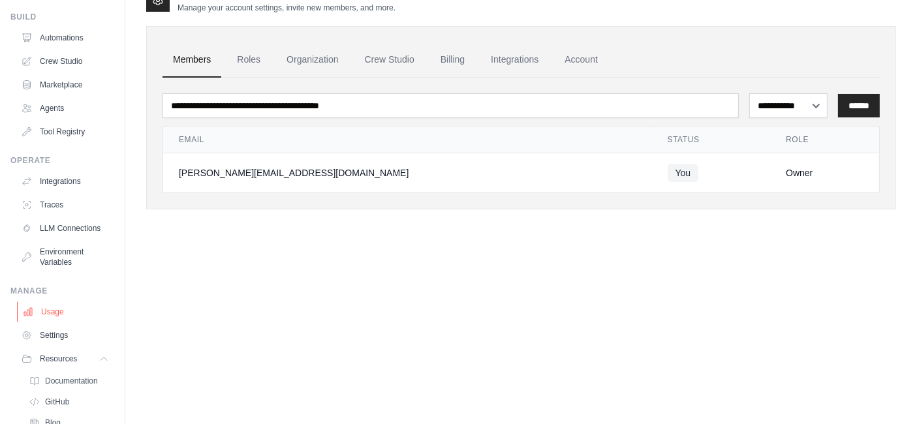
scroll to position [127, 0]
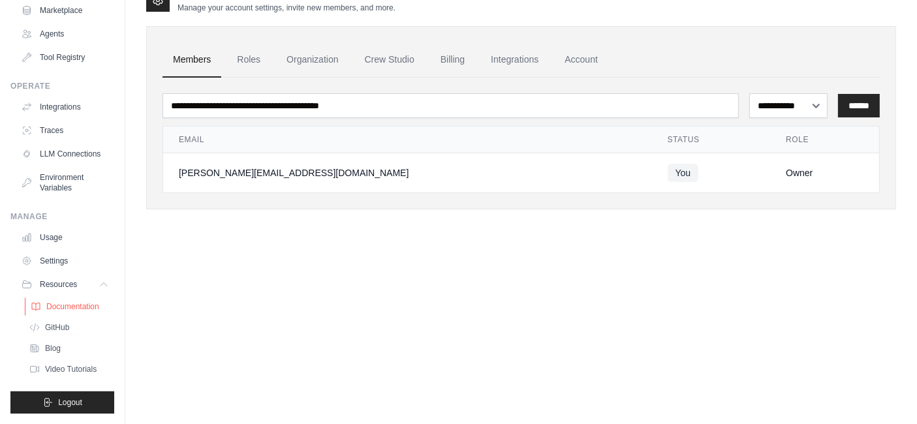
click at [67, 311] on span "Documentation" at bounding box center [72, 307] width 53 height 10
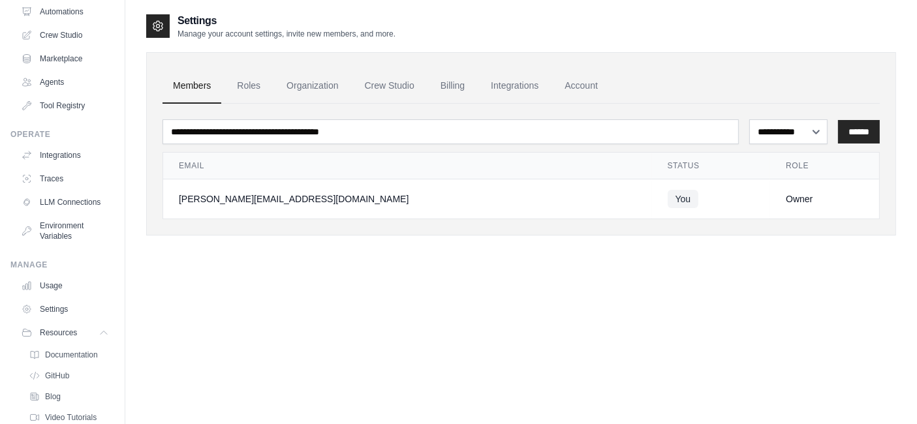
scroll to position [0, 0]
